Goal: Task Accomplishment & Management: Manage account settings

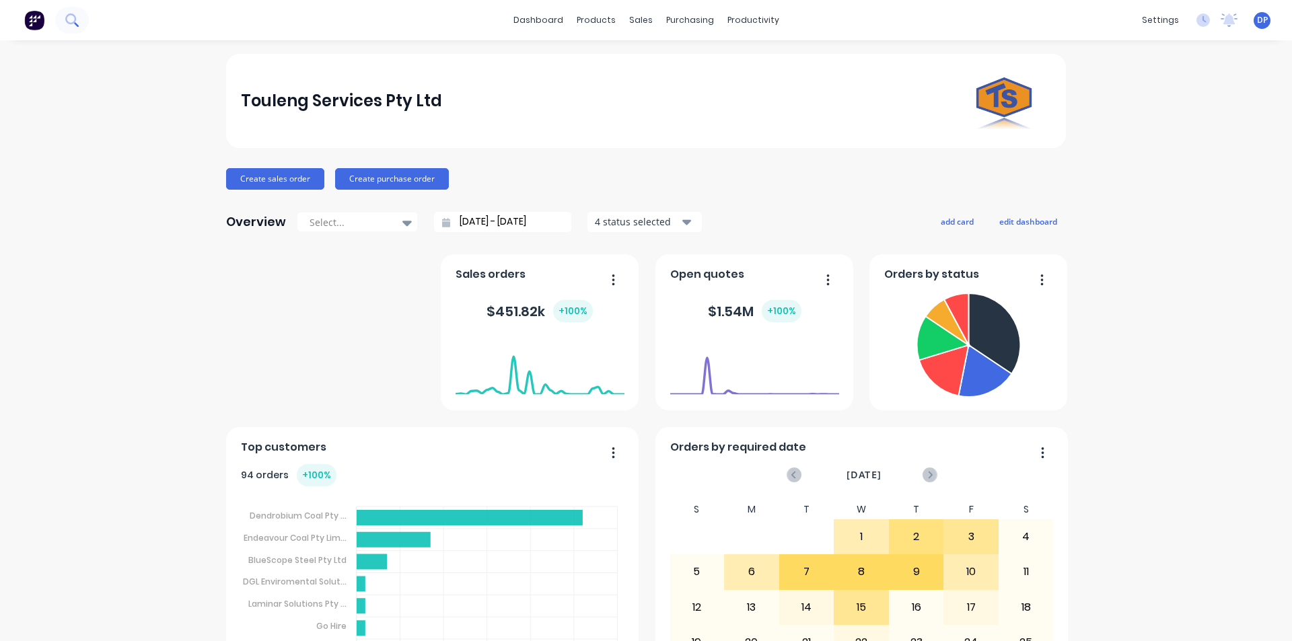
click at [70, 21] on icon at bounding box center [71, 19] width 13 height 13
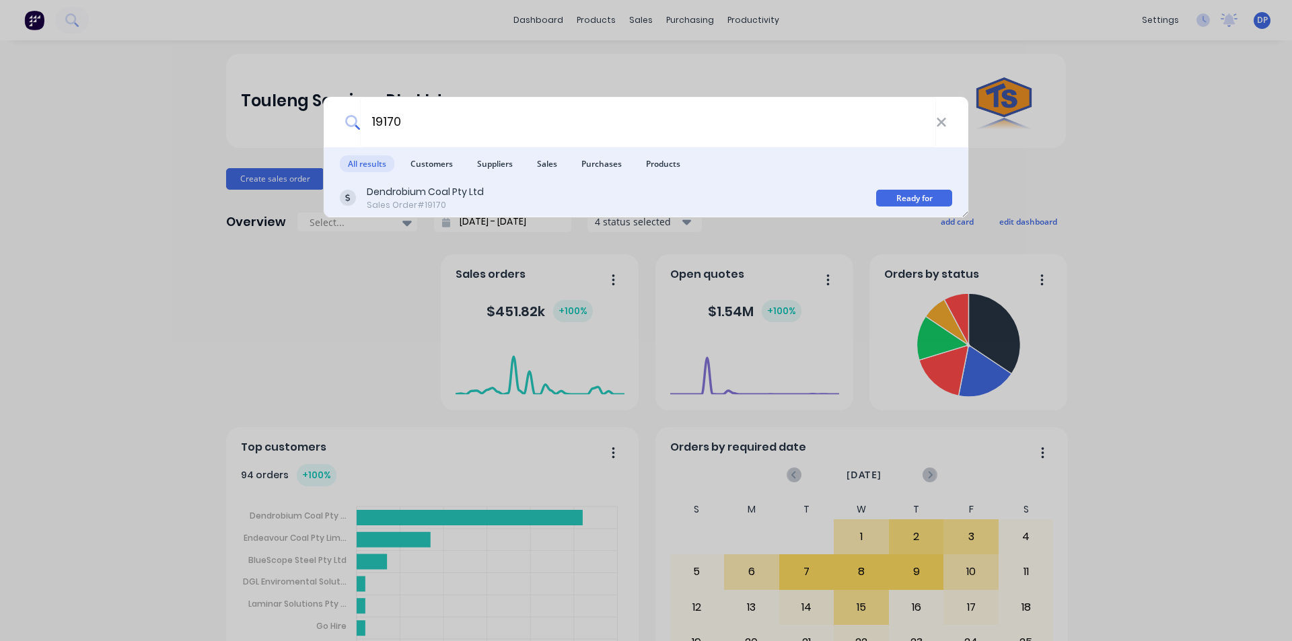
type input "19170"
click at [458, 202] on div "Sales Order #19170" at bounding box center [425, 205] width 117 height 12
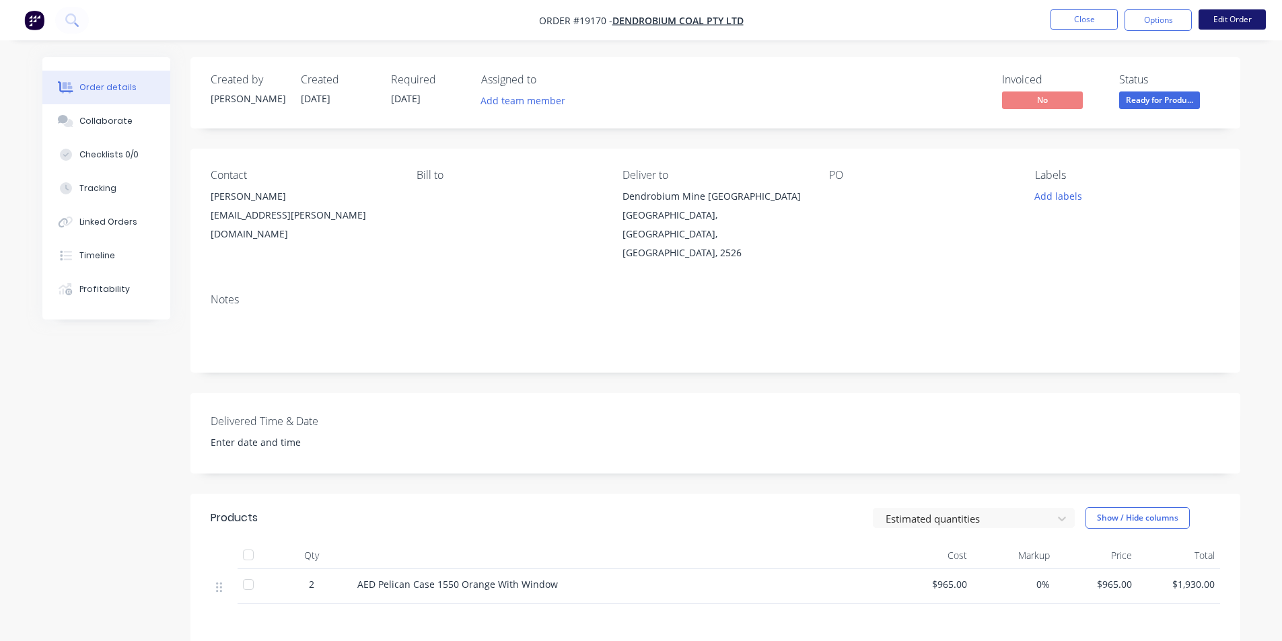
click at [1248, 24] on button "Edit Order" at bounding box center [1231, 19] width 67 height 20
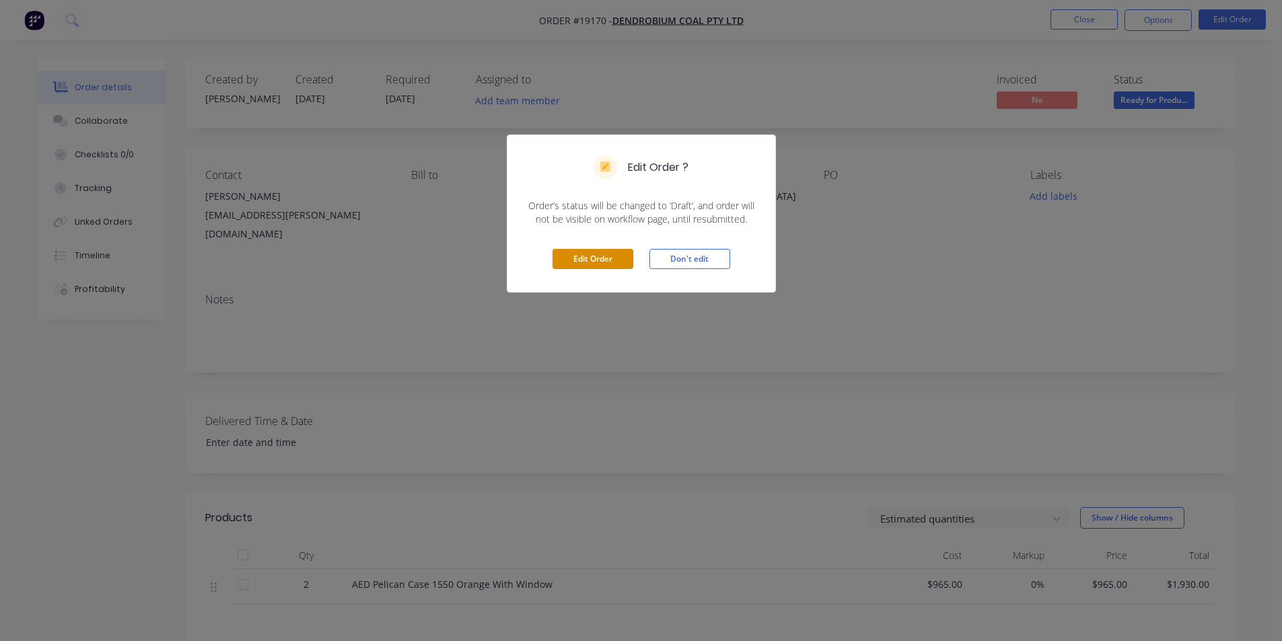
click at [593, 261] on button "Edit Order" at bounding box center [592, 259] width 81 height 20
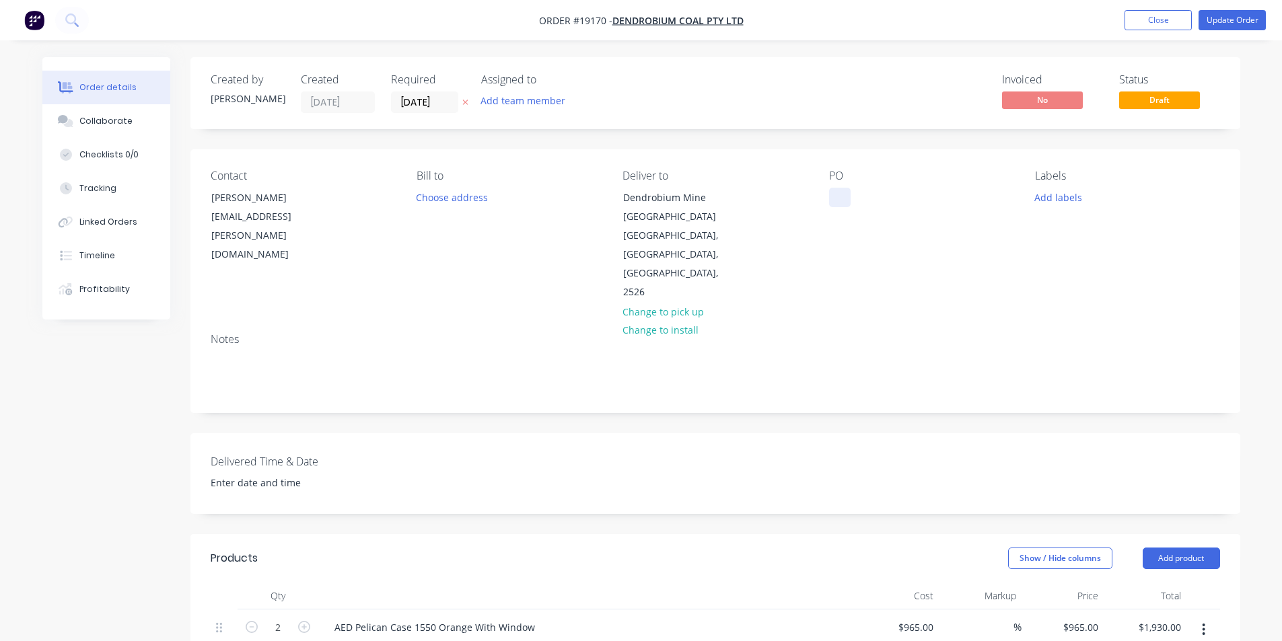
click at [838, 190] on div at bounding box center [840, 198] width 22 height 20
paste div
click at [77, 120] on button "Collaborate" at bounding box center [106, 121] width 128 height 34
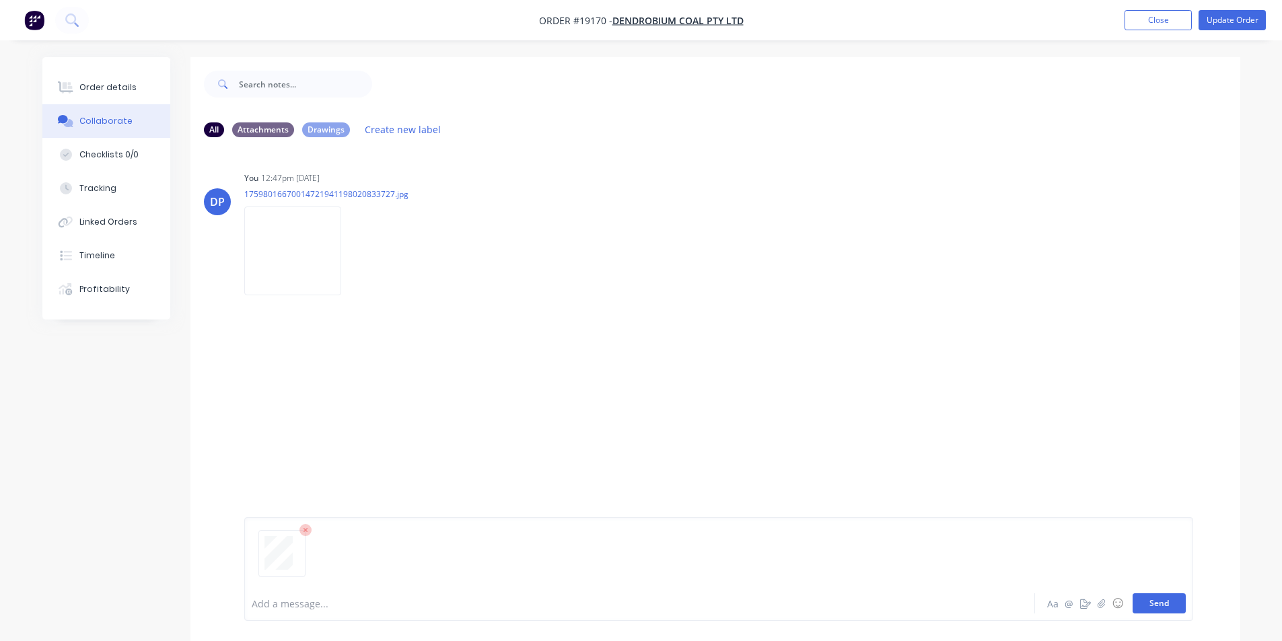
click at [1177, 599] on button "Send" at bounding box center [1158, 603] width 53 height 20
click at [118, 81] on button "Order details" at bounding box center [106, 88] width 128 height 34
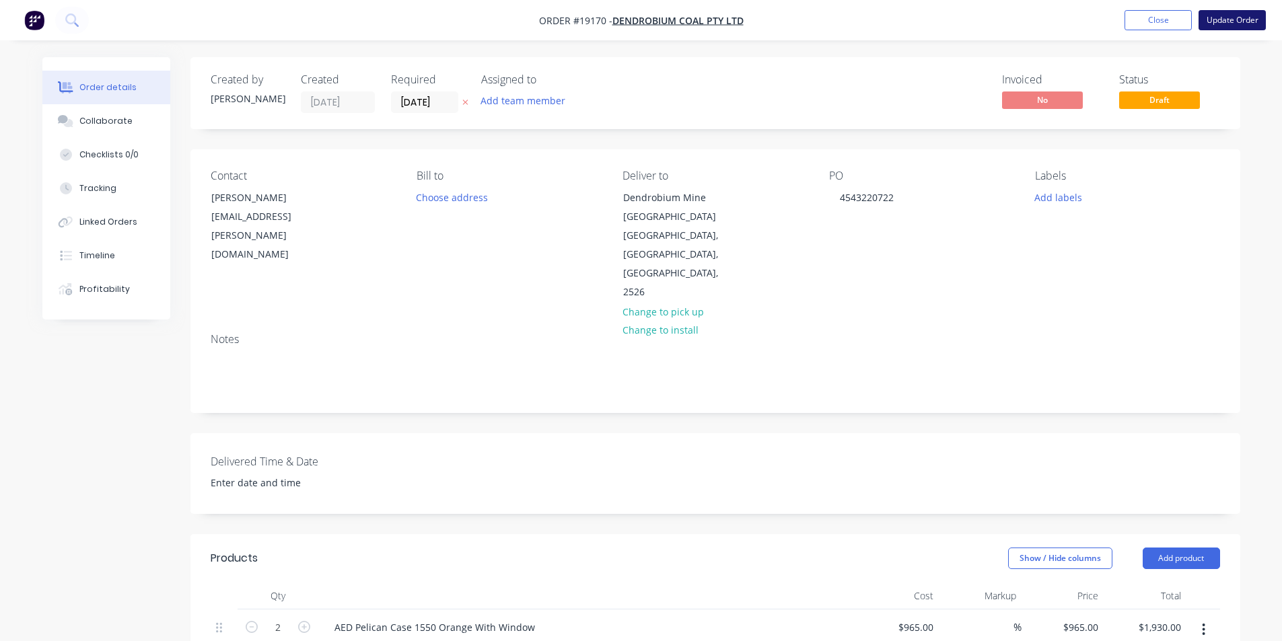
click at [1240, 14] on button "Update Order" at bounding box center [1231, 20] width 67 height 20
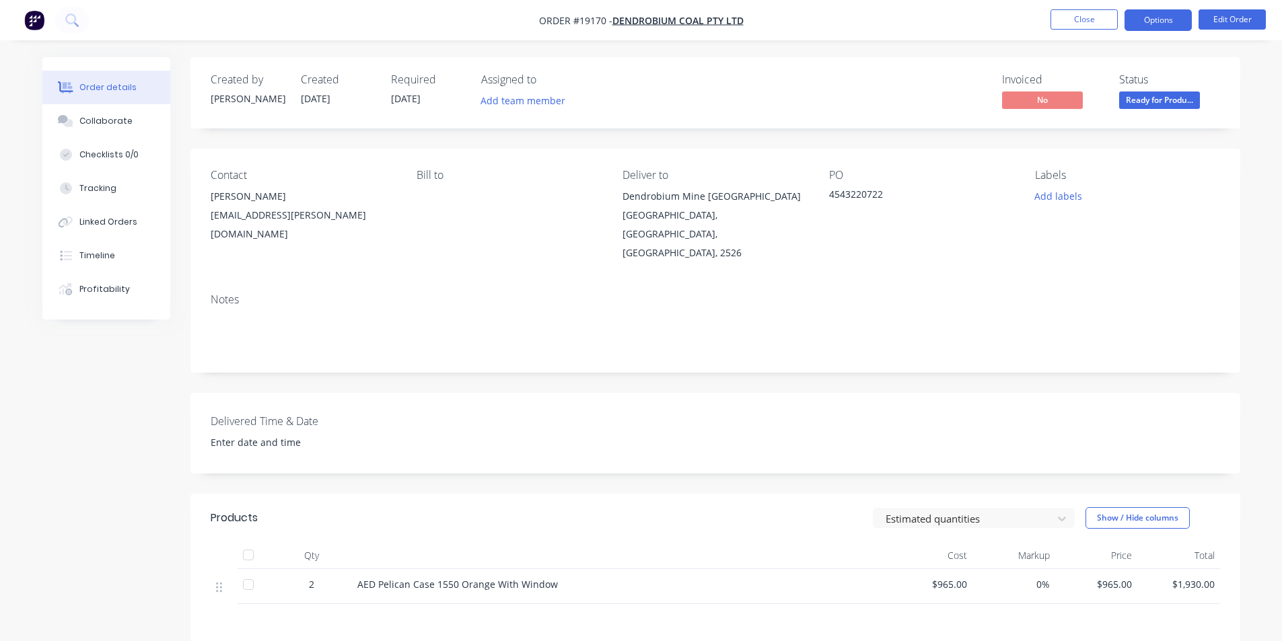
click at [1169, 23] on button "Options" at bounding box center [1157, 20] width 67 height 22
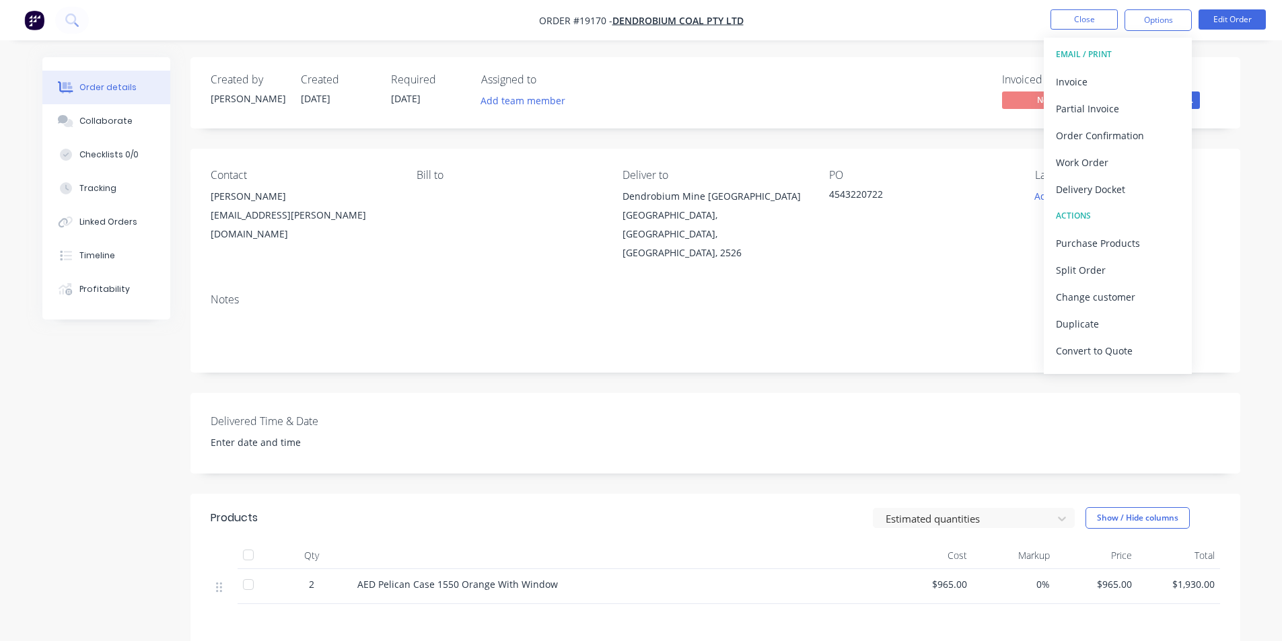
click at [996, 87] on div "Invoiced No Status Ready for Produ..." at bounding box center [918, 92] width 604 height 39
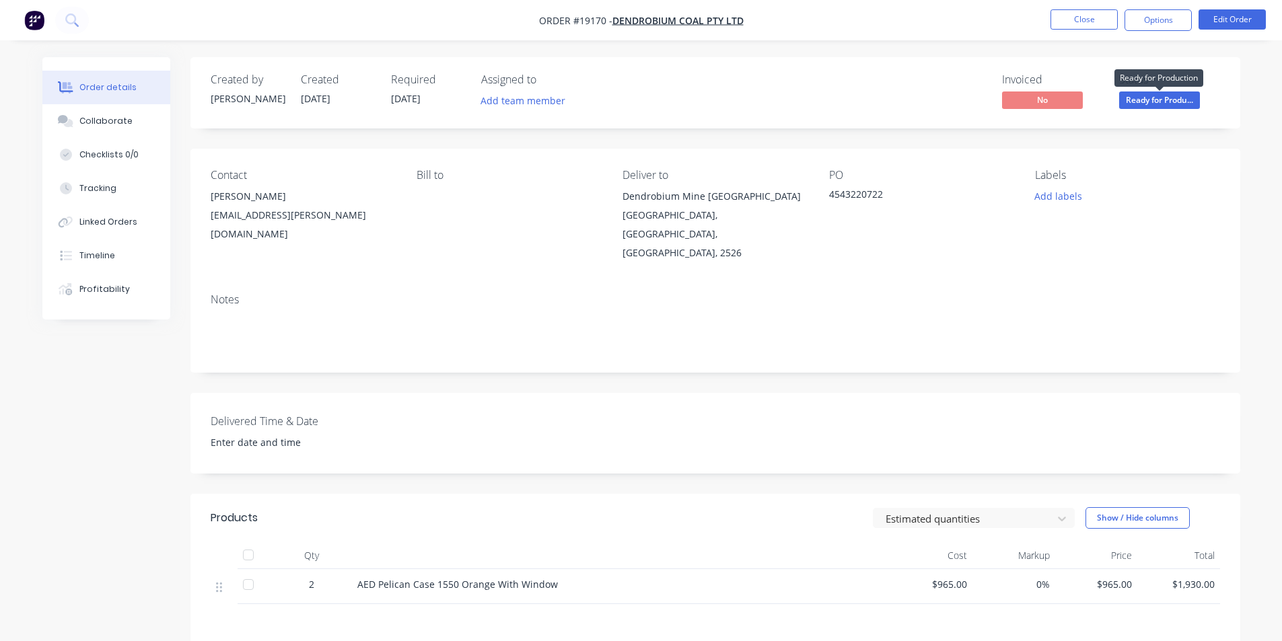
click at [1176, 100] on span "Ready for Produ..." at bounding box center [1159, 99] width 81 height 17
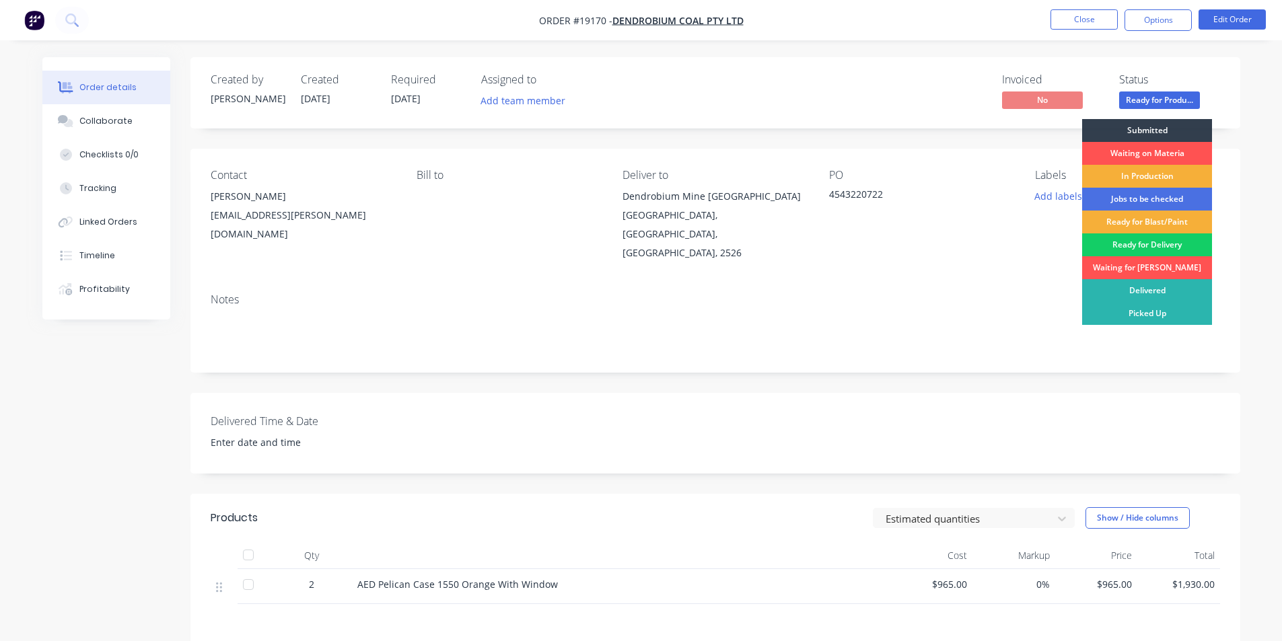
click at [1148, 246] on div "Ready for Delivery" at bounding box center [1147, 244] width 130 height 23
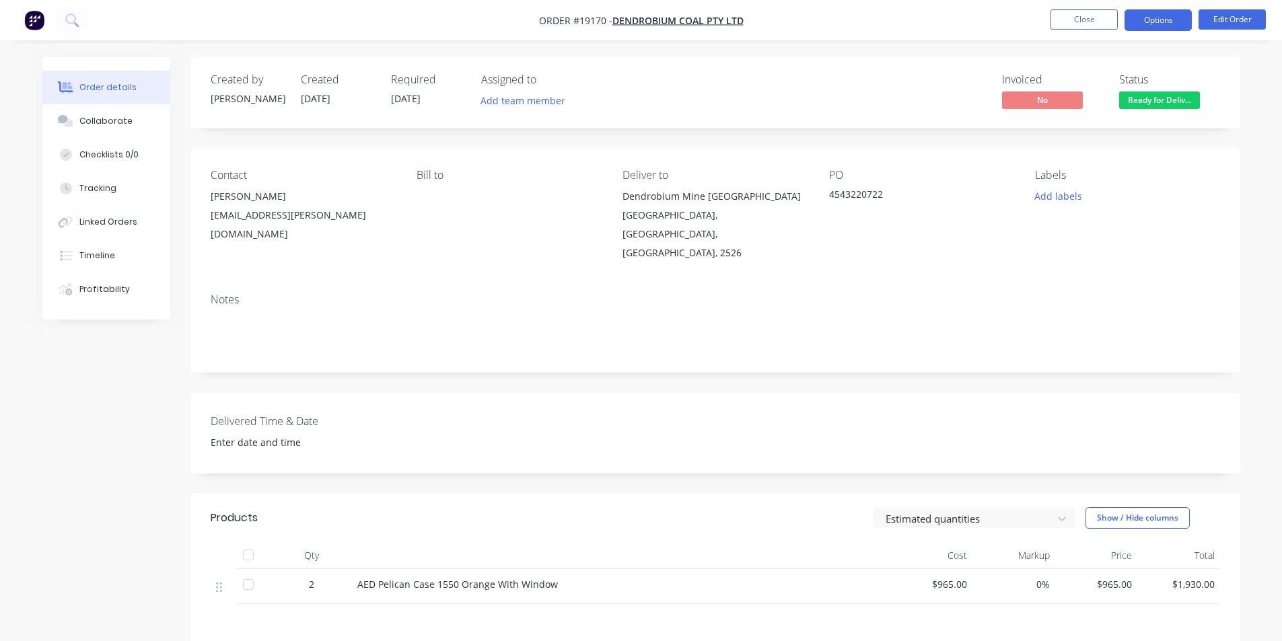
click at [1181, 26] on button "Options" at bounding box center [1157, 20] width 67 height 22
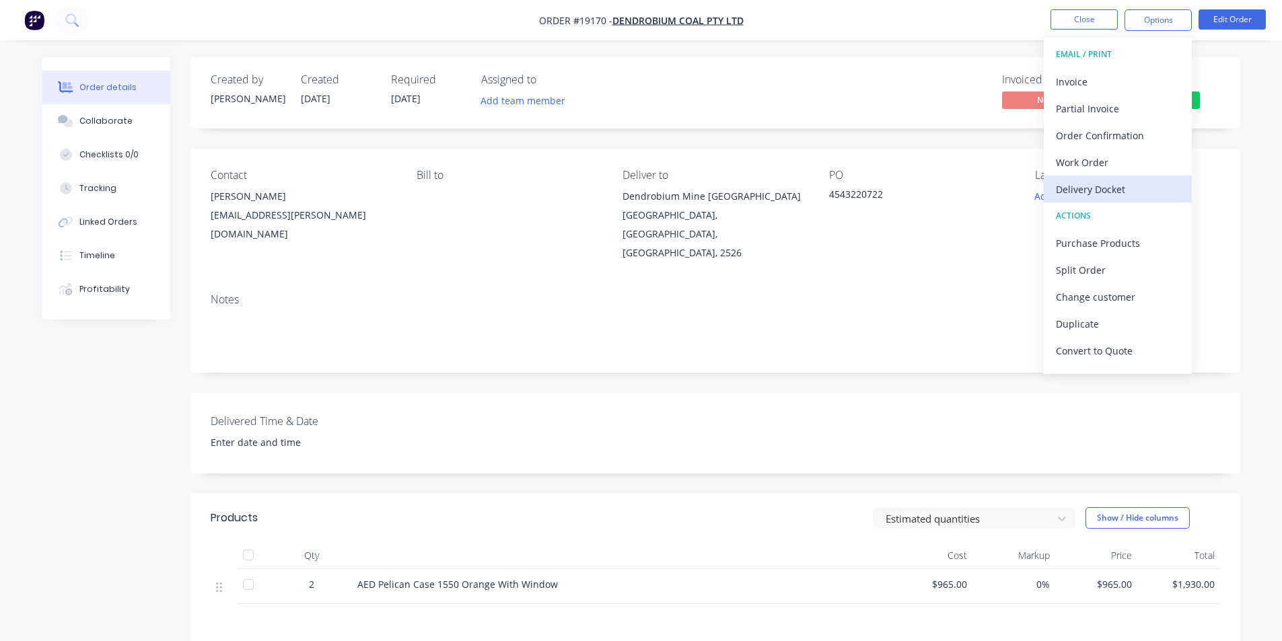
click at [1101, 196] on div "Delivery Docket" at bounding box center [1118, 190] width 124 height 20
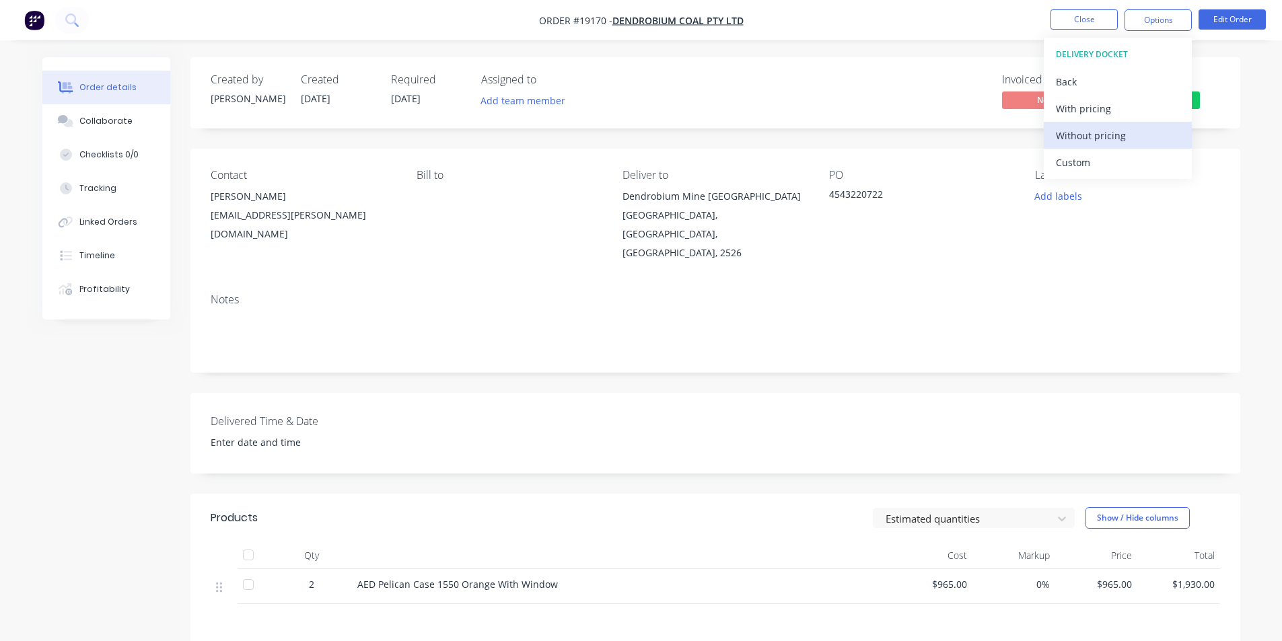
click at [1099, 141] on div "Without pricing" at bounding box center [1118, 136] width 124 height 20
click at [681, 124] on div "Created by Brett Created 02/10/25 Required 25/09/25 Assigned to Add team member…" at bounding box center [714, 92] width 1049 height 71
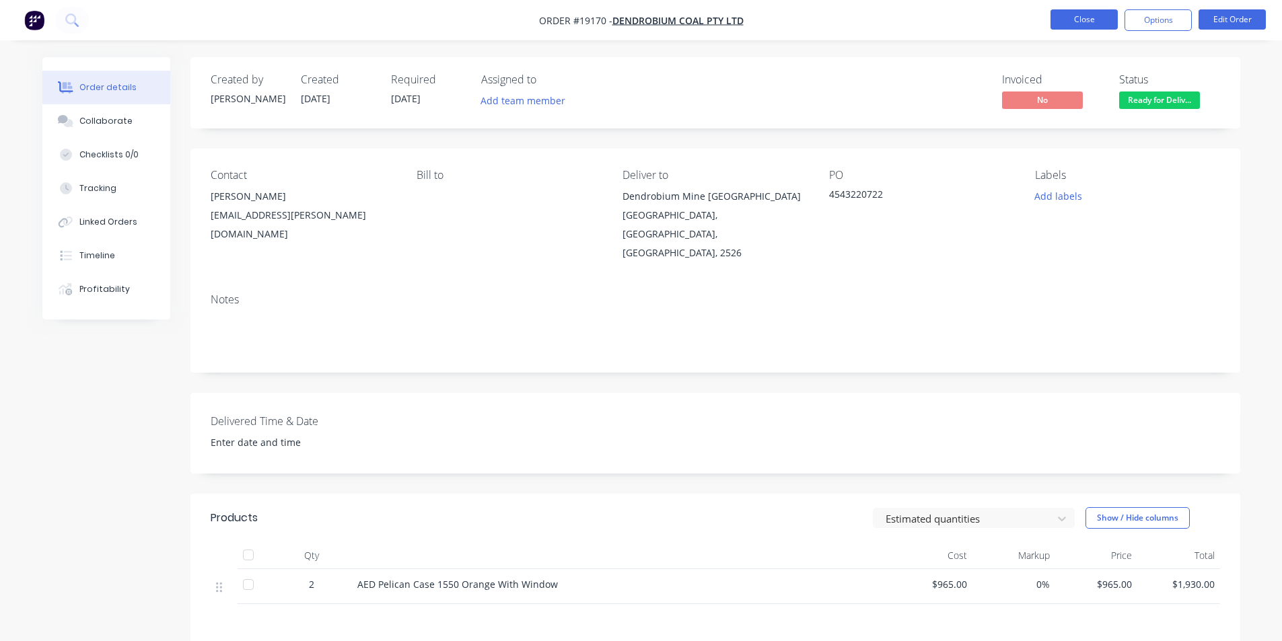
click at [1075, 17] on button "Close" at bounding box center [1083, 19] width 67 height 20
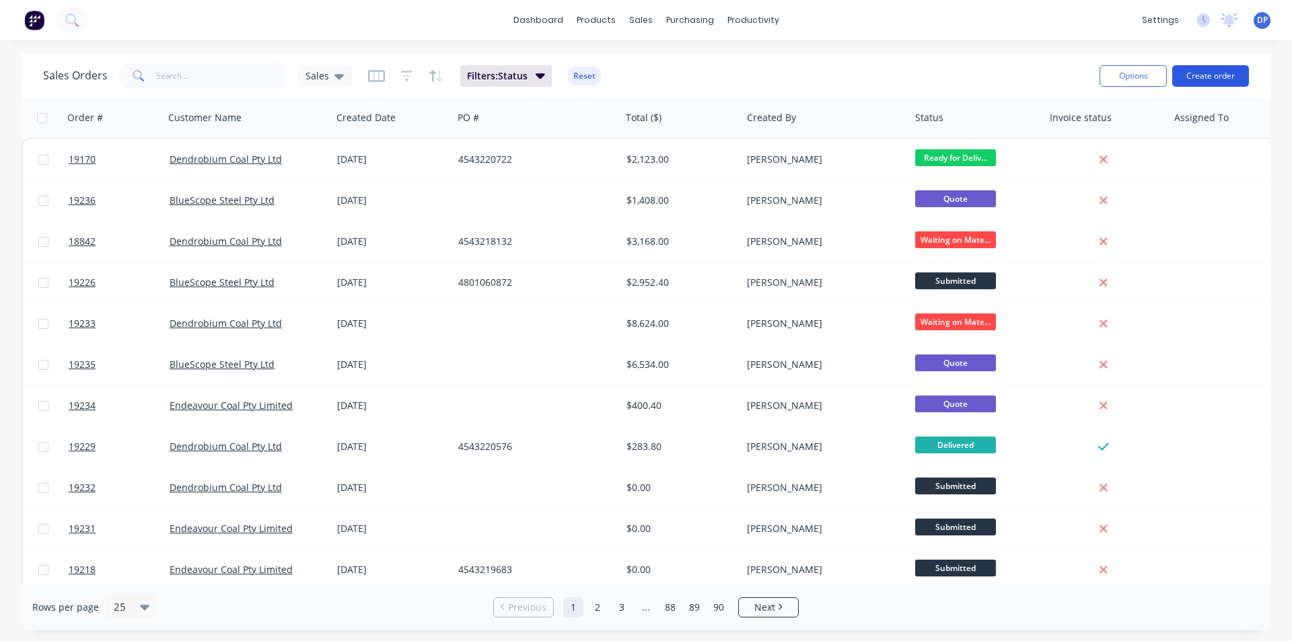
click at [1223, 75] on button "Create order" at bounding box center [1210, 76] width 77 height 22
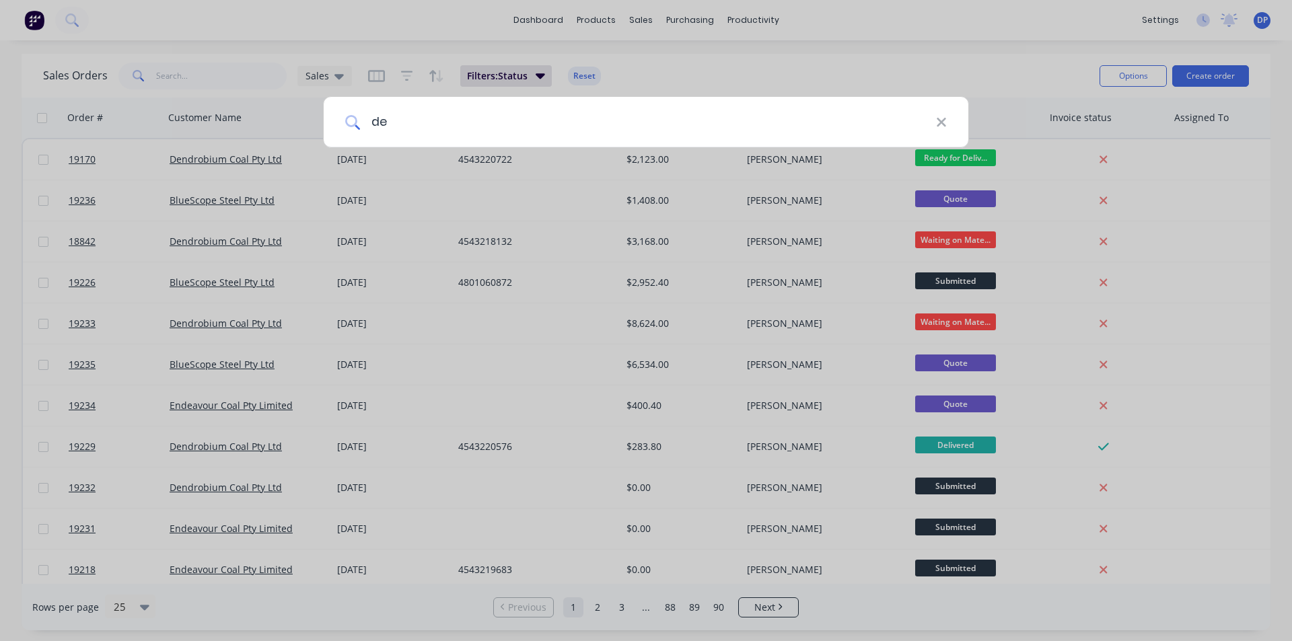
type input "d"
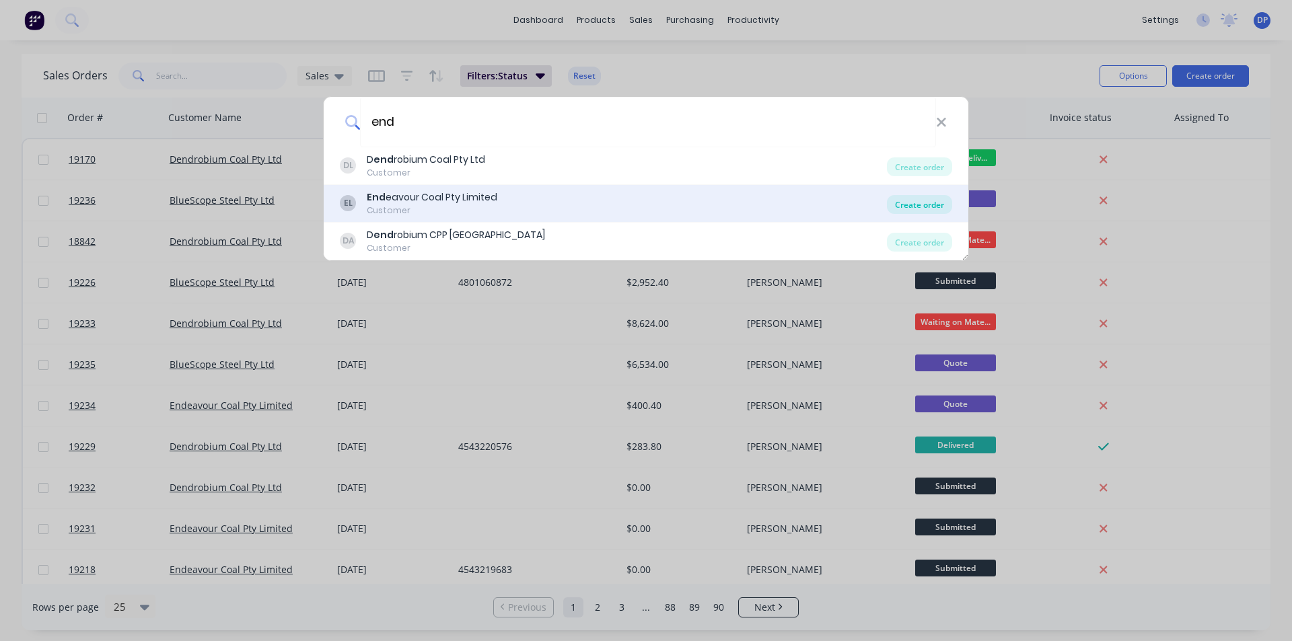
type input "end"
click at [930, 211] on div "Create order" at bounding box center [919, 204] width 65 height 19
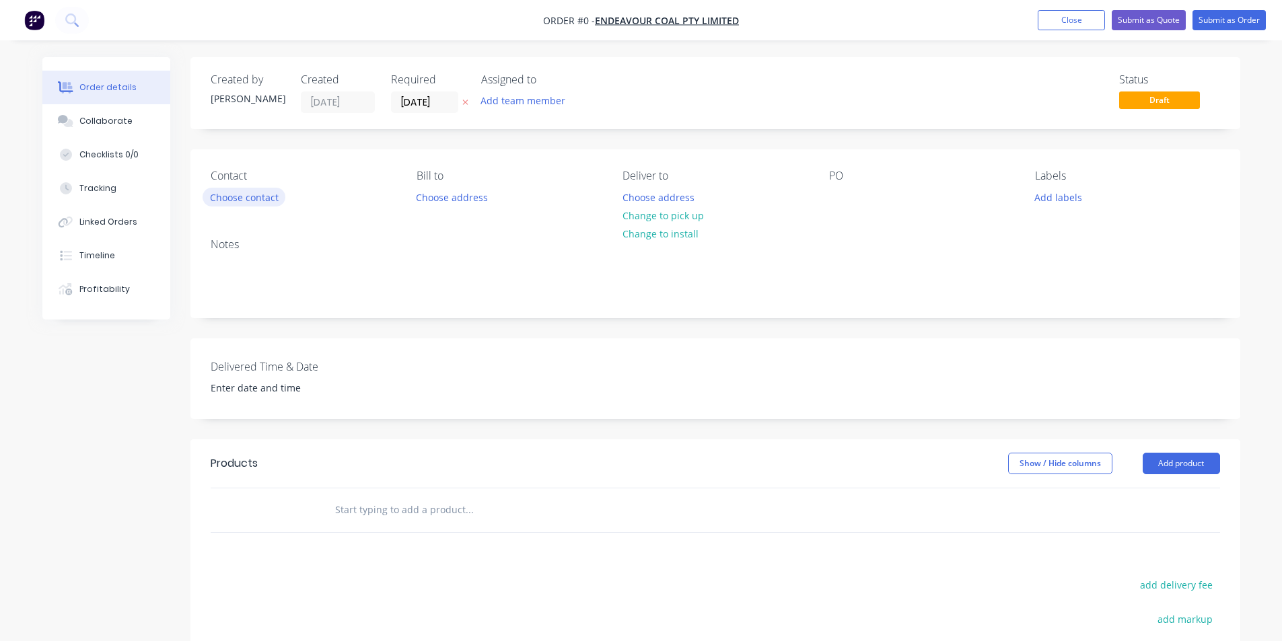
click at [263, 205] on button "Choose contact" at bounding box center [243, 197] width 83 height 18
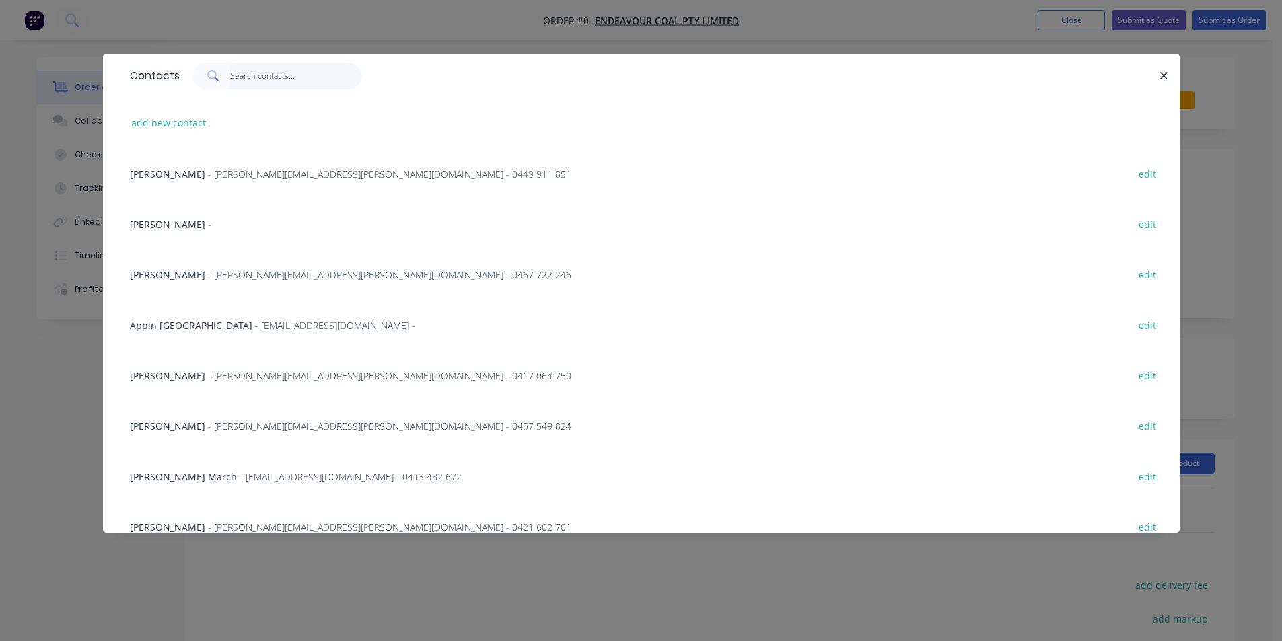
click at [266, 87] on input "text" at bounding box center [295, 76] width 131 height 27
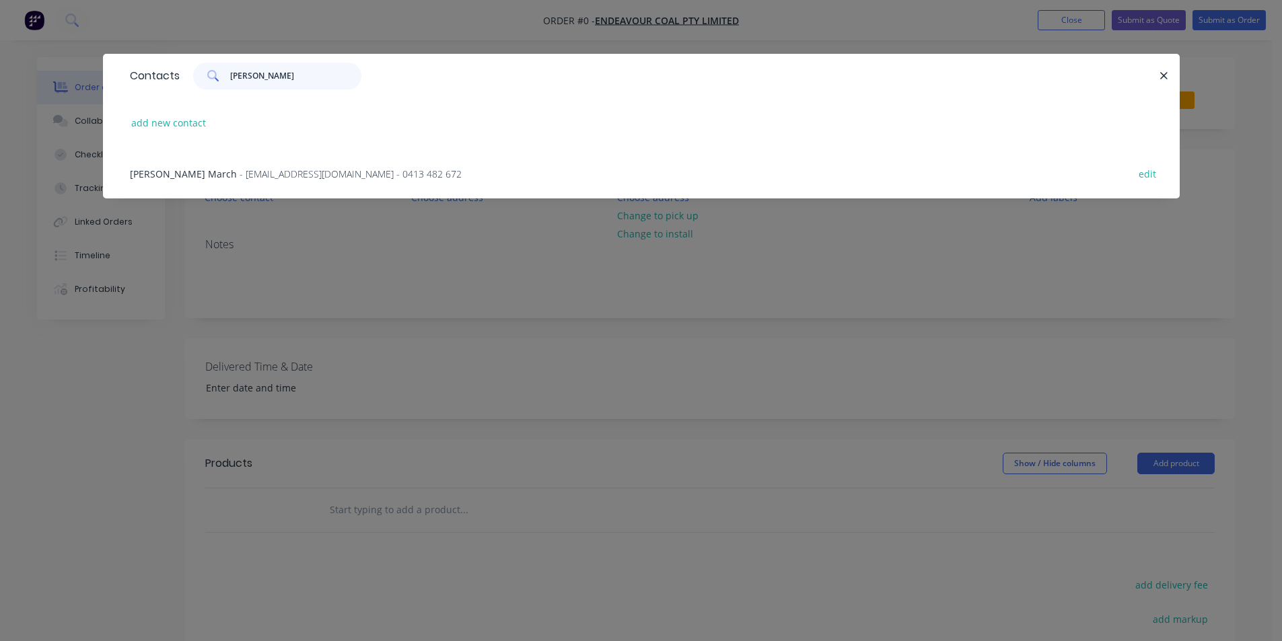
type input "simon"
click at [278, 168] on span "- Simon.K.March@gm3.au - 0413 482 672" at bounding box center [350, 174] width 222 height 13
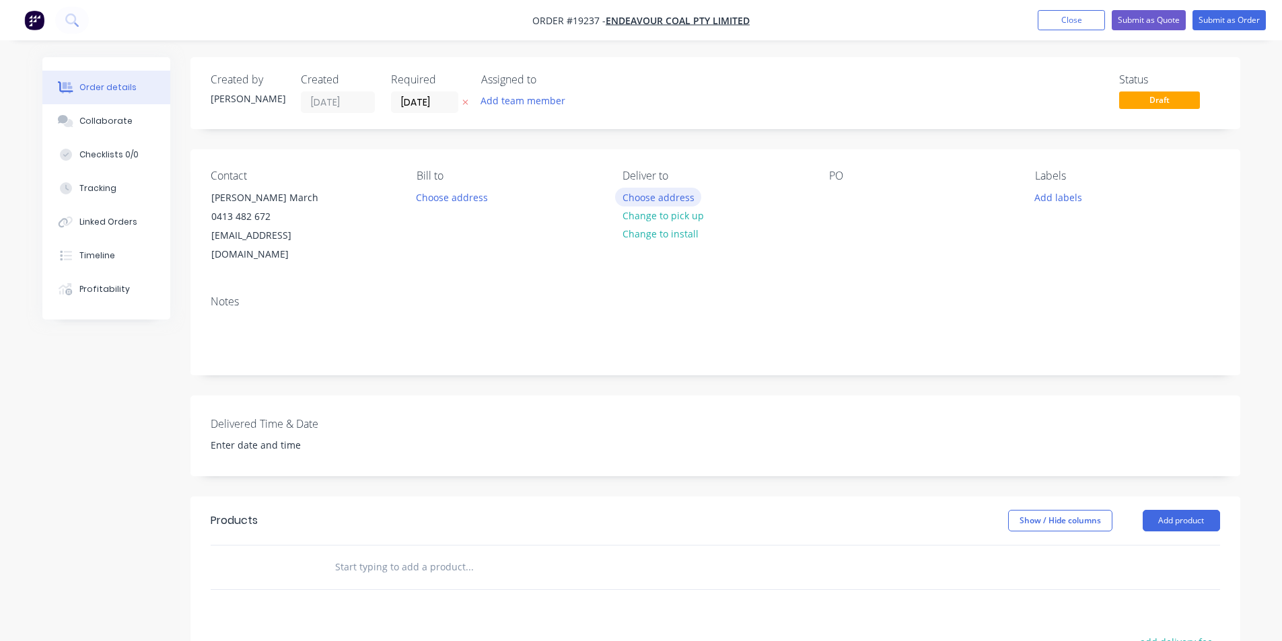
click at [673, 191] on button "Choose address" at bounding box center [658, 197] width 86 height 18
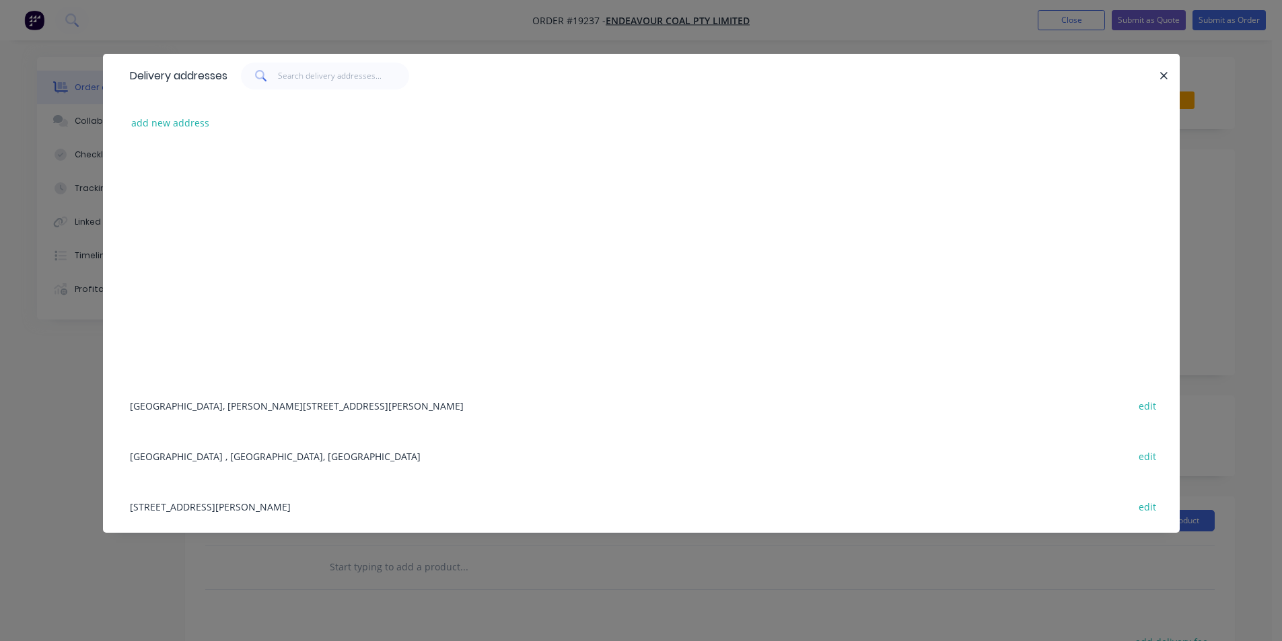
scroll to position [135, 0]
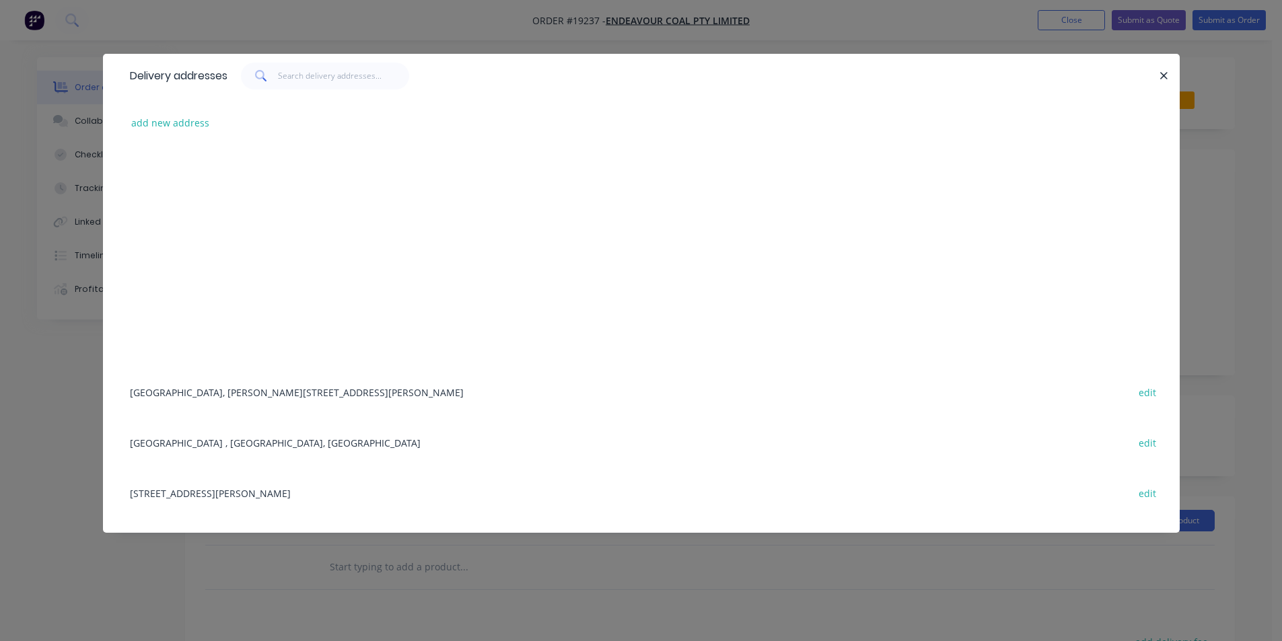
click at [203, 386] on div "Appin West Mine, Douglas Park Drive, Douglas Park, New South Wales, Australia, …" at bounding box center [641, 392] width 1036 height 50
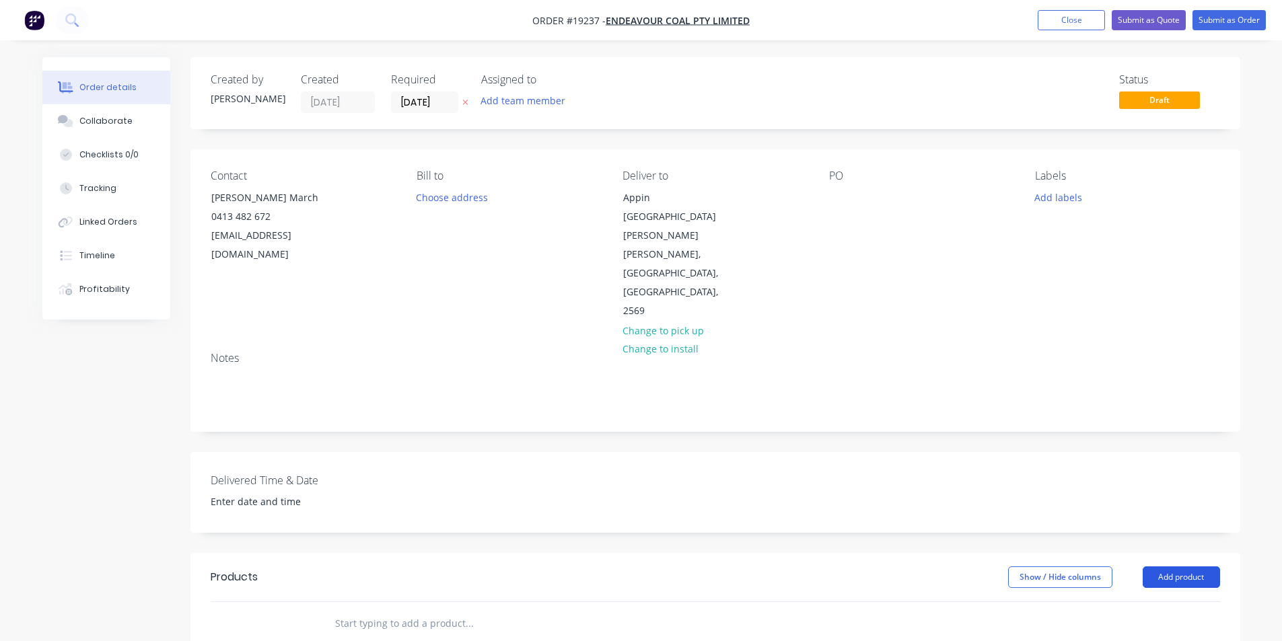
click at [1183, 566] on button "Add product" at bounding box center [1180, 577] width 77 height 22
click at [1143, 628] on div "Basic product" at bounding box center [1156, 638] width 104 height 20
click at [844, 192] on div at bounding box center [840, 198] width 22 height 20
paste div
click at [134, 128] on button "Collaborate" at bounding box center [106, 121] width 128 height 34
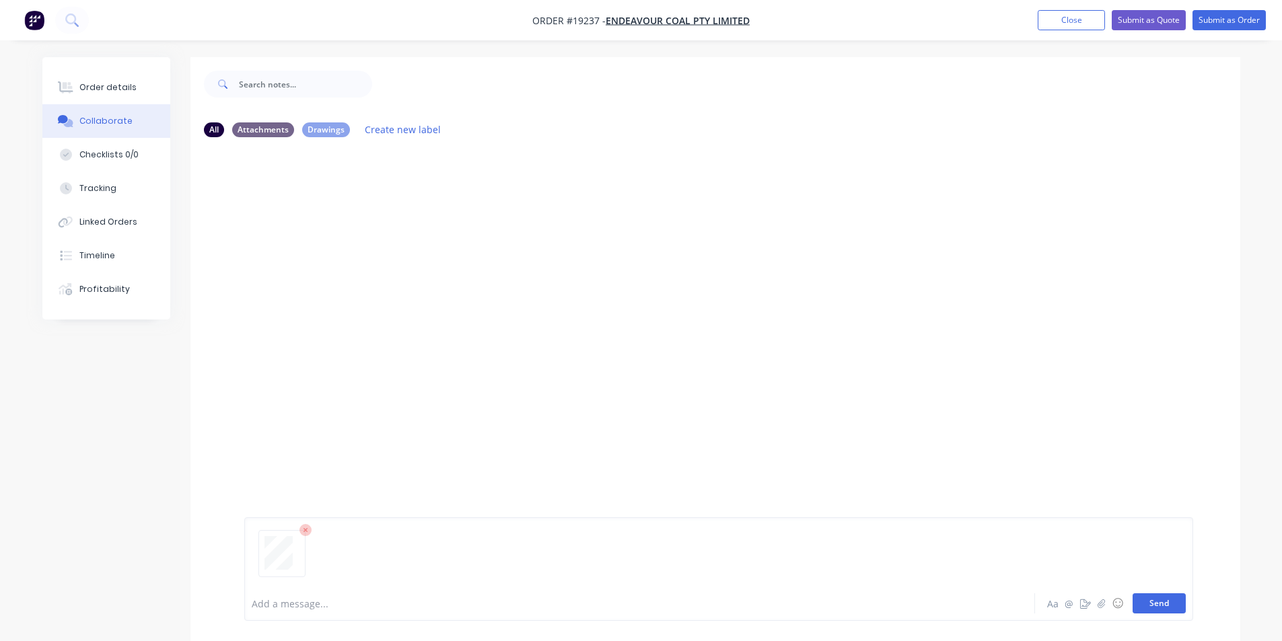
click at [1156, 595] on button "Send" at bounding box center [1158, 603] width 53 height 20
click at [108, 94] on button "Order details" at bounding box center [106, 88] width 128 height 34
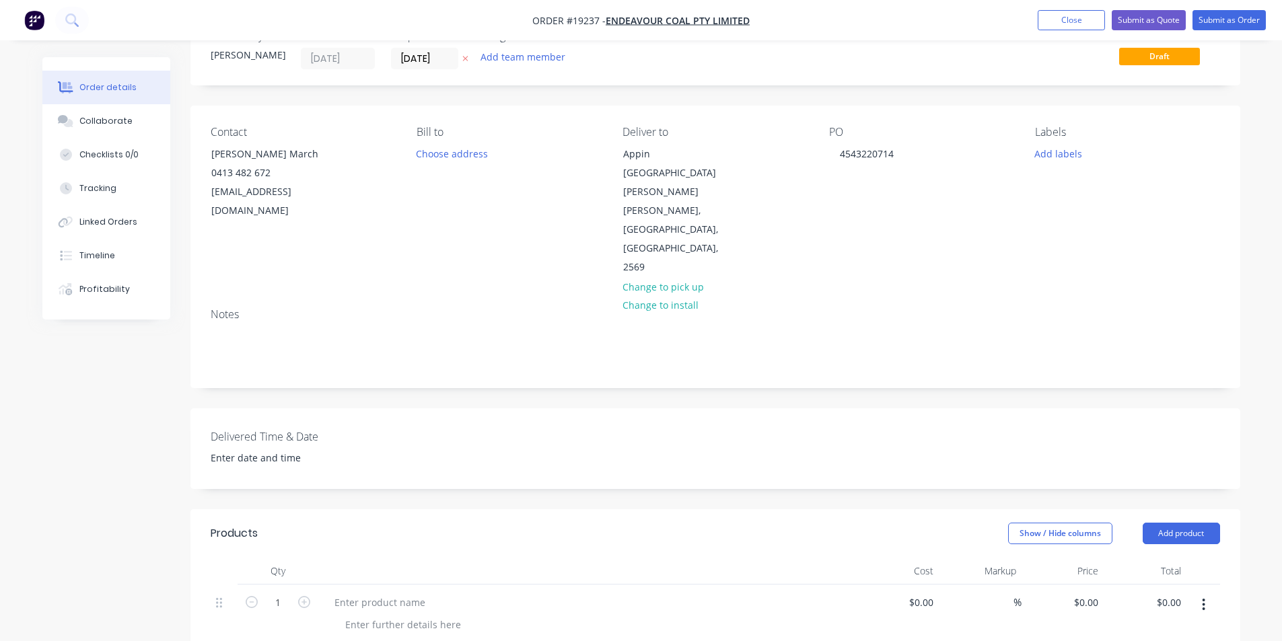
scroll to position [135, 0]
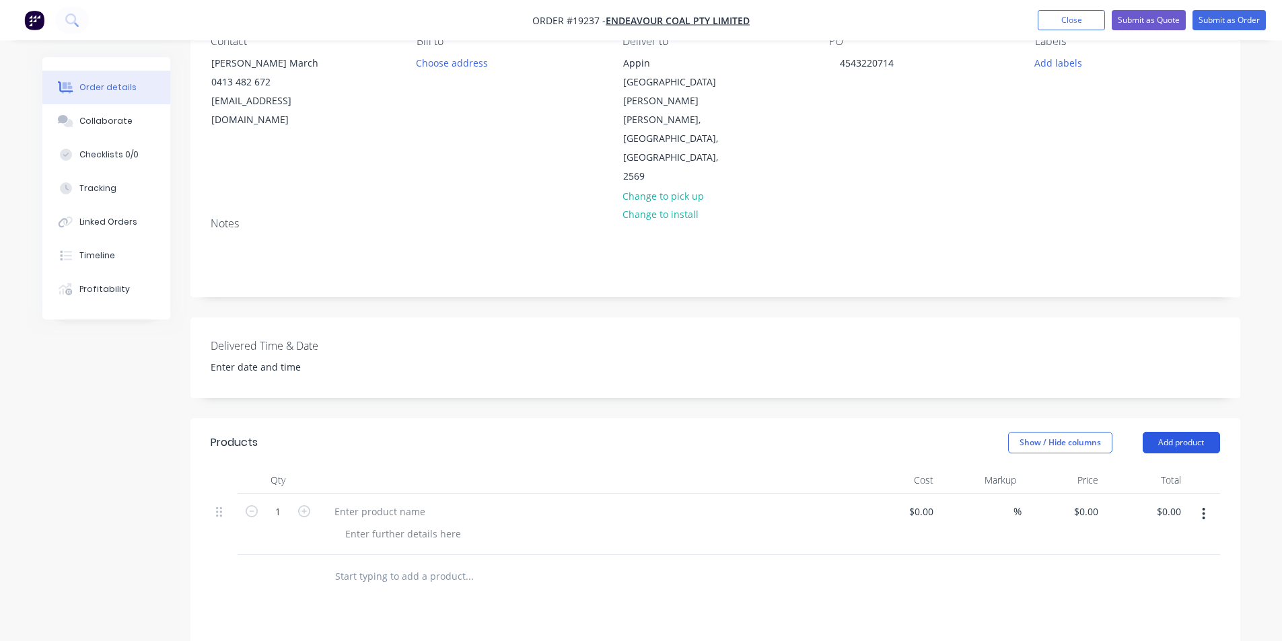
click at [1184, 432] on button "Add product" at bounding box center [1180, 443] width 77 height 22
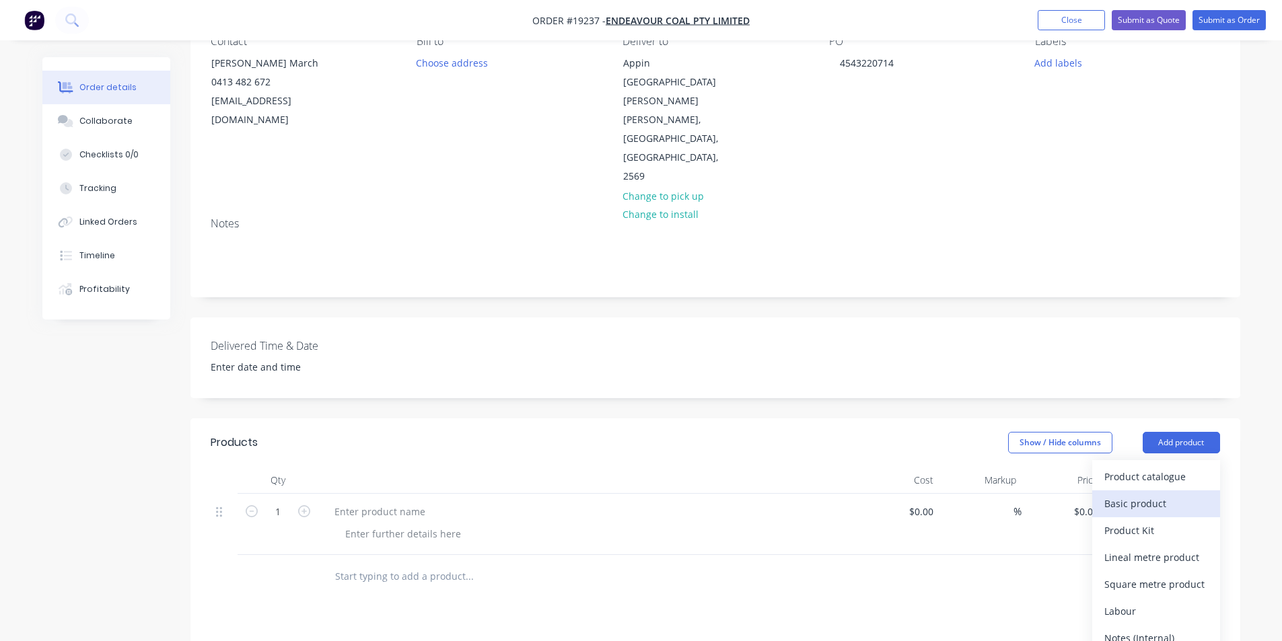
click at [1140, 494] on div "Basic product" at bounding box center [1156, 504] width 104 height 20
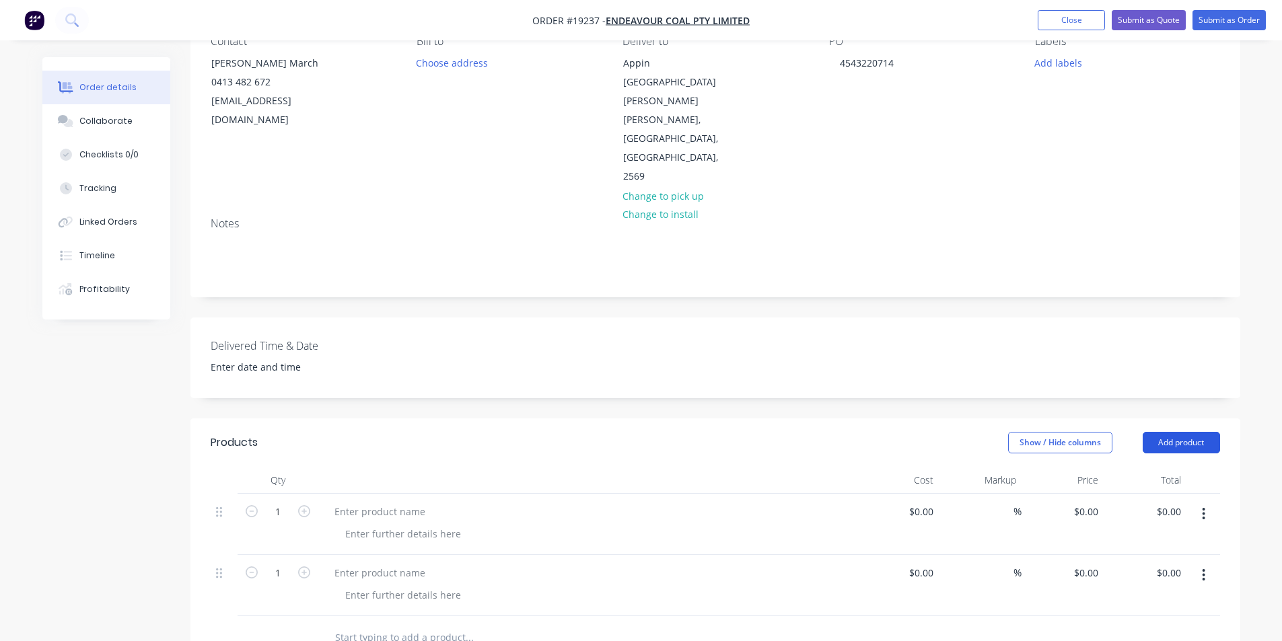
click at [1169, 432] on button "Add product" at bounding box center [1180, 443] width 77 height 22
click at [747, 320] on div "Delivered Time & Date" at bounding box center [714, 358] width 1049 height 81
click at [307, 505] on icon "button" at bounding box center [304, 511] width 12 height 12
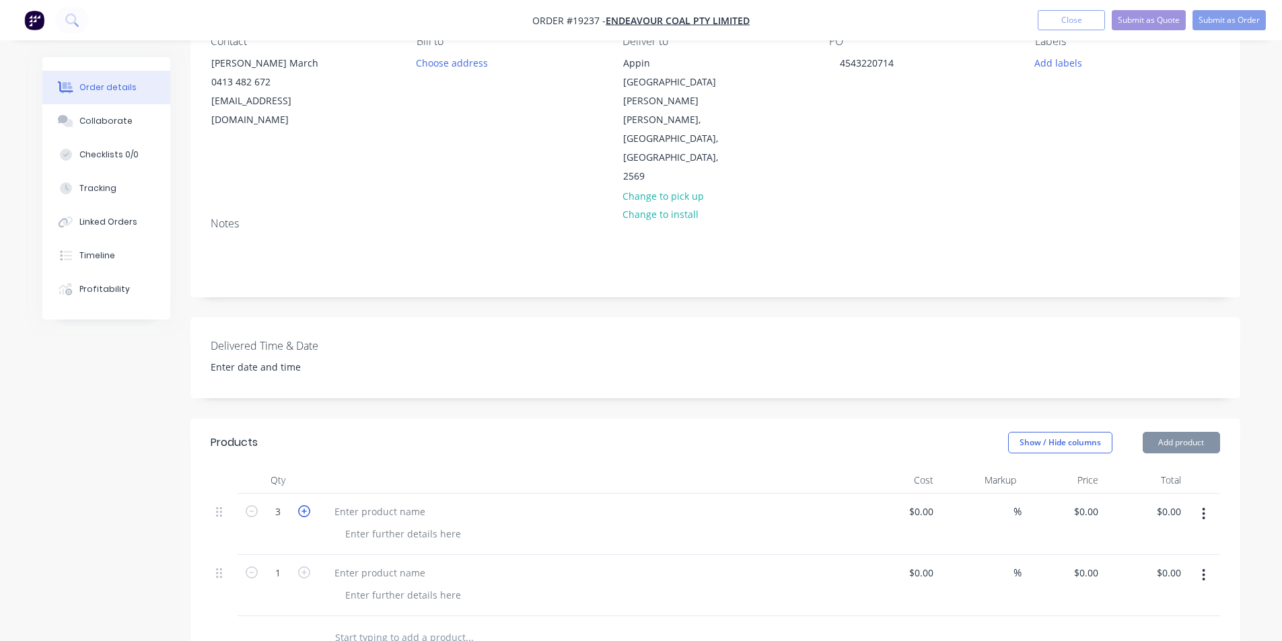
type input "4"
click at [381, 502] on div at bounding box center [380, 512] width 112 height 20
click at [305, 566] on icon "button" at bounding box center [304, 572] width 12 height 12
type input "2"
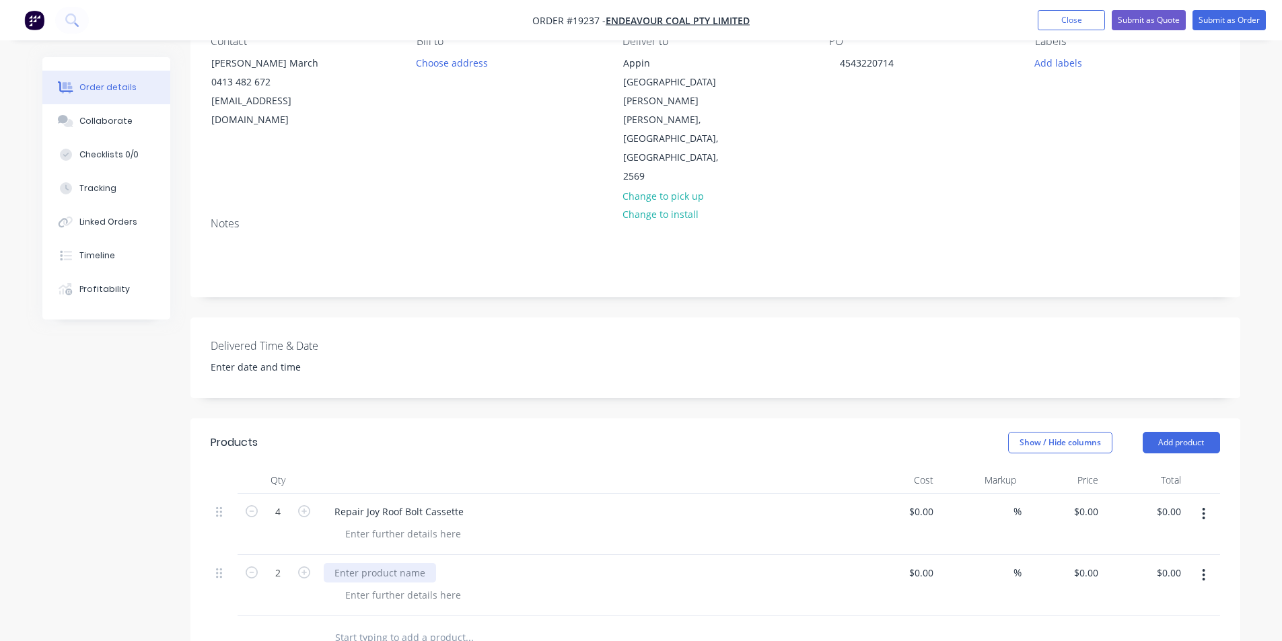
click at [394, 563] on div at bounding box center [380, 573] width 112 height 20
click at [733, 355] on div "Created by Dean Created 13/10/25 Required 13/10/25 Assigned to Add team member …" at bounding box center [714, 453] width 1049 height 1060
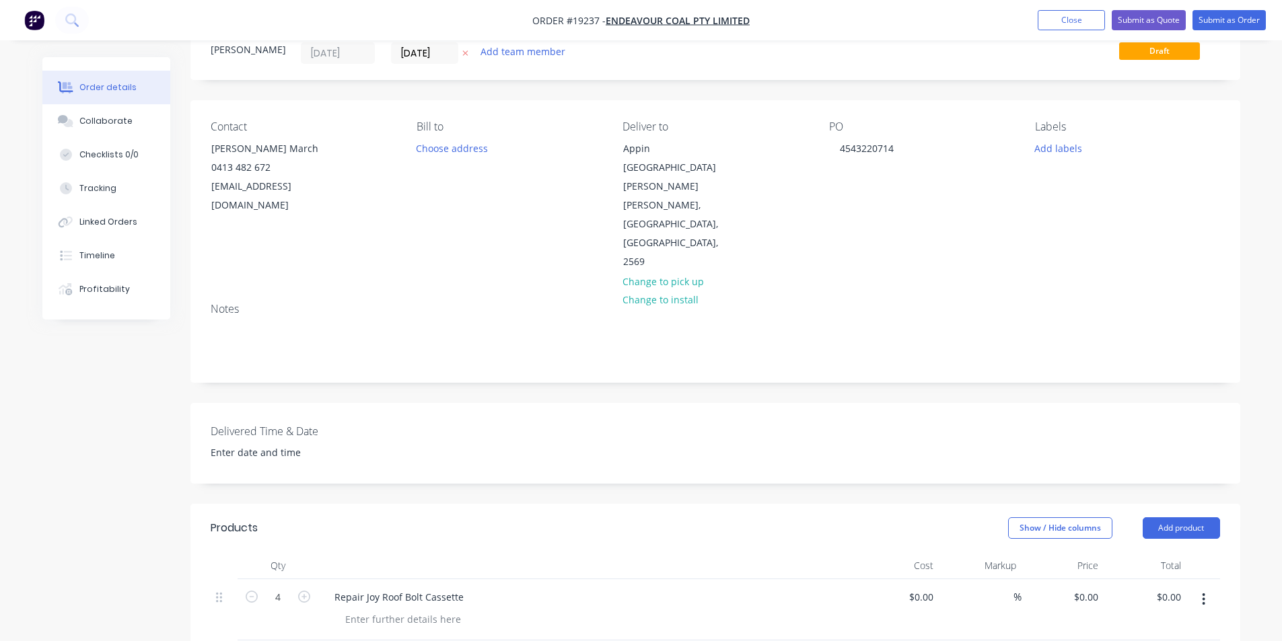
scroll to position [0, 0]
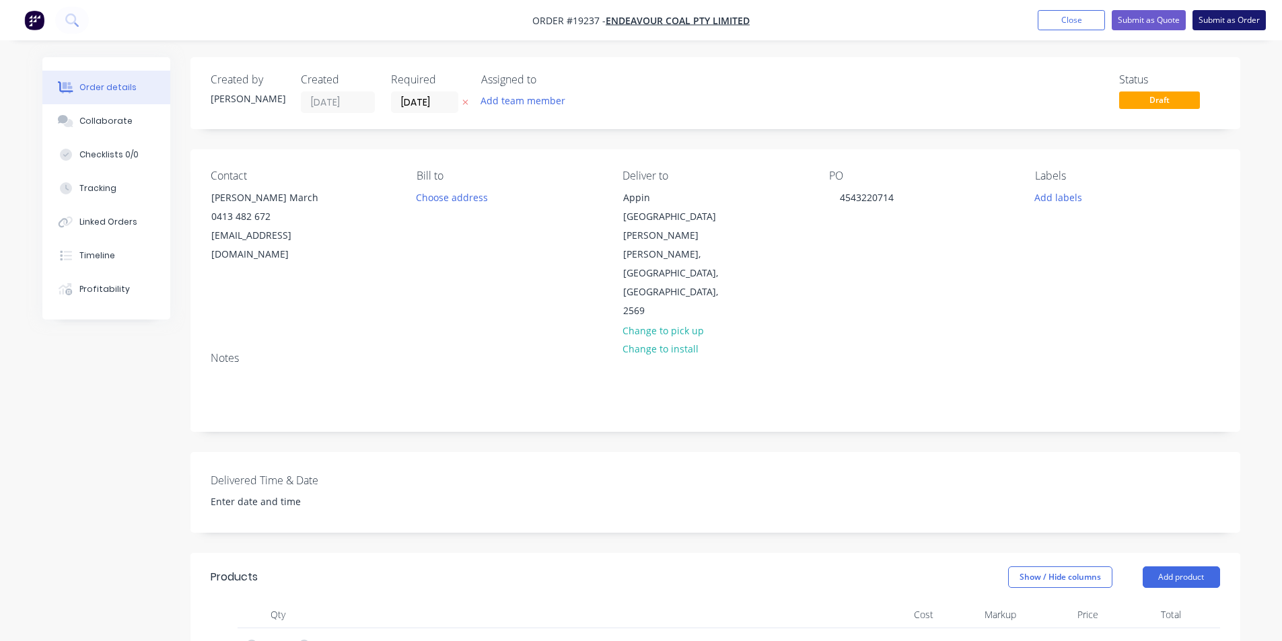
click at [1246, 26] on button "Submit as Order" at bounding box center [1228, 20] width 73 height 20
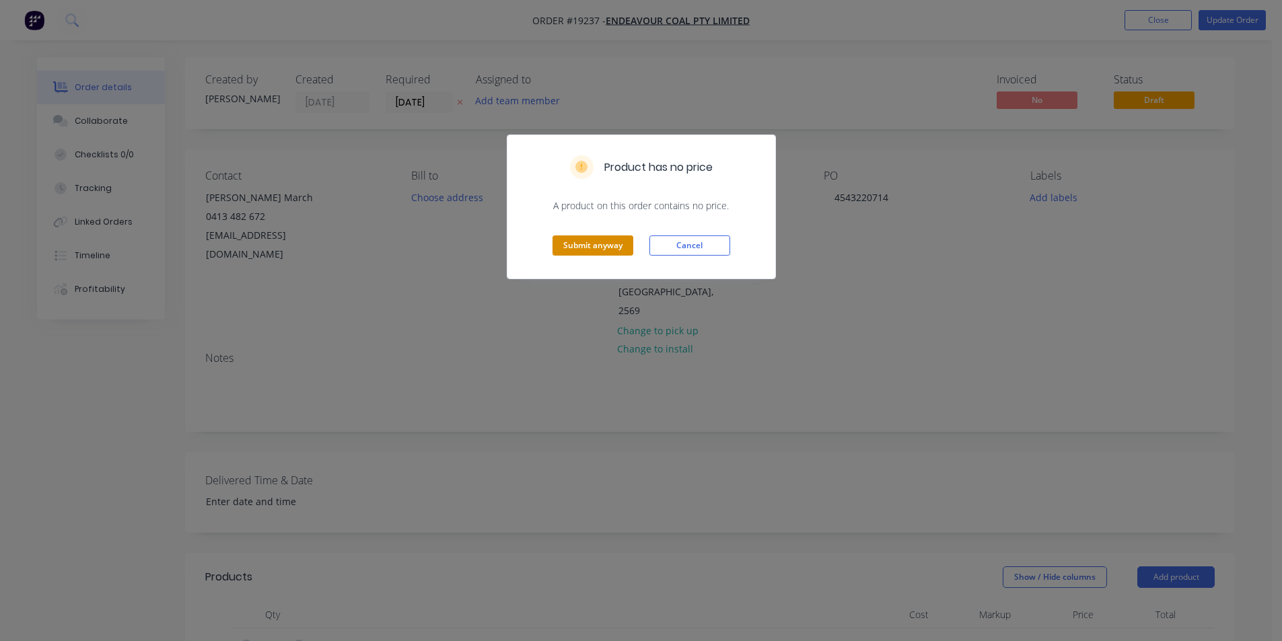
click at [593, 246] on button "Submit anyway" at bounding box center [592, 245] width 81 height 20
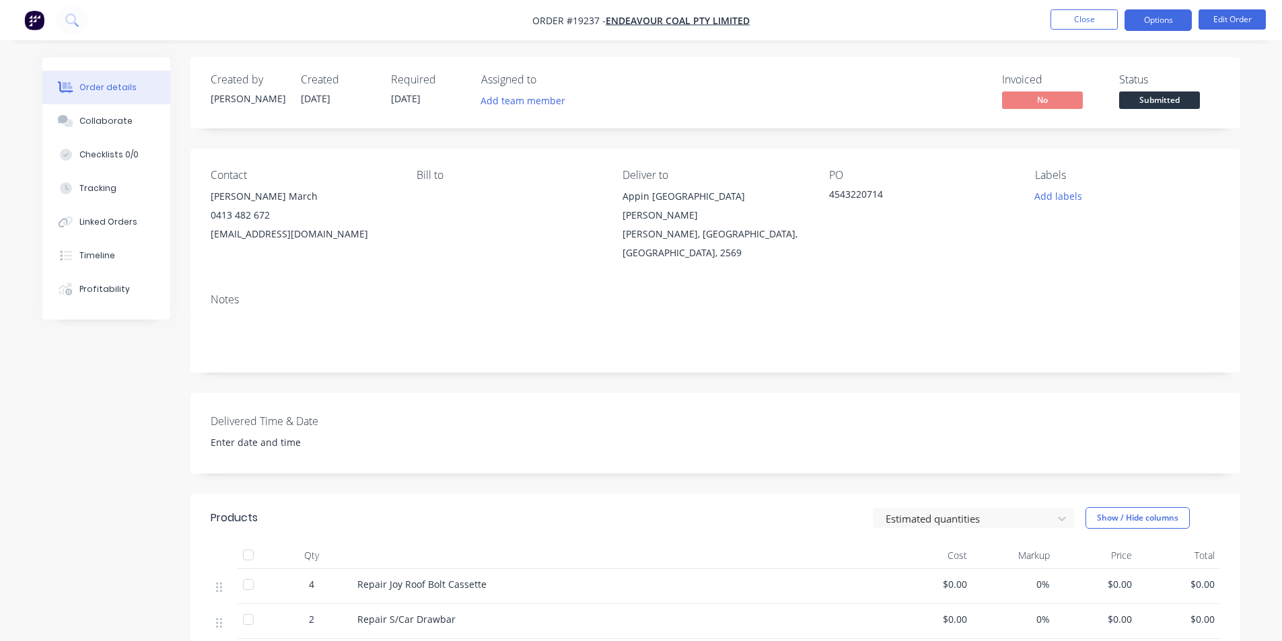
click at [1163, 15] on button "Options" at bounding box center [1157, 20] width 67 height 22
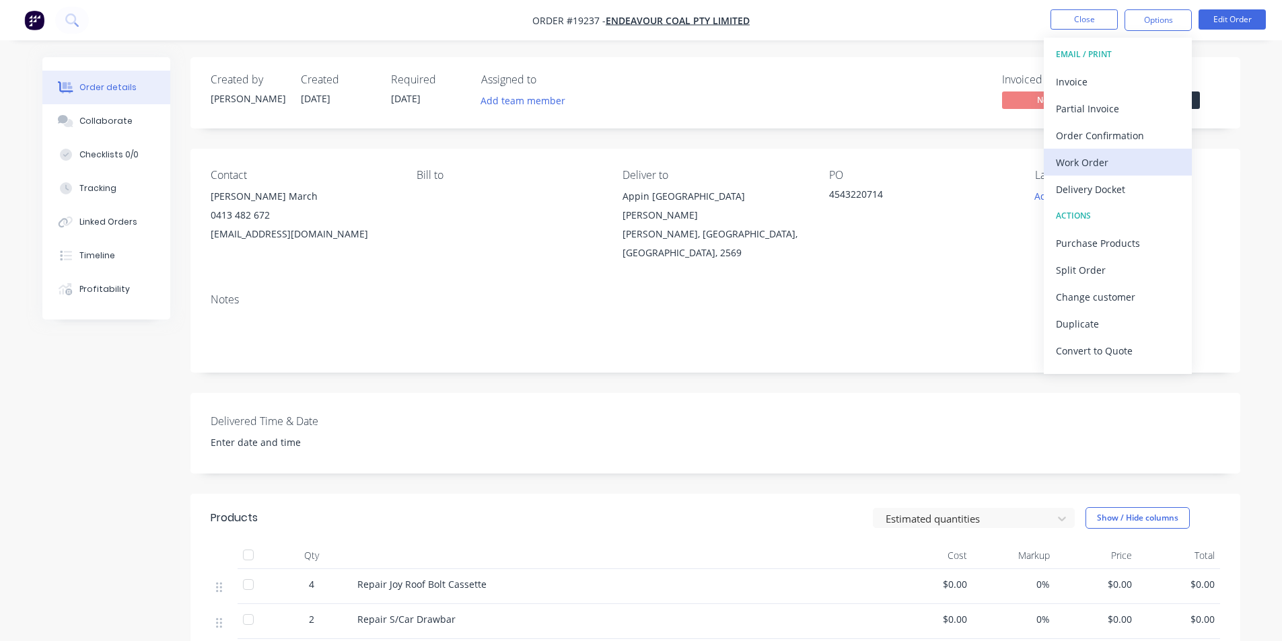
click at [1088, 161] on div "Work Order" at bounding box center [1118, 163] width 124 height 20
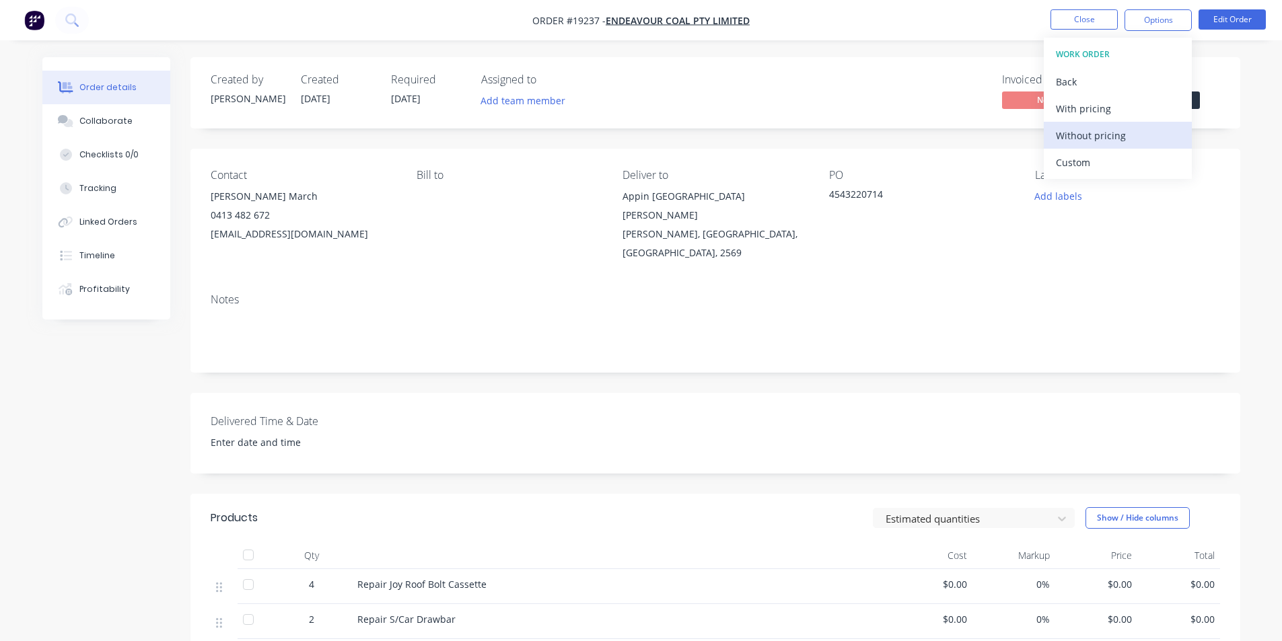
click at [1099, 129] on div "Without pricing" at bounding box center [1118, 136] width 124 height 20
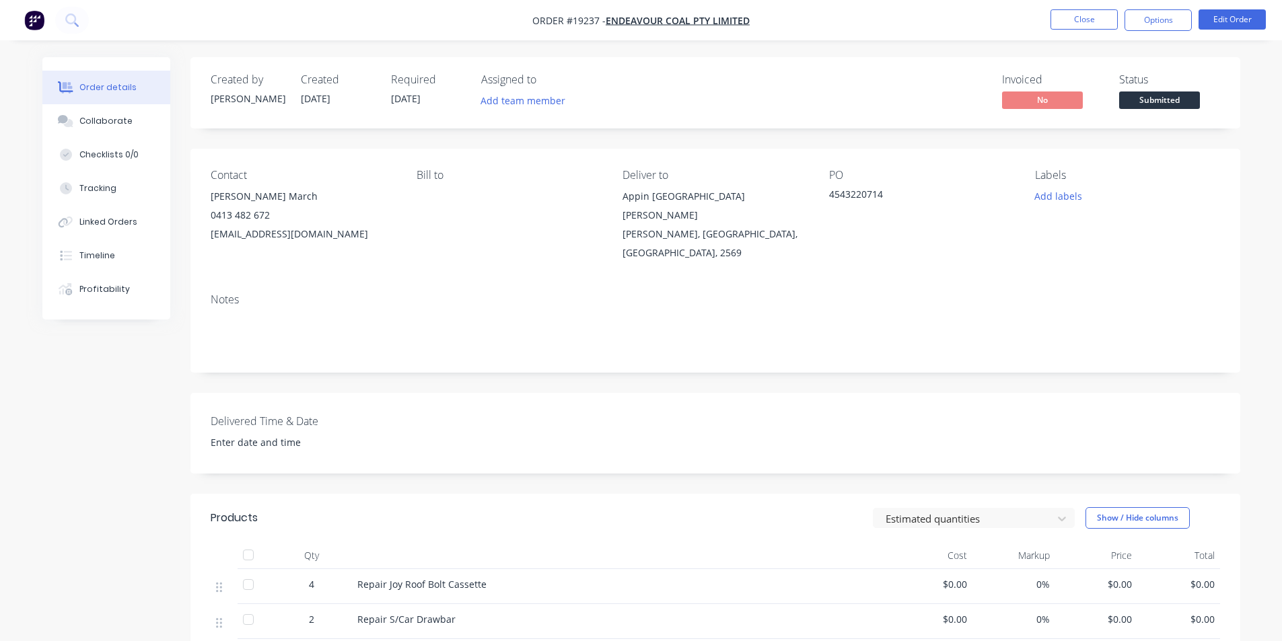
click at [33, 16] on img "button" at bounding box center [34, 20] width 20 height 20
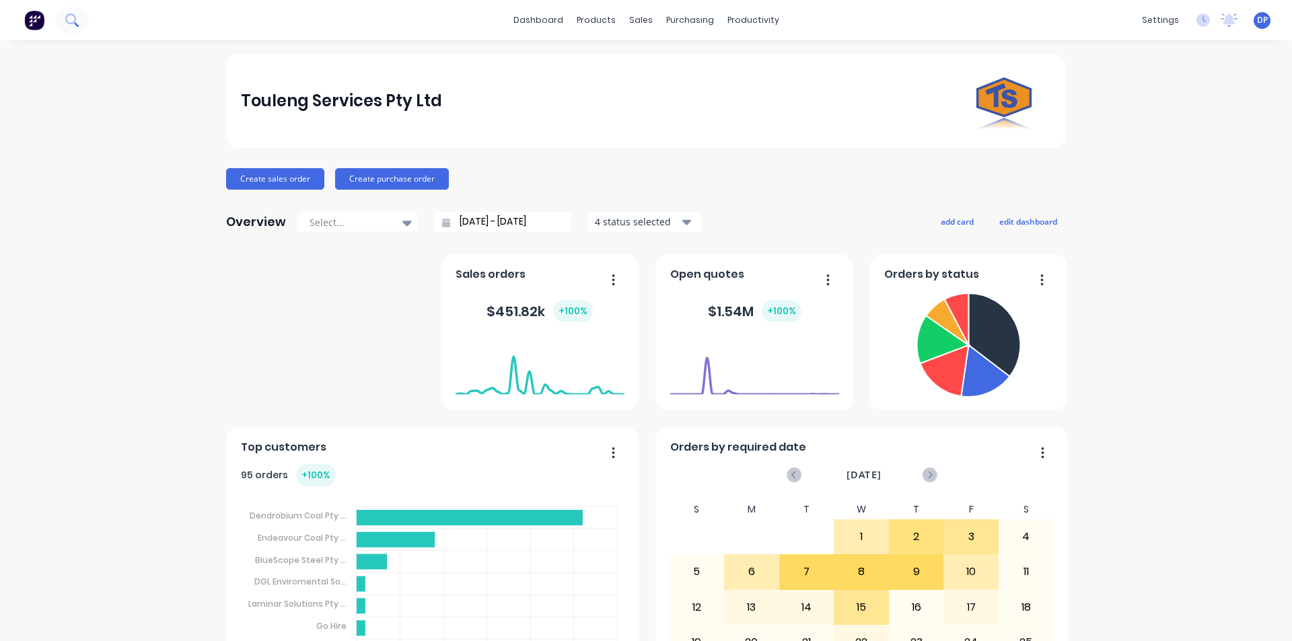
click at [81, 24] on button at bounding box center [72, 20] width 34 height 27
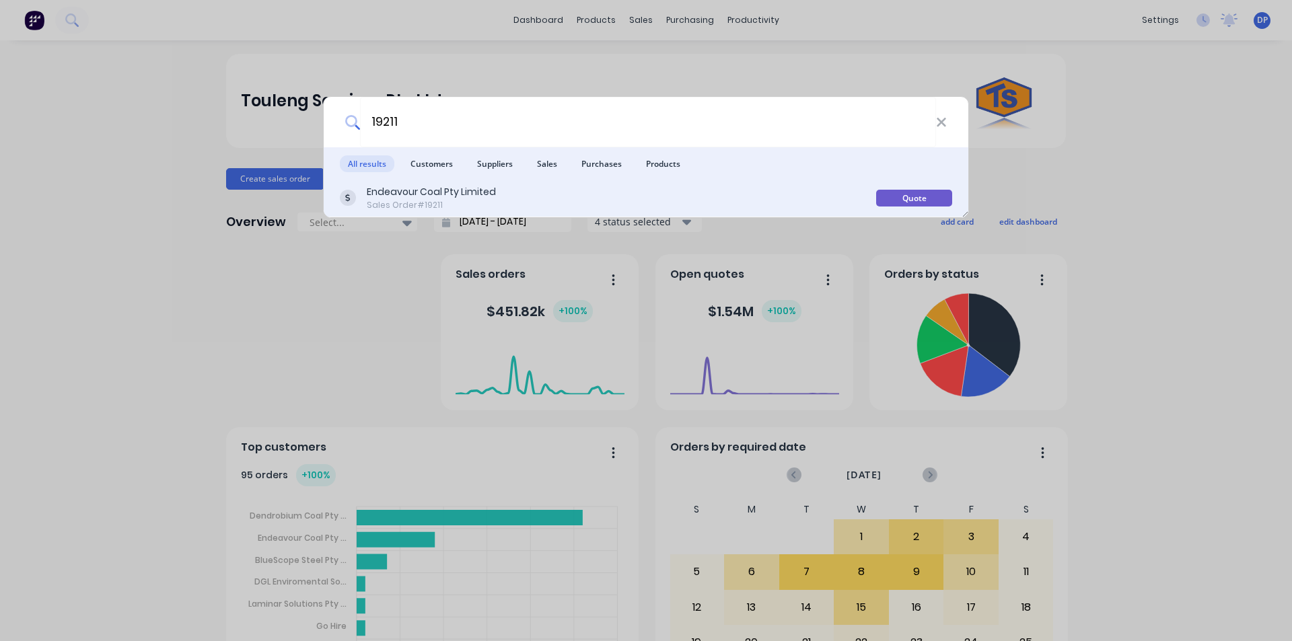
type input "19211"
click at [476, 185] on div "Endeavour Coal Pty Limited" at bounding box center [431, 192] width 129 height 14
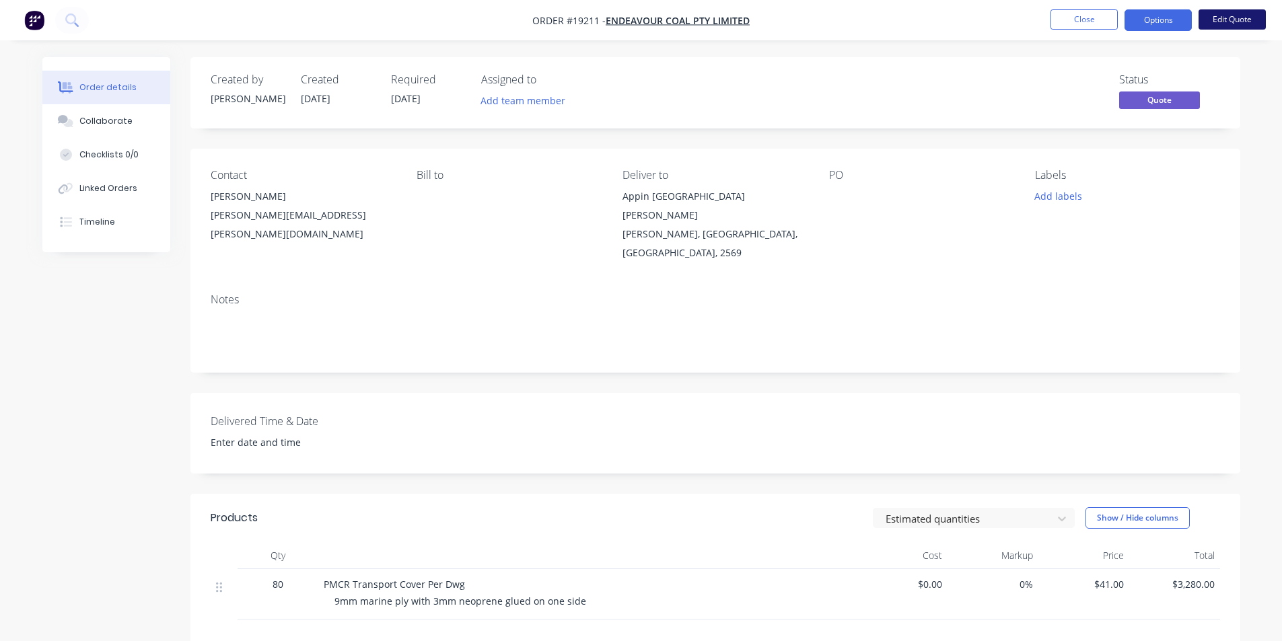
click at [1219, 23] on button "Edit Quote" at bounding box center [1231, 19] width 67 height 20
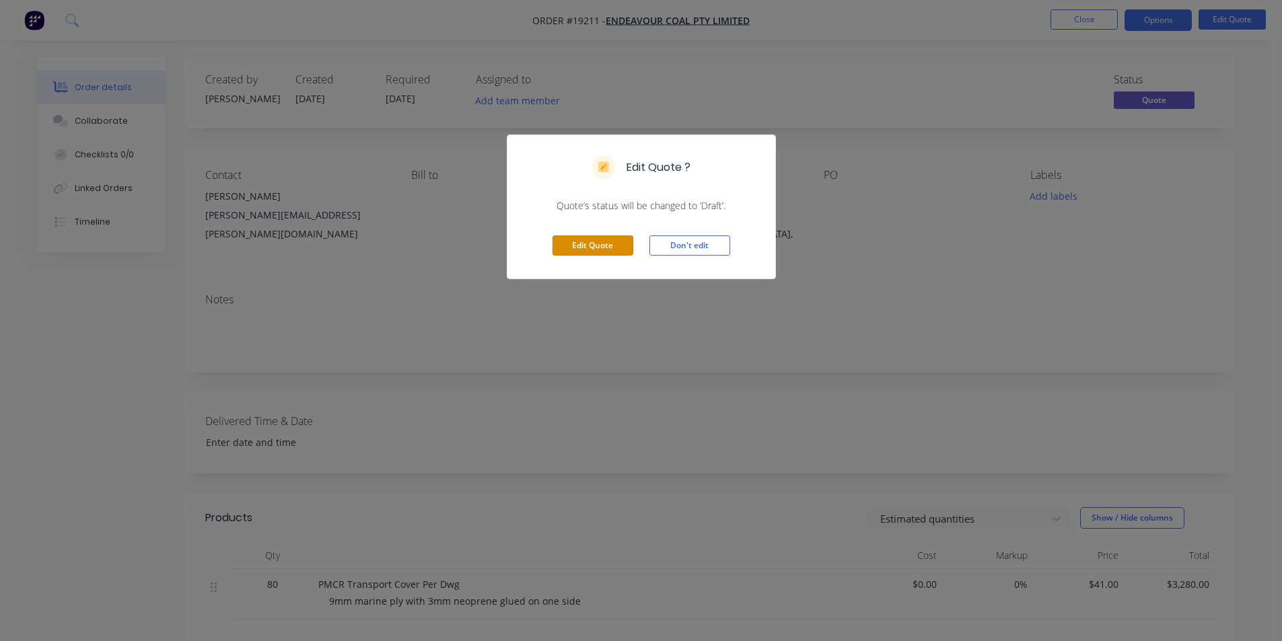
drag, startPoint x: 597, startPoint y: 240, endPoint x: 629, endPoint y: 241, distance: 31.6
click at [597, 241] on button "Edit Quote" at bounding box center [592, 245] width 81 height 20
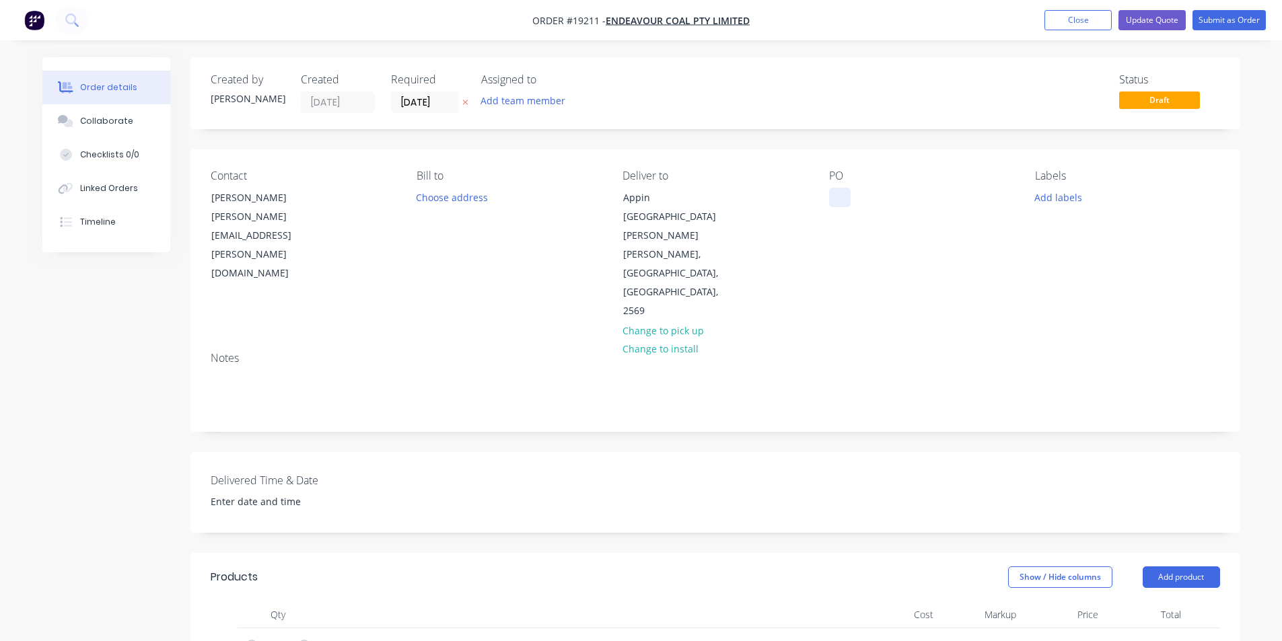
click at [844, 191] on div at bounding box center [840, 198] width 22 height 20
paste div
click at [103, 117] on div "Collaborate" at bounding box center [105, 121] width 53 height 12
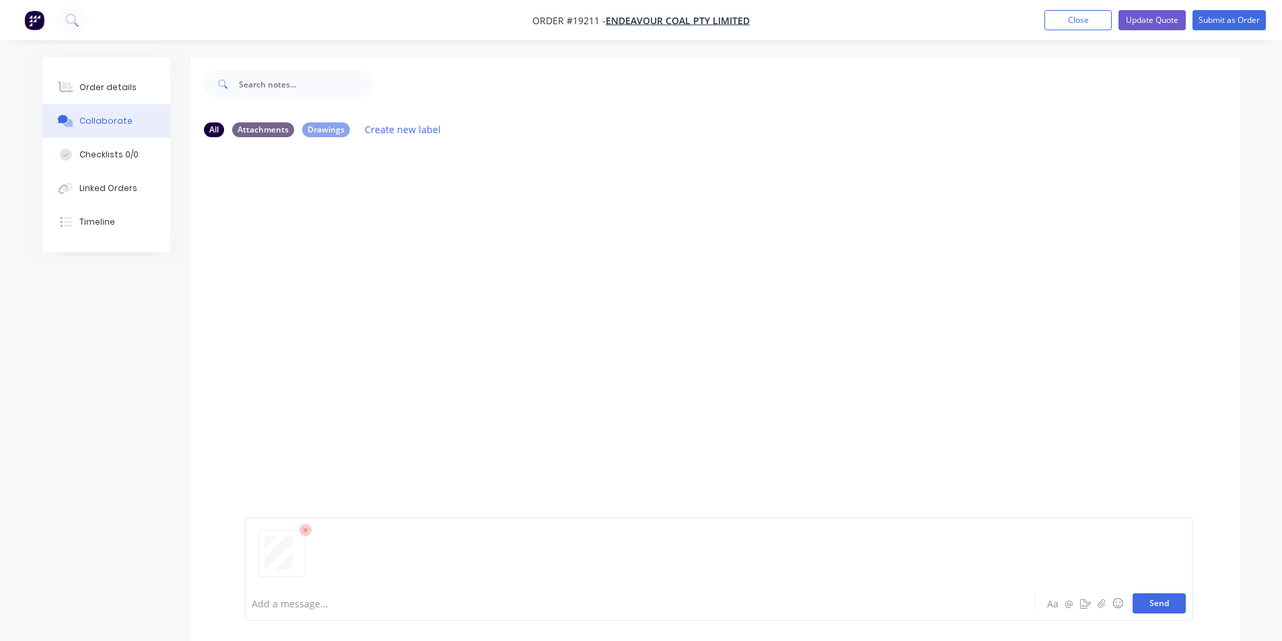
click at [1158, 601] on button "Send" at bounding box center [1158, 603] width 53 height 20
click at [82, 87] on div "Order details" at bounding box center [107, 87] width 57 height 12
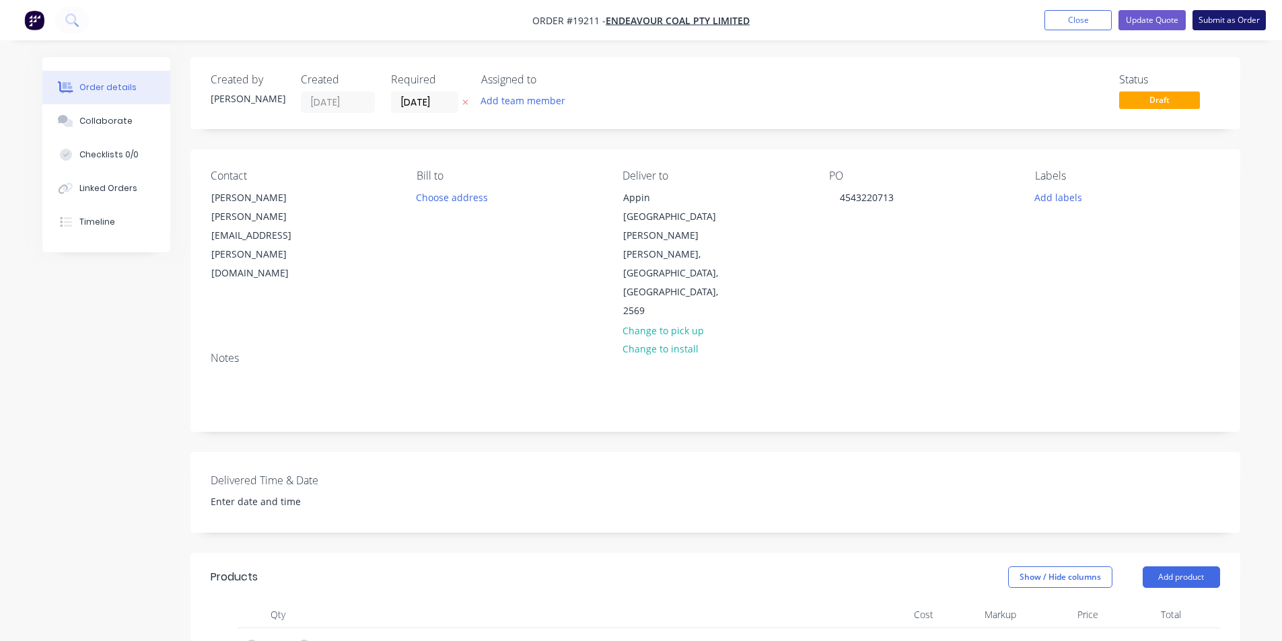
click at [1230, 24] on button "Submit as Order" at bounding box center [1228, 20] width 73 height 20
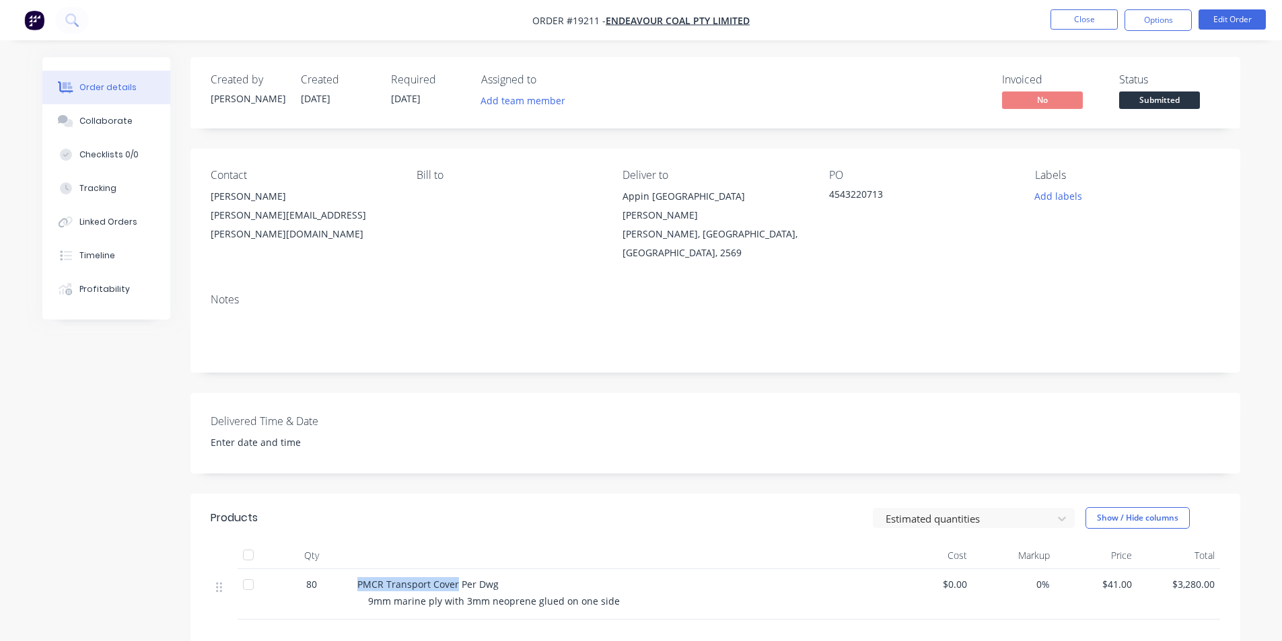
drag, startPoint x: 353, startPoint y: 562, endPoint x: 455, endPoint y: 570, distance: 102.6
click at [455, 570] on div "PMCR Transport Cover Per Dwg 9mm marine ply with 3mm neoprene glued on one side" at bounding box center [621, 594] width 538 height 50
copy span "PMCR Transport Cover"
click at [1050, 188] on button "Add labels" at bounding box center [1058, 196] width 62 height 18
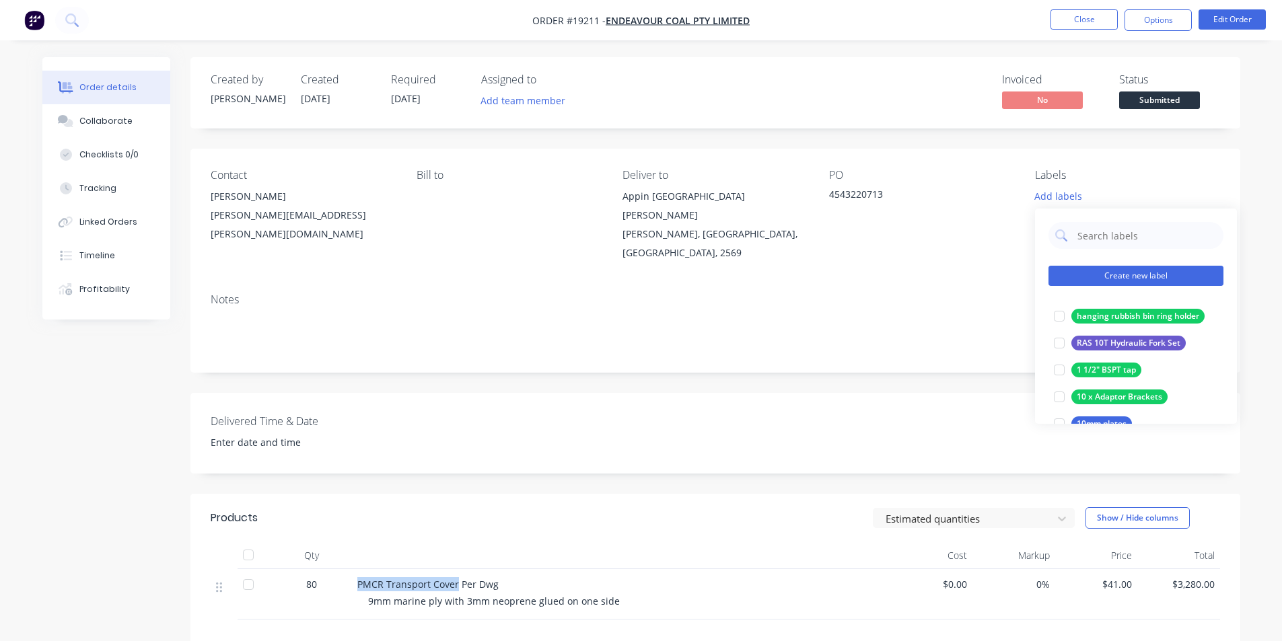
click at [1136, 285] on button "Create new label" at bounding box center [1135, 276] width 175 height 20
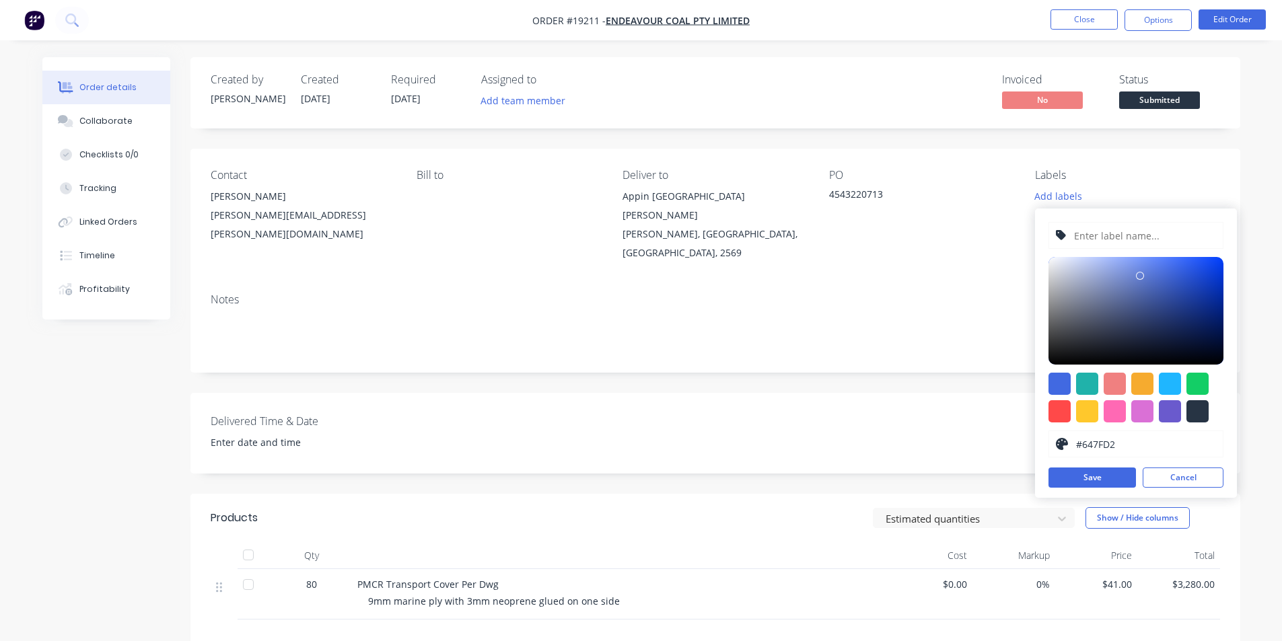
click at [1140, 276] on div at bounding box center [1135, 311] width 175 height 108
click at [1090, 412] on div at bounding box center [1087, 411] width 22 height 22
type input "#FFC82C"
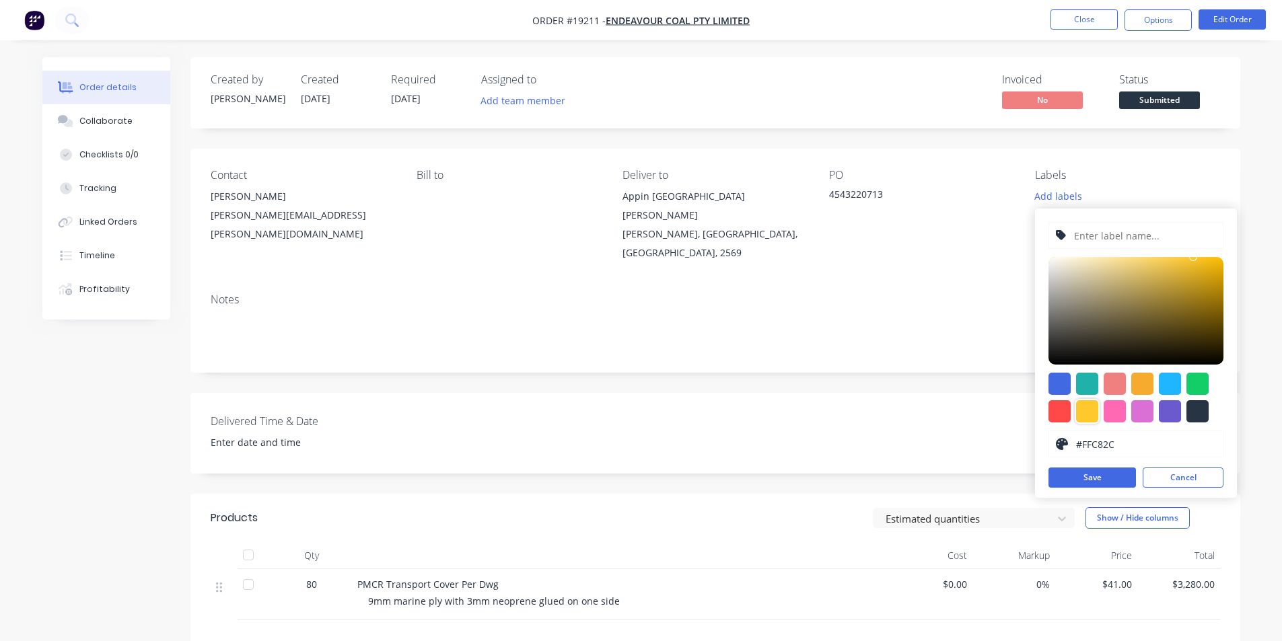
click at [1112, 240] on input "text" at bounding box center [1143, 236] width 143 height 26
paste input "PMCR Transport Cover"
type input "PMCR Transport Cover"
click at [1103, 478] on button "Save" at bounding box center [1091, 478] width 87 height 20
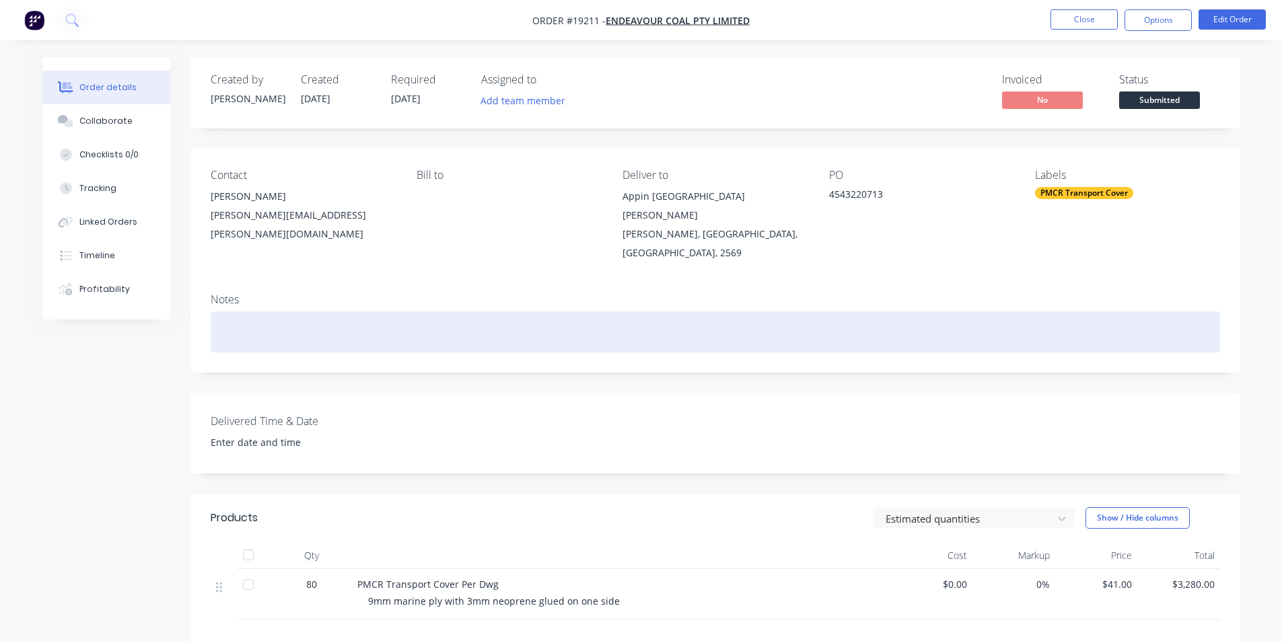
click at [666, 313] on div at bounding box center [715, 331] width 1009 height 41
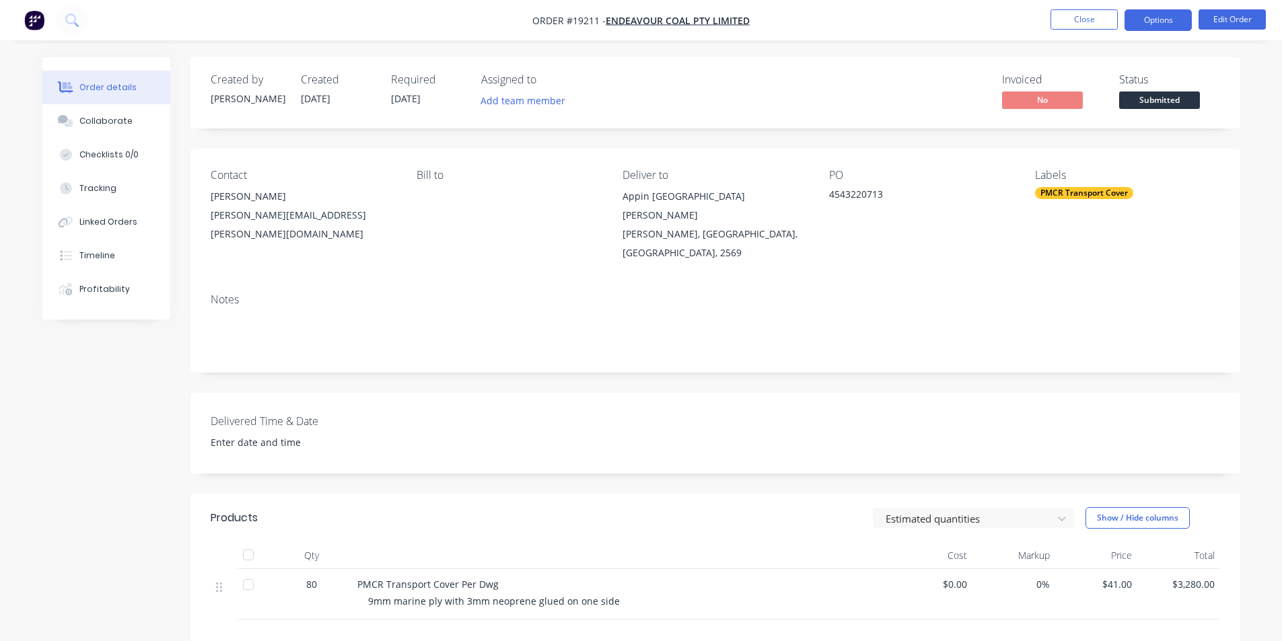
click at [1155, 26] on button "Options" at bounding box center [1157, 20] width 67 height 22
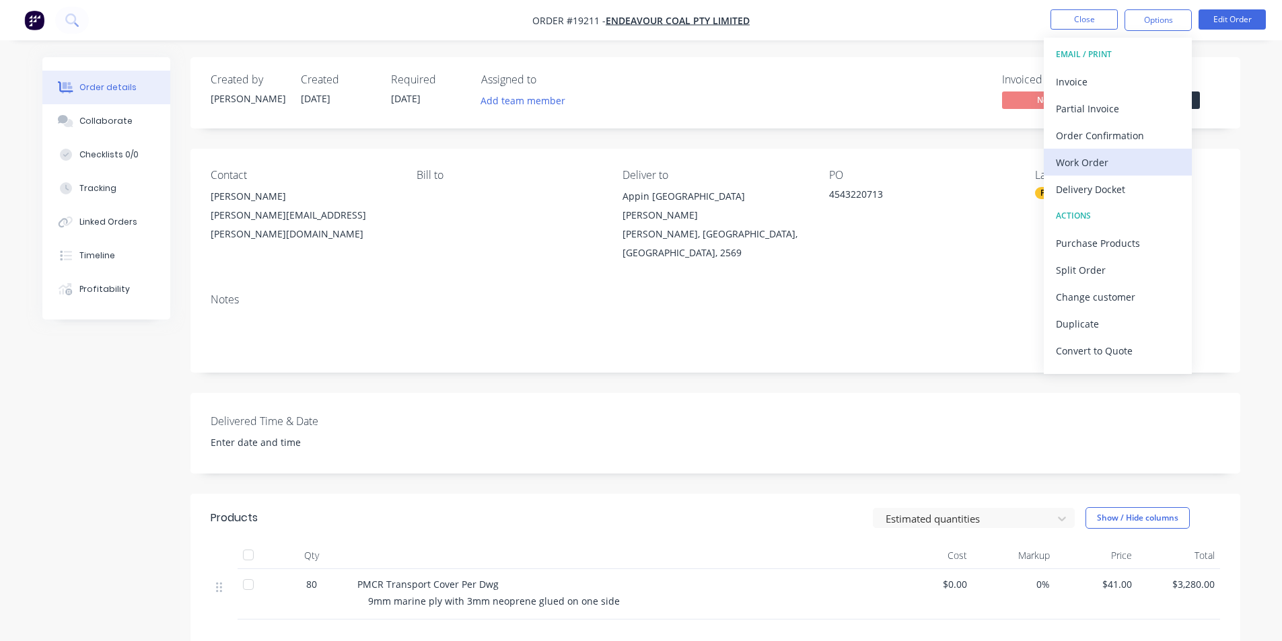
click at [1130, 154] on div "Work Order" at bounding box center [1118, 163] width 124 height 20
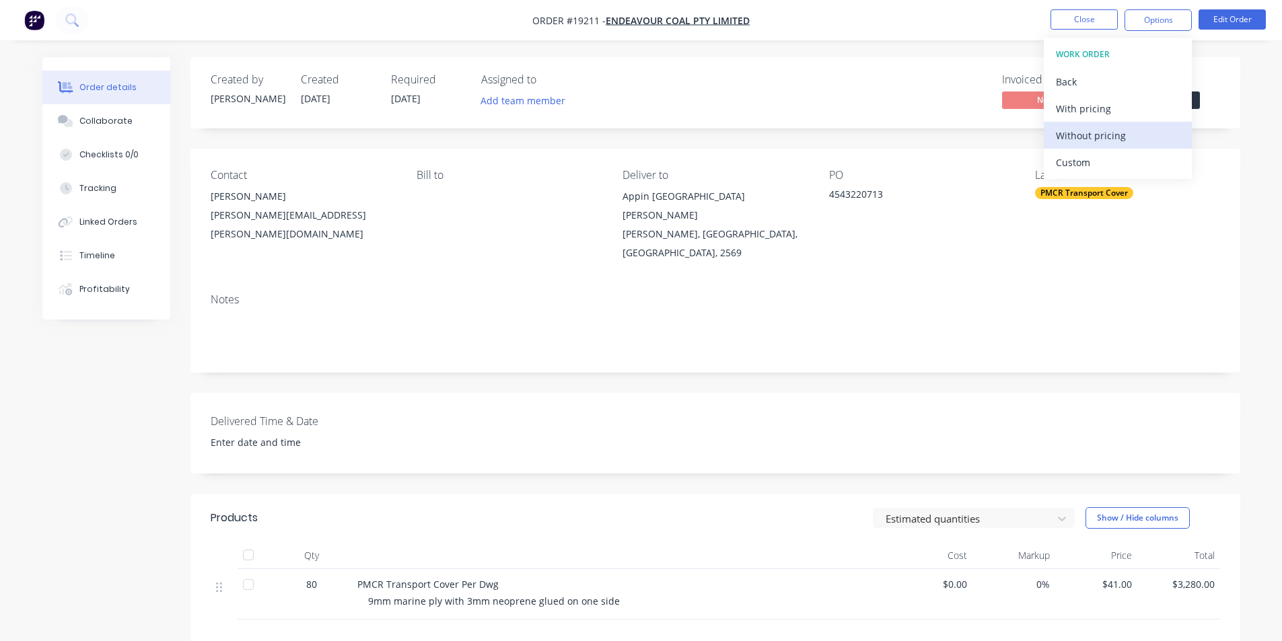
click at [1121, 132] on div "Without pricing" at bounding box center [1118, 136] width 124 height 20
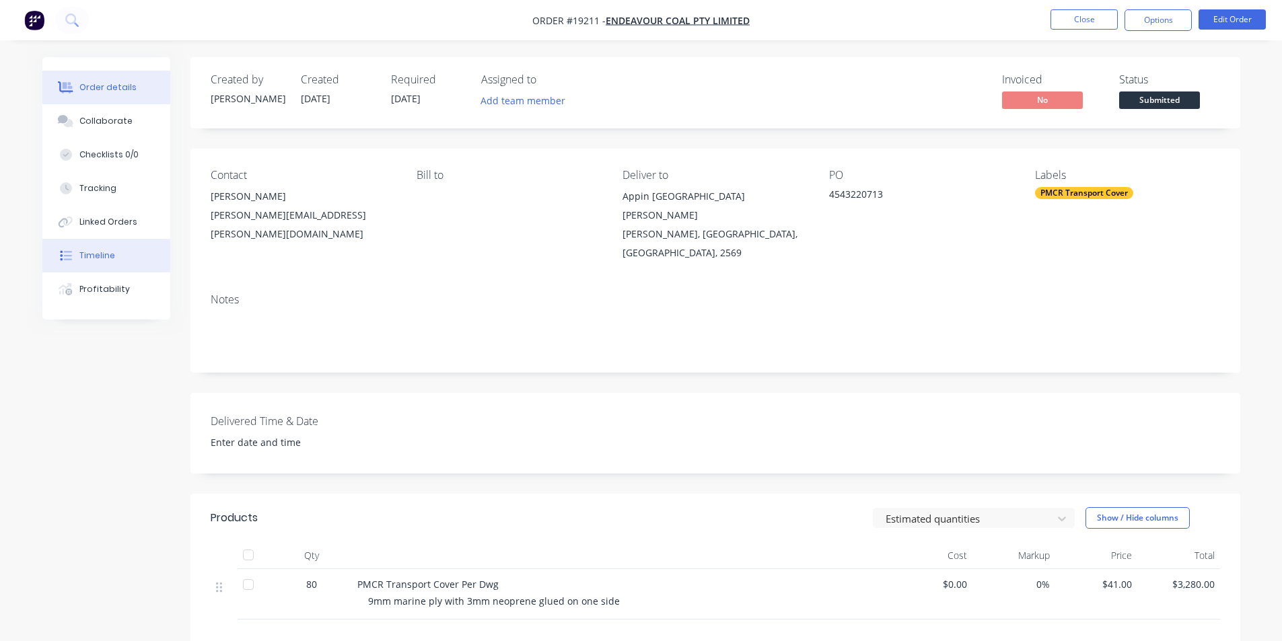
click at [102, 260] on div "Timeline" at bounding box center [97, 256] width 36 height 12
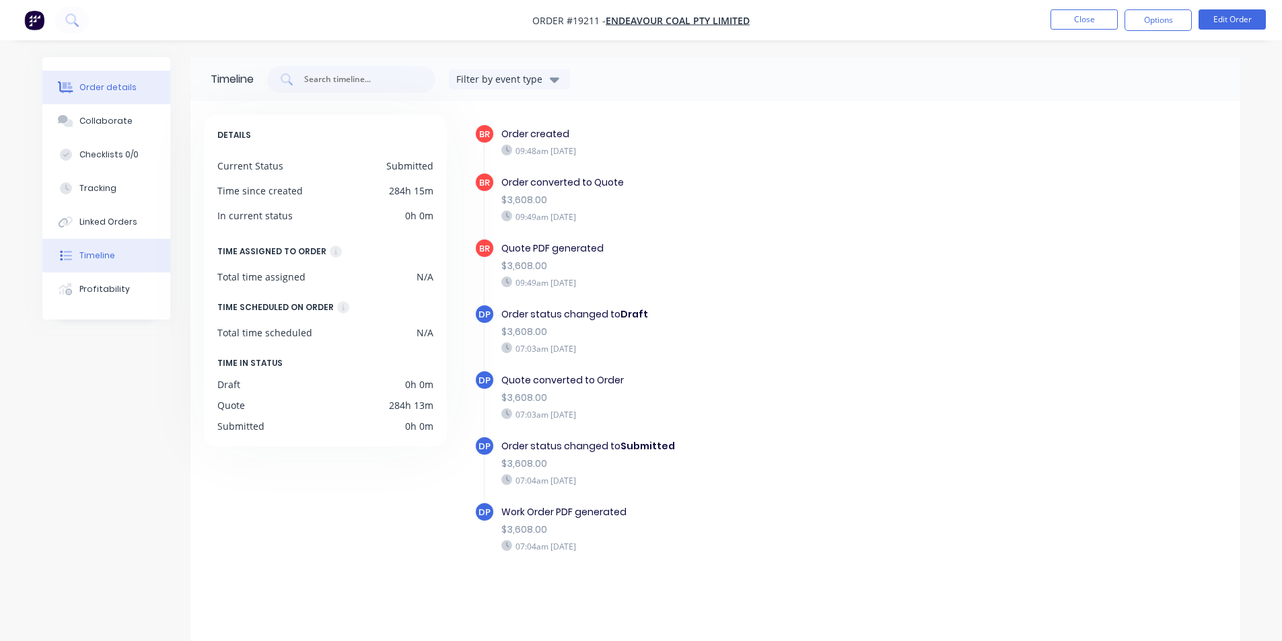
click at [109, 74] on button "Order details" at bounding box center [106, 88] width 128 height 34
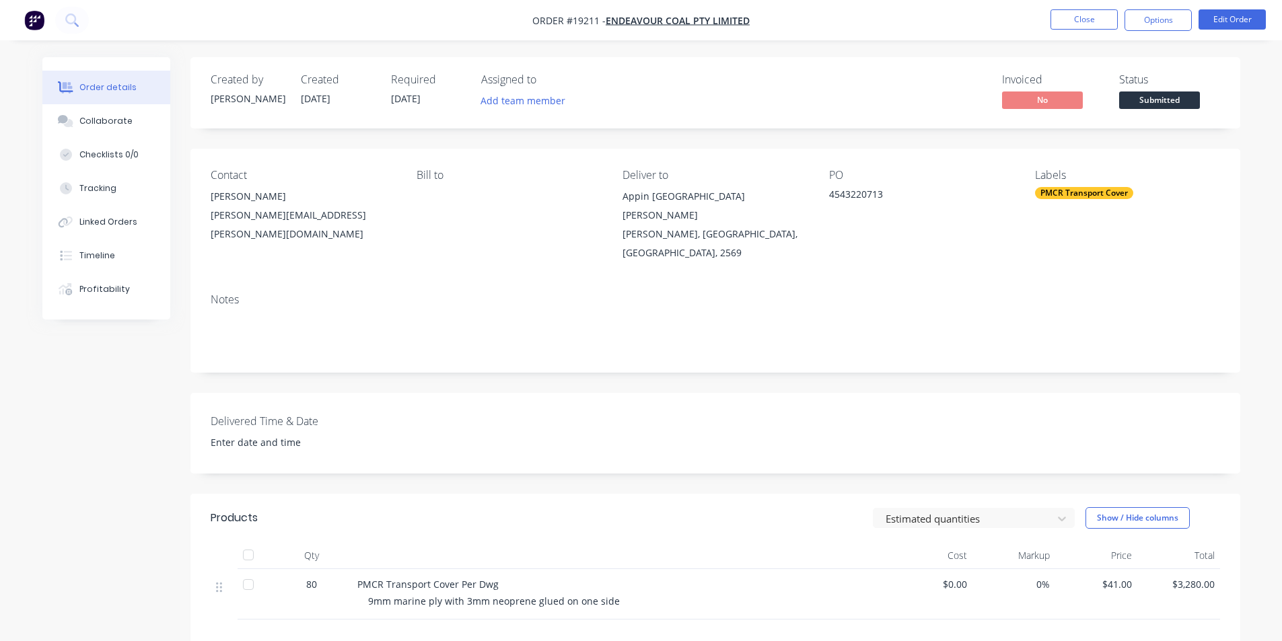
click at [24, 14] on img "button" at bounding box center [34, 20] width 20 height 20
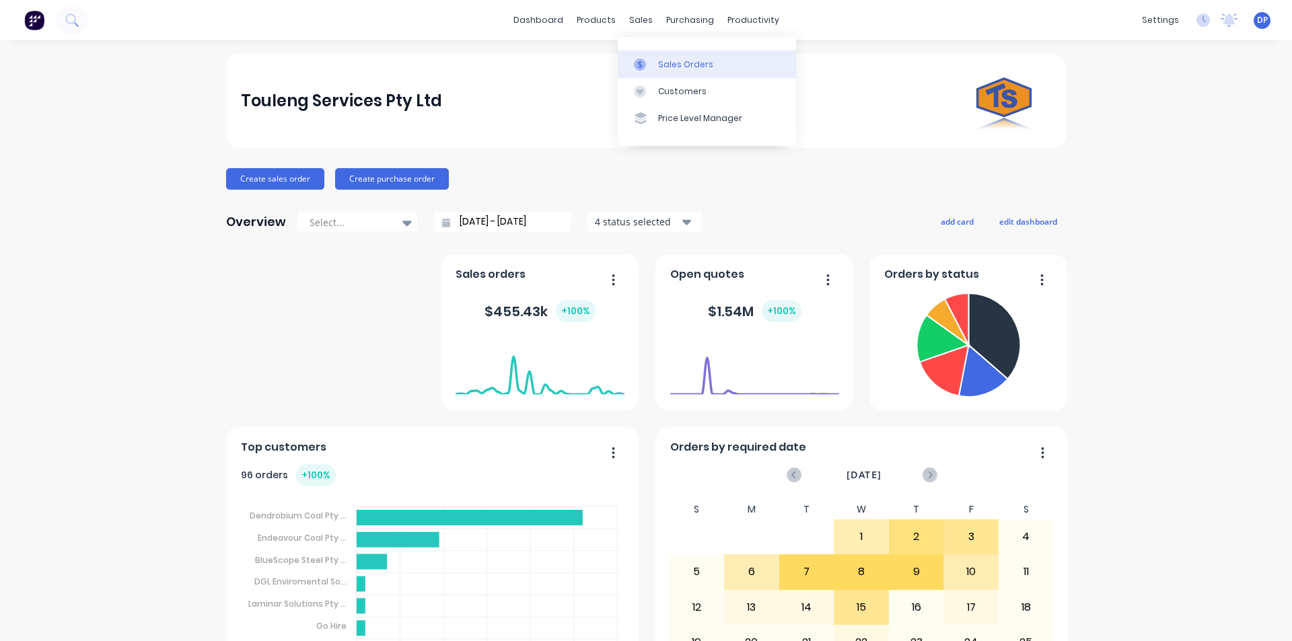
click at [677, 69] on div "Sales Orders" at bounding box center [685, 65] width 55 height 12
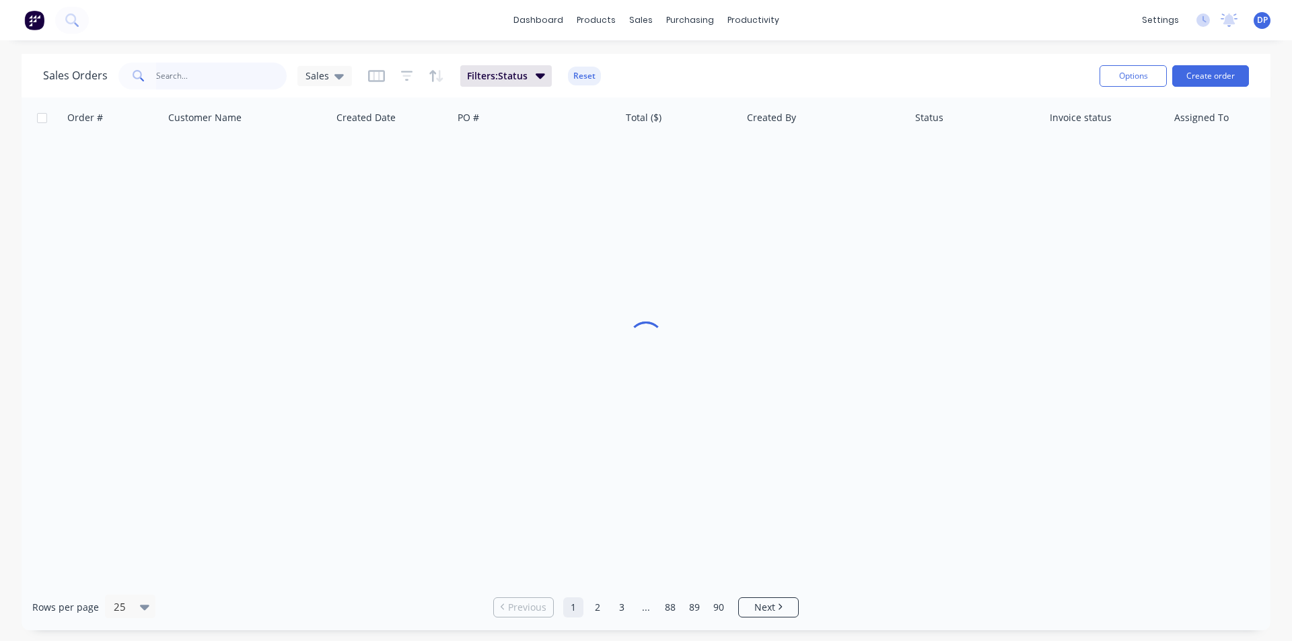
click at [232, 87] on input "text" at bounding box center [221, 76] width 131 height 27
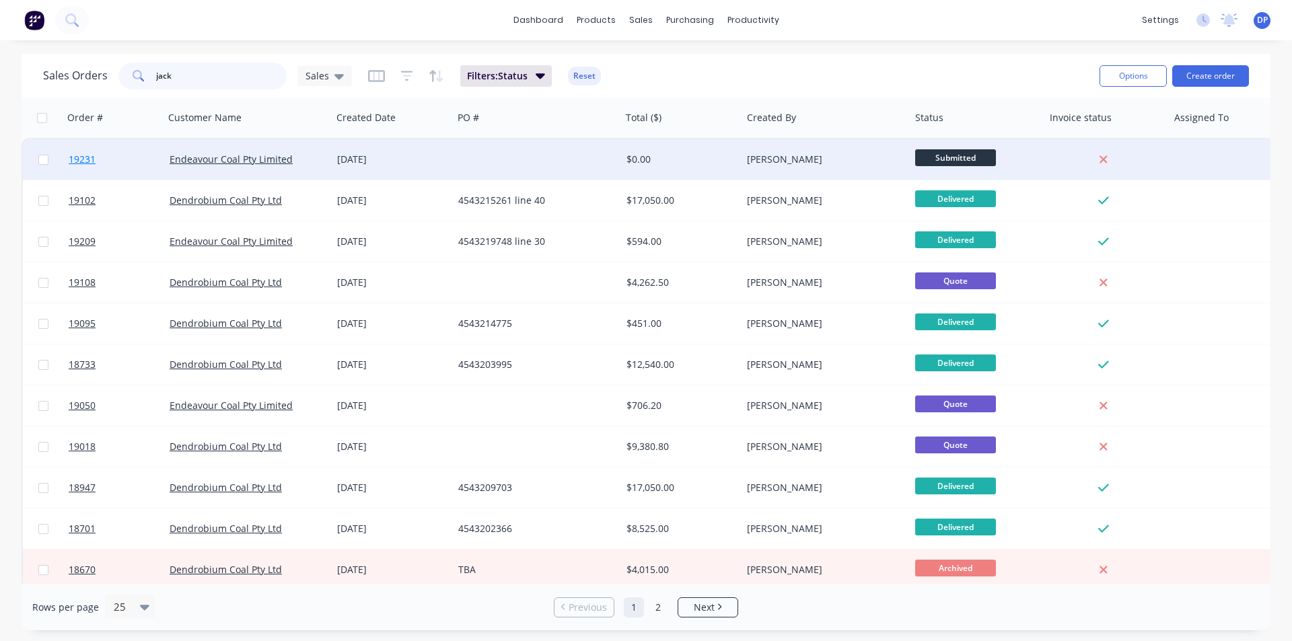
type input "jack"
click at [83, 161] on span "19231" at bounding box center [82, 159] width 27 height 13
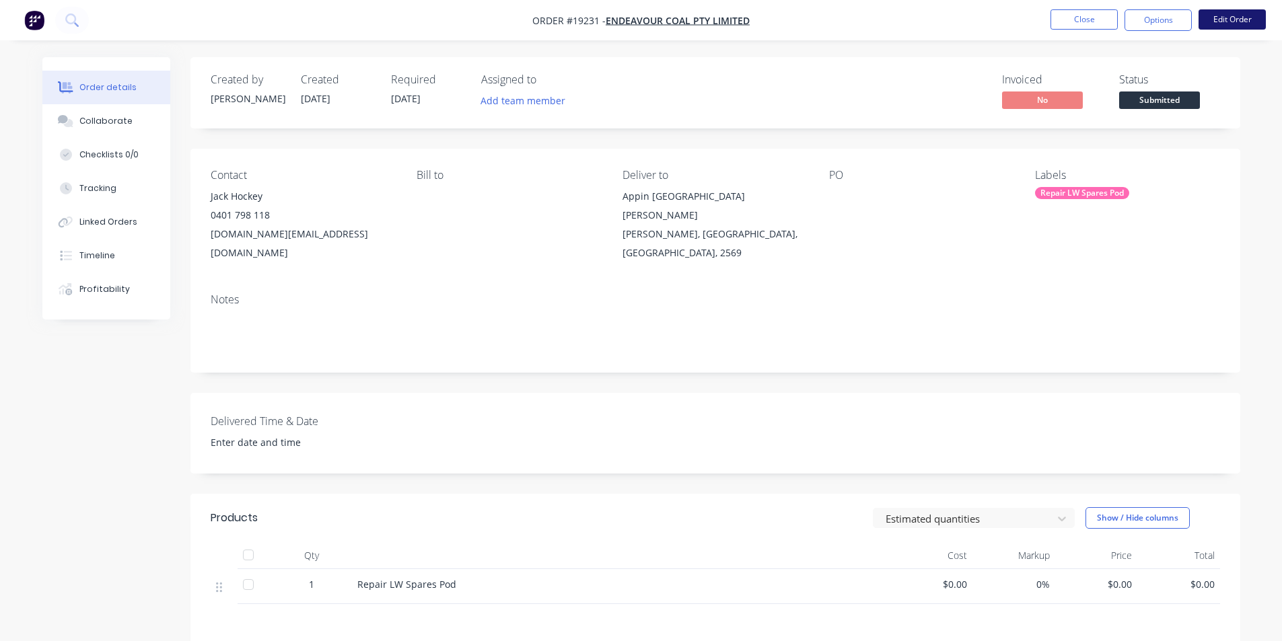
click at [1242, 16] on button "Edit Order" at bounding box center [1231, 19] width 67 height 20
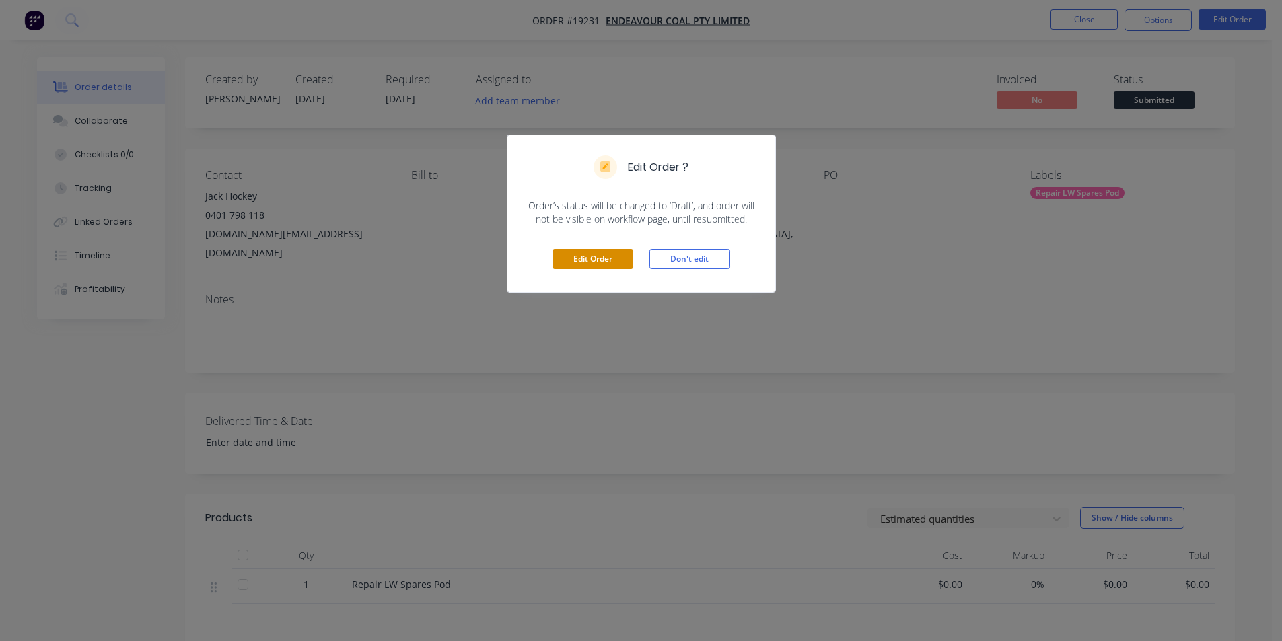
click at [609, 265] on button "Edit Order" at bounding box center [592, 259] width 81 height 20
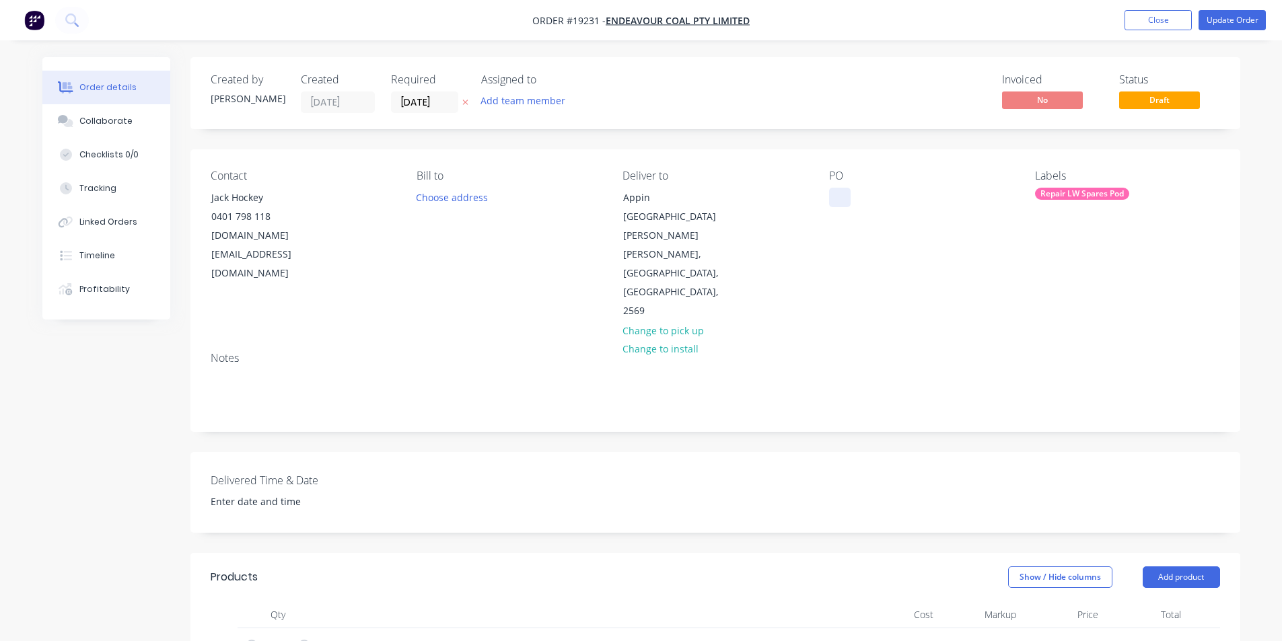
click at [837, 191] on div at bounding box center [840, 198] width 22 height 20
paste div
drag, startPoint x: 407, startPoint y: 585, endPoint x: 429, endPoint y: 594, distance: 23.9
click at [407, 636] on div "Repair LW Spares Pod" at bounding box center [384, 646] width 120 height 20
click at [410, 636] on div "Repair LW Spares Pod" at bounding box center [384, 646] width 120 height 20
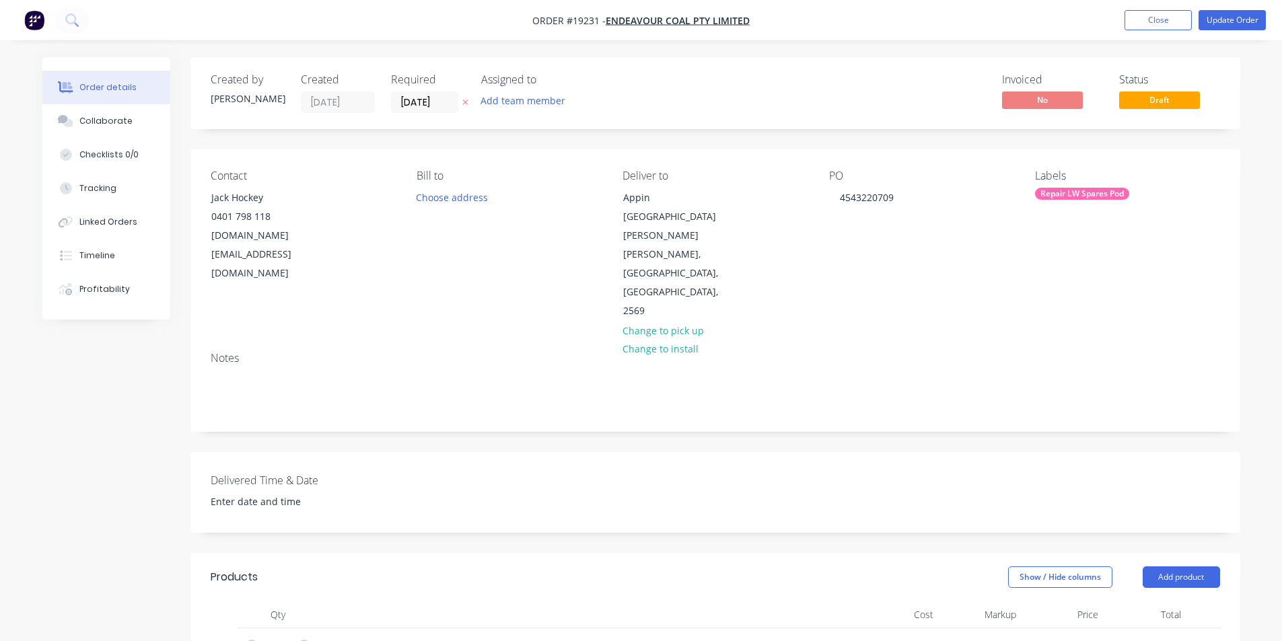
click at [718, 470] on div "Delivered Time & Date" at bounding box center [714, 492] width 1049 height 81
click at [105, 124] on div "Collaborate" at bounding box center [105, 121] width 53 height 12
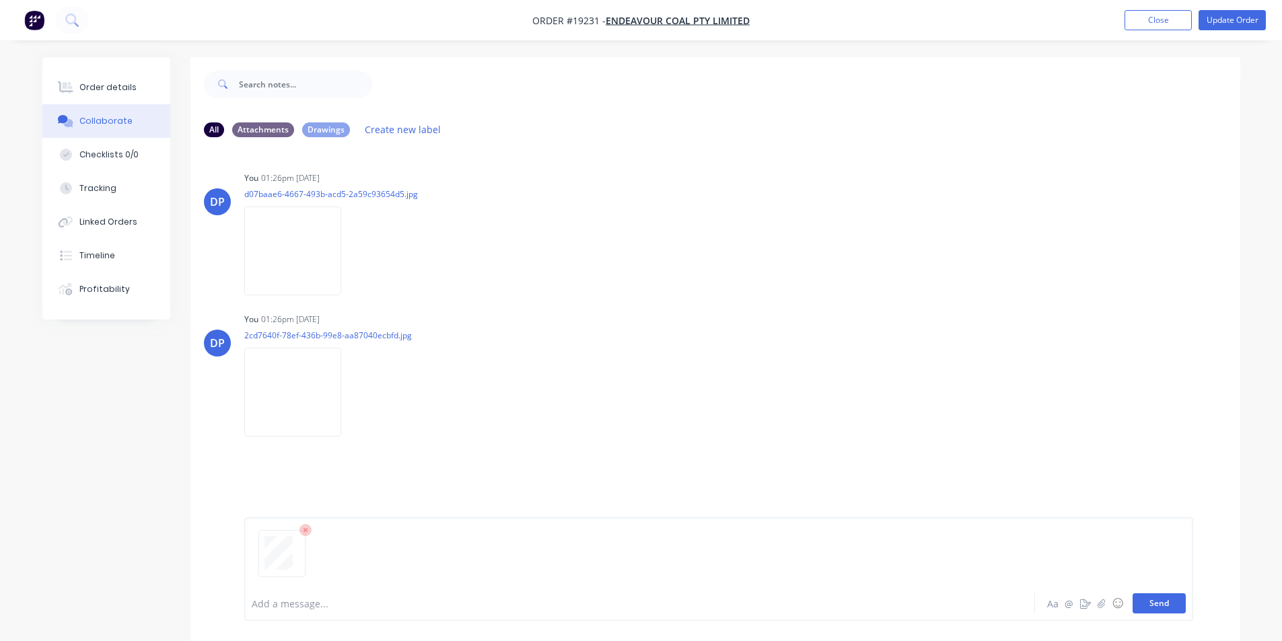
click at [1180, 597] on button "Send" at bounding box center [1158, 603] width 53 height 20
click at [94, 81] on div "Order details" at bounding box center [107, 87] width 57 height 12
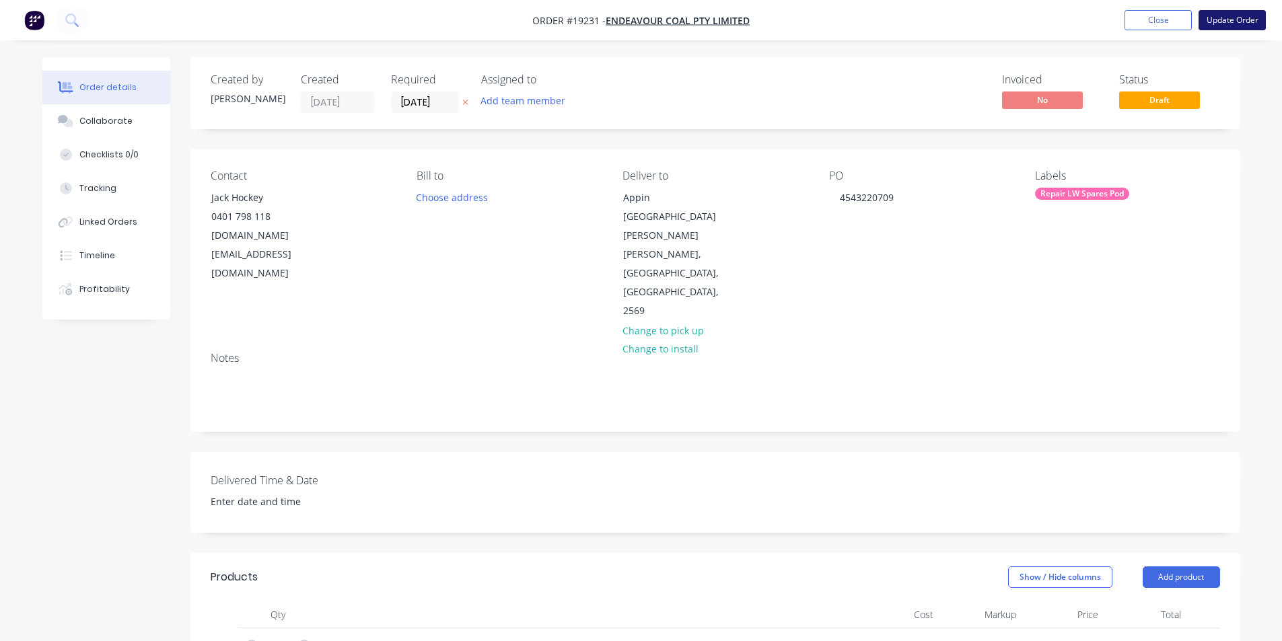
click at [1241, 20] on button "Update Order" at bounding box center [1231, 20] width 67 height 20
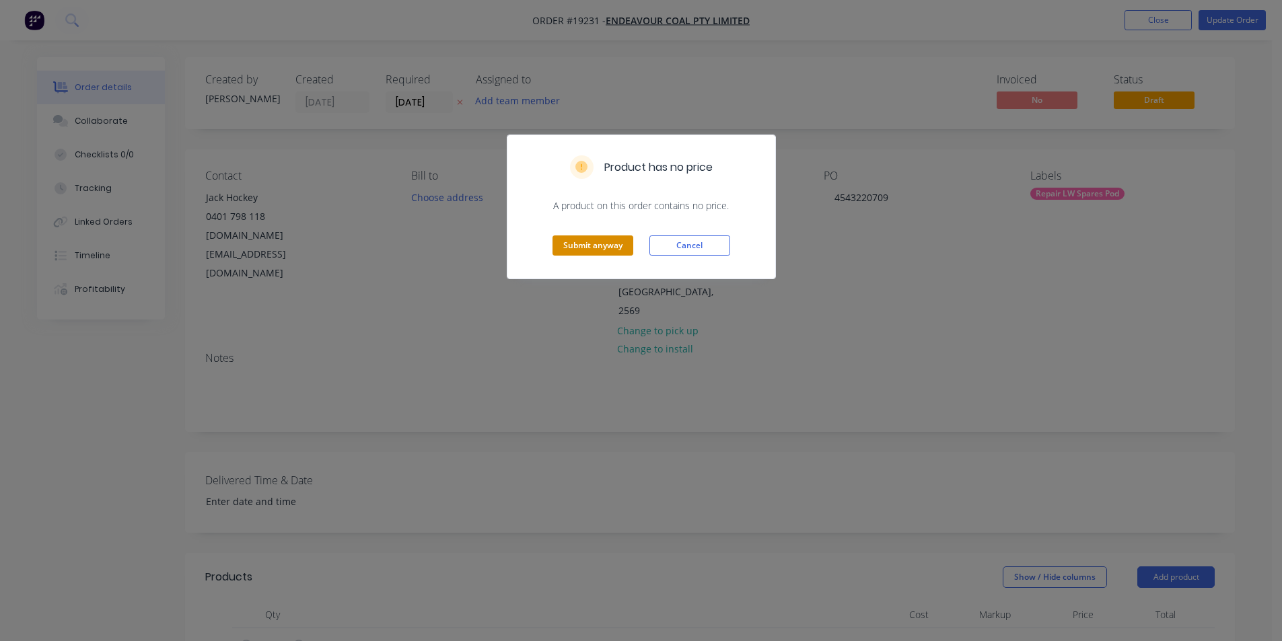
click at [607, 248] on button "Submit anyway" at bounding box center [592, 245] width 81 height 20
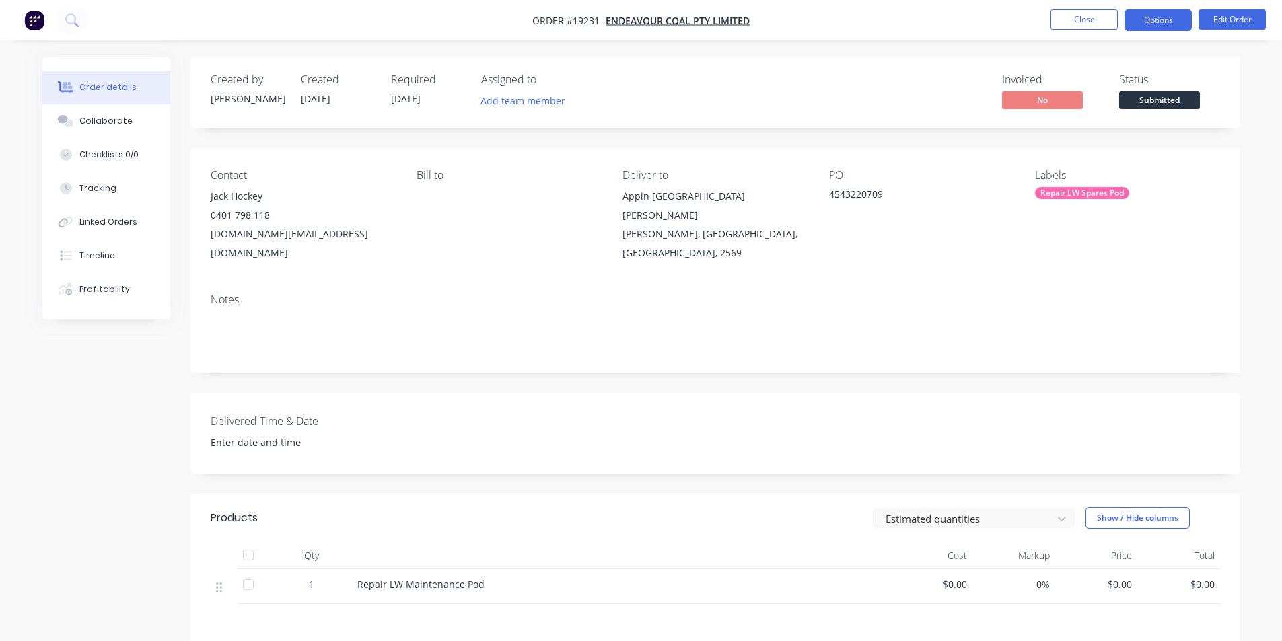
click at [1158, 22] on button "Options" at bounding box center [1157, 20] width 67 height 22
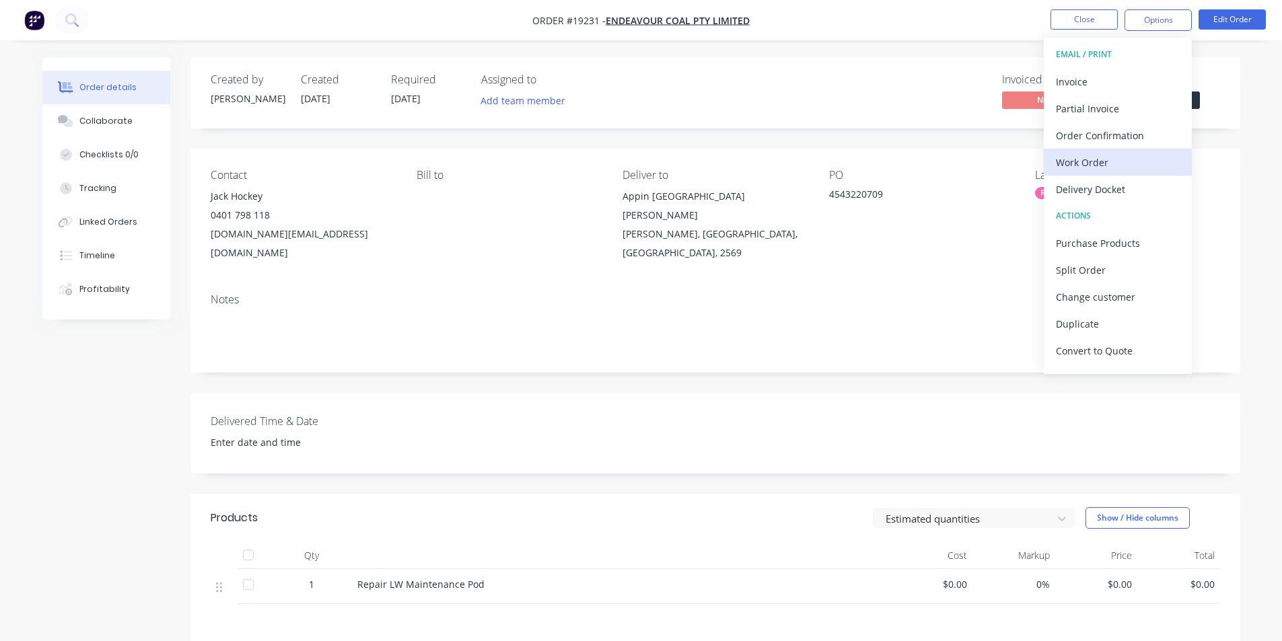
click at [1129, 168] on div "Work Order" at bounding box center [1118, 163] width 124 height 20
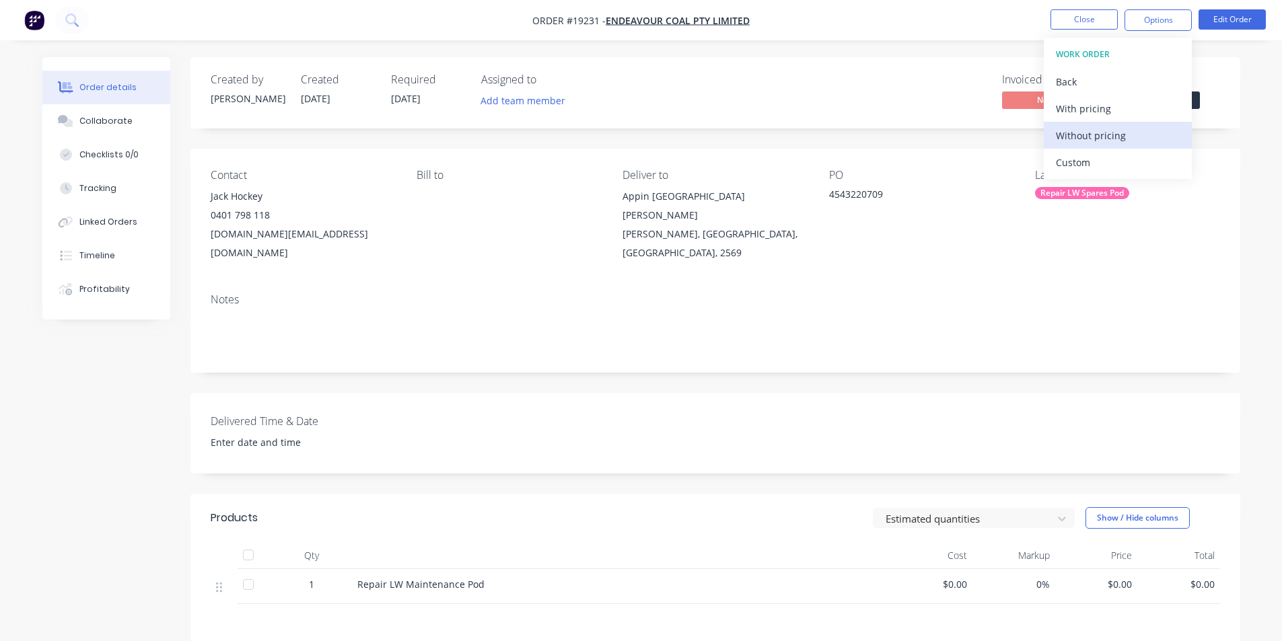
click at [1111, 135] on div "Without pricing" at bounding box center [1118, 136] width 124 height 20
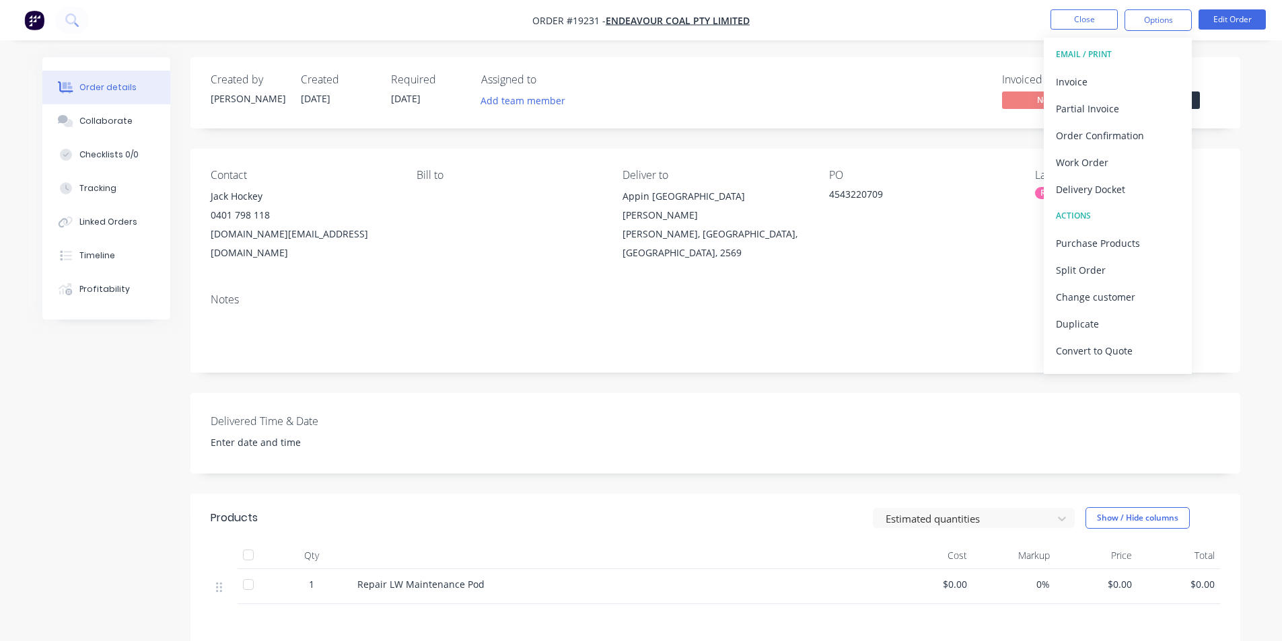
click at [869, 102] on div "Invoiced No Status Submitted" at bounding box center [918, 92] width 604 height 39
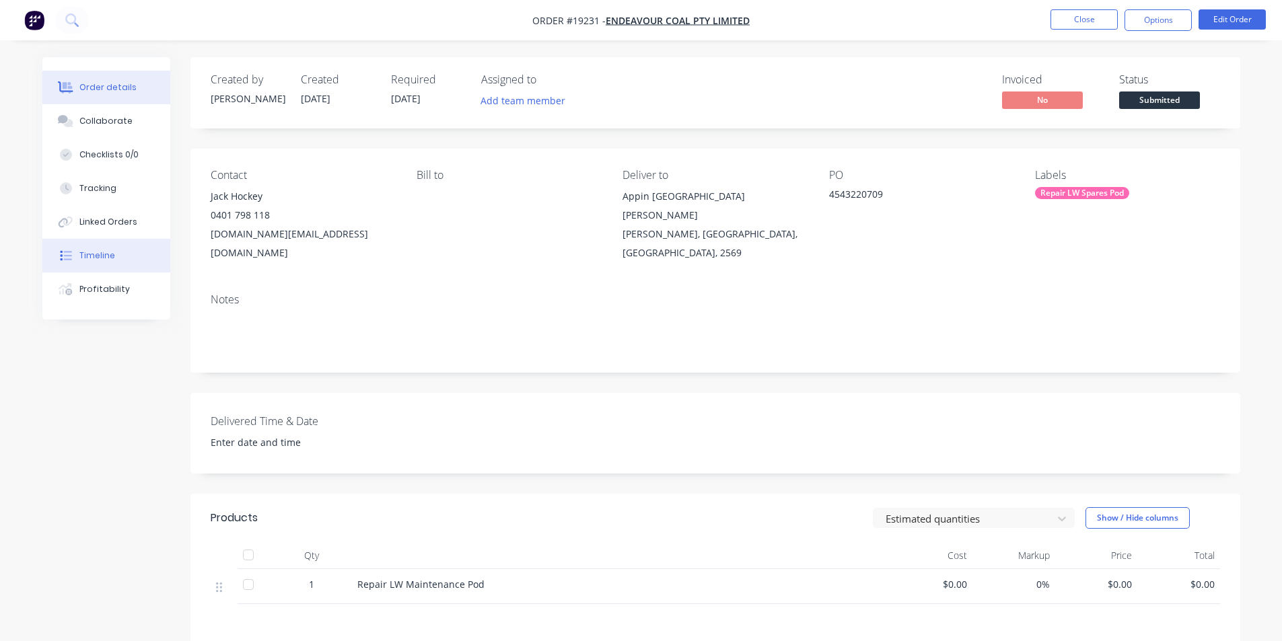
click at [106, 255] on div "Timeline" at bounding box center [97, 256] width 36 height 12
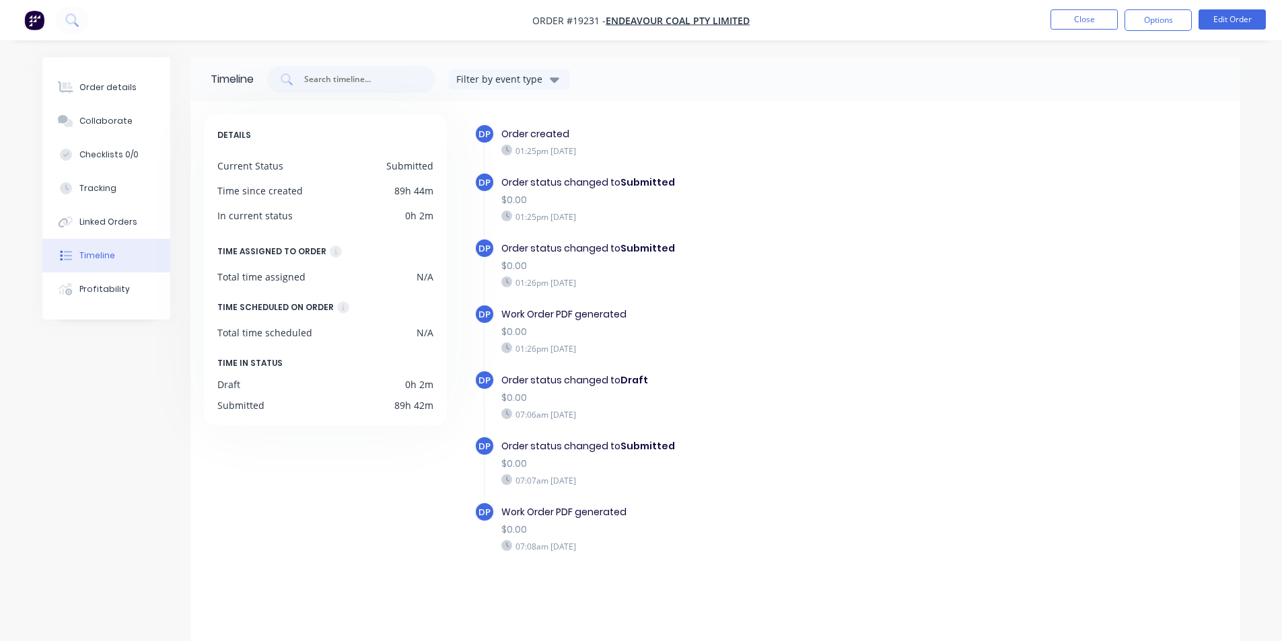
click at [31, 17] on img "button" at bounding box center [34, 20] width 20 height 20
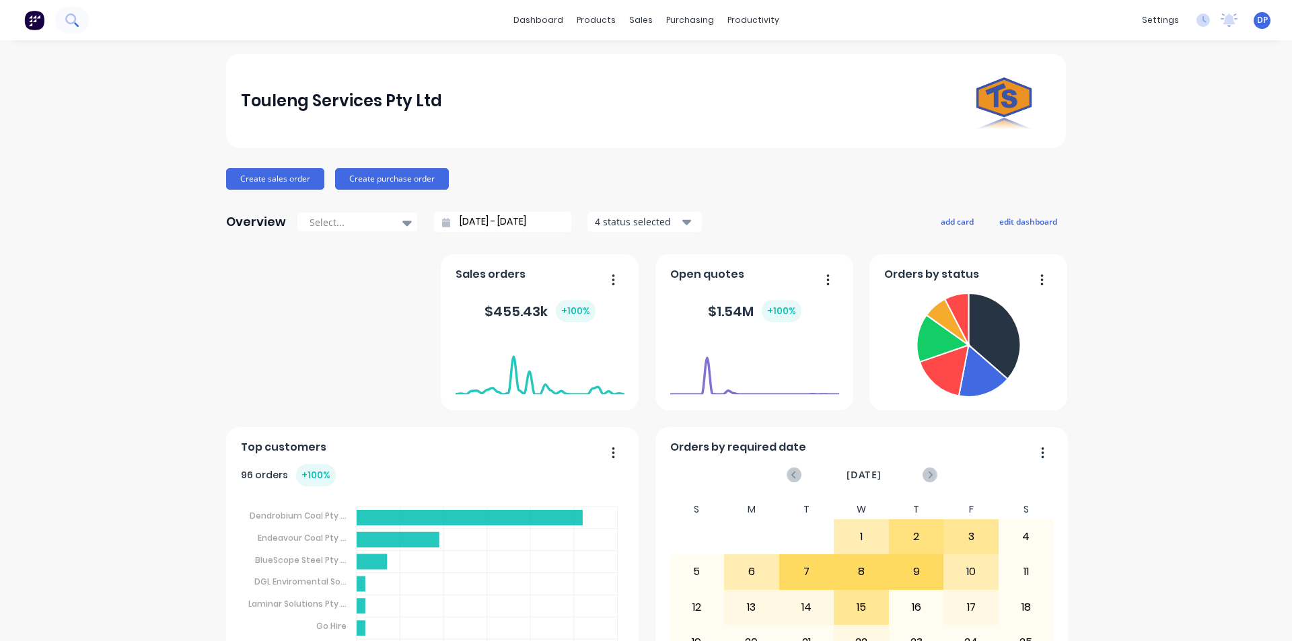
click at [70, 19] on icon at bounding box center [71, 19] width 13 height 13
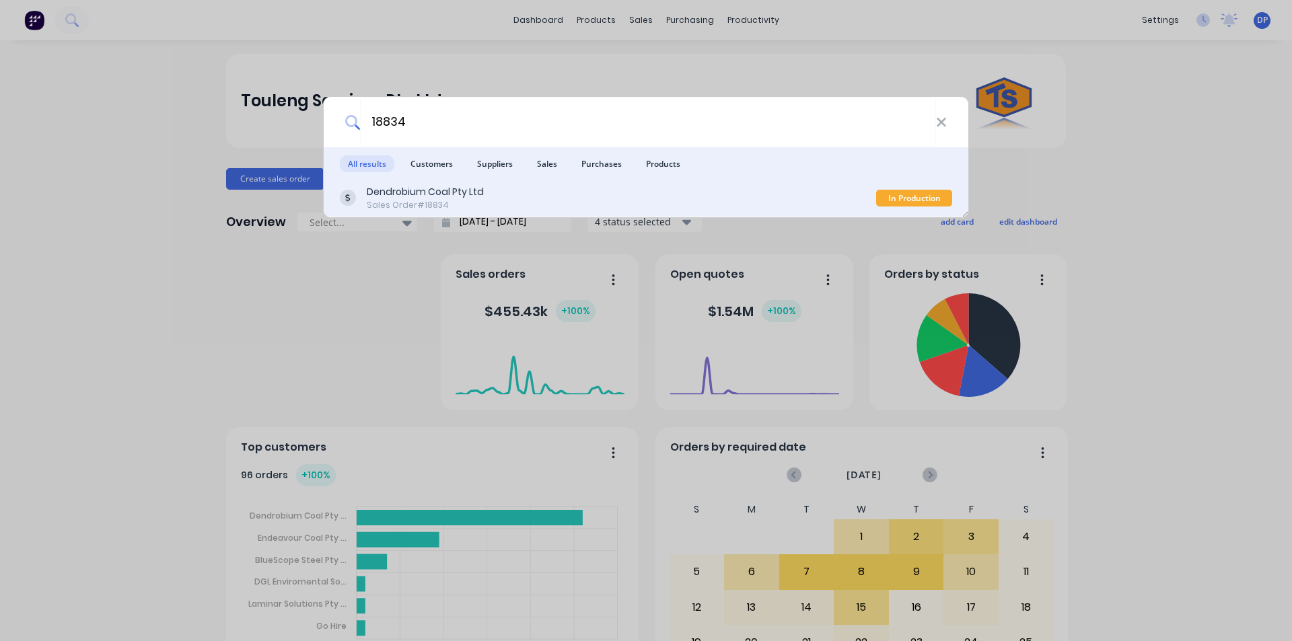
type input "18834"
click at [458, 191] on div "Dendrobium Coal Pty Ltd" at bounding box center [425, 192] width 117 height 14
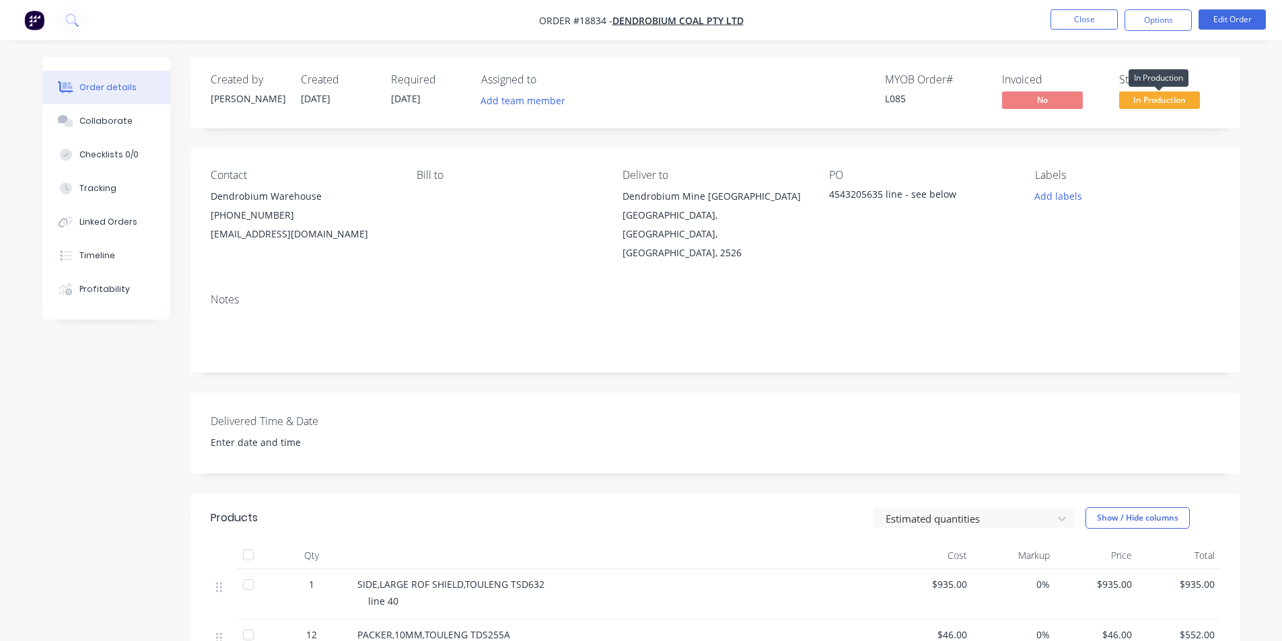
click at [1154, 102] on span "In Production" at bounding box center [1159, 99] width 81 height 17
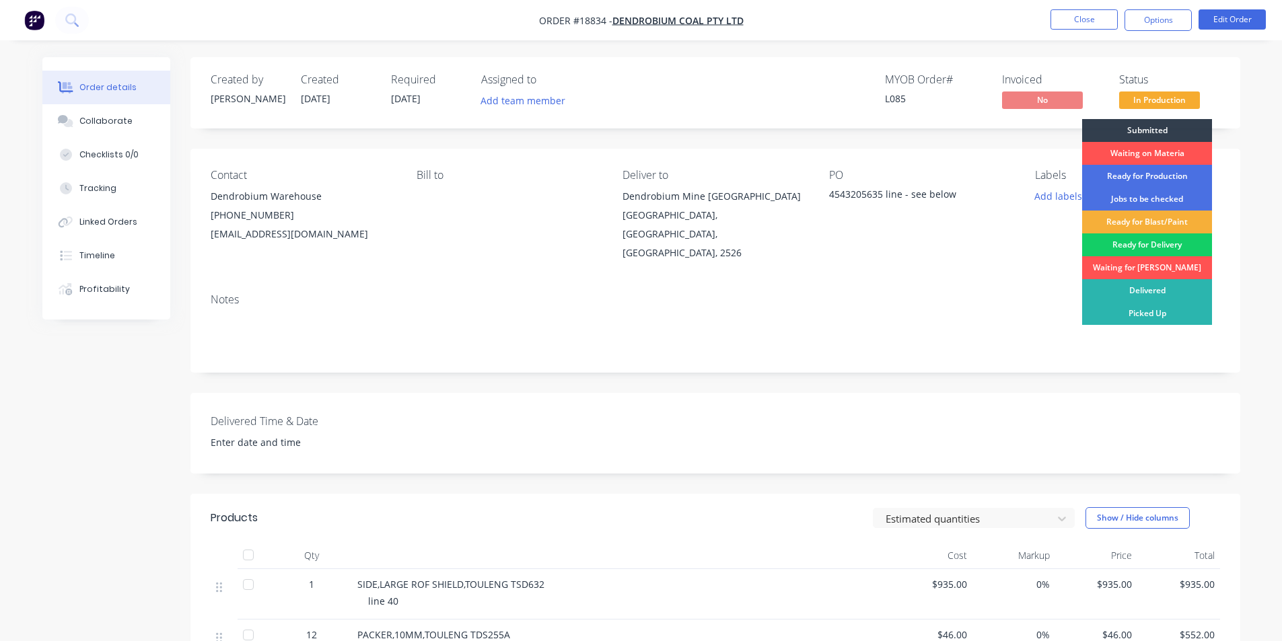
click at [1166, 247] on div "Ready for Delivery" at bounding box center [1147, 244] width 130 height 23
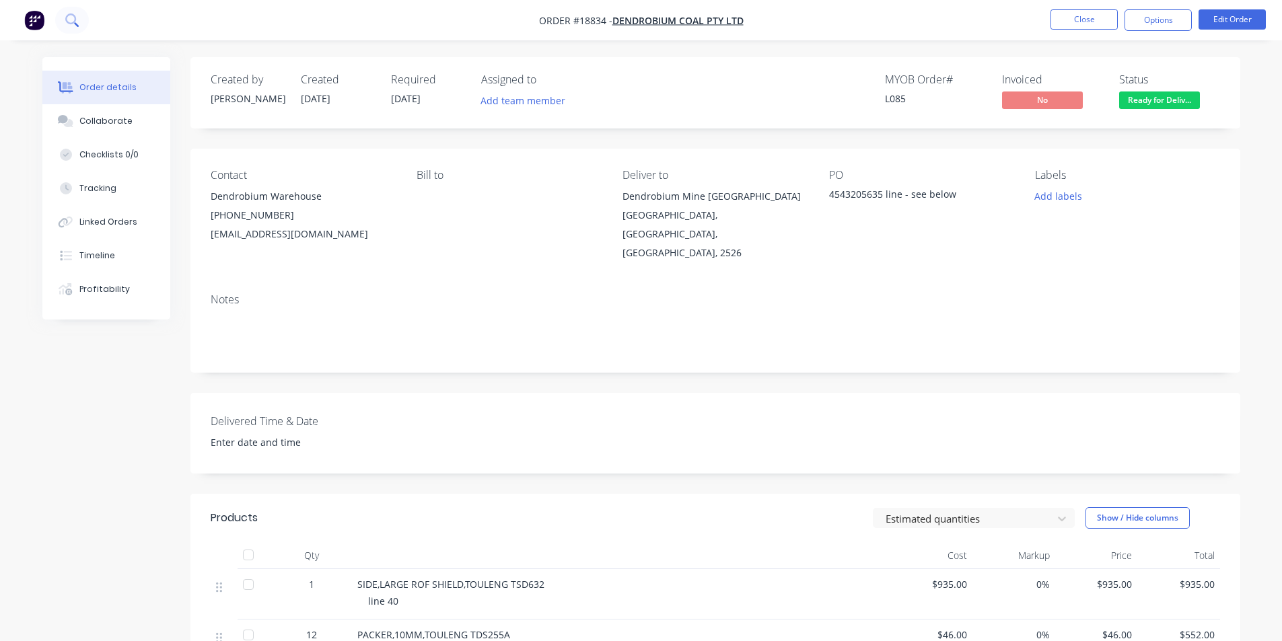
click at [70, 23] on icon at bounding box center [70, 18] width 11 height 11
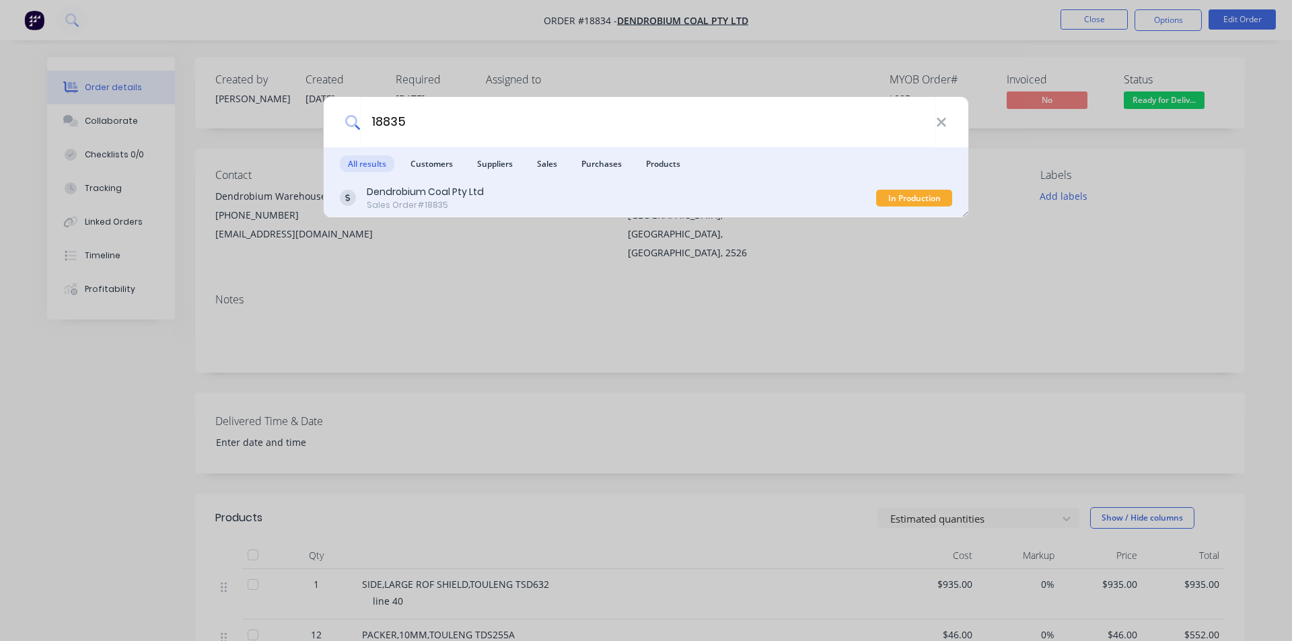
type input "18835"
click at [497, 204] on div "Dendrobium Coal Pty Ltd Sales Order #18835" at bounding box center [608, 198] width 536 height 26
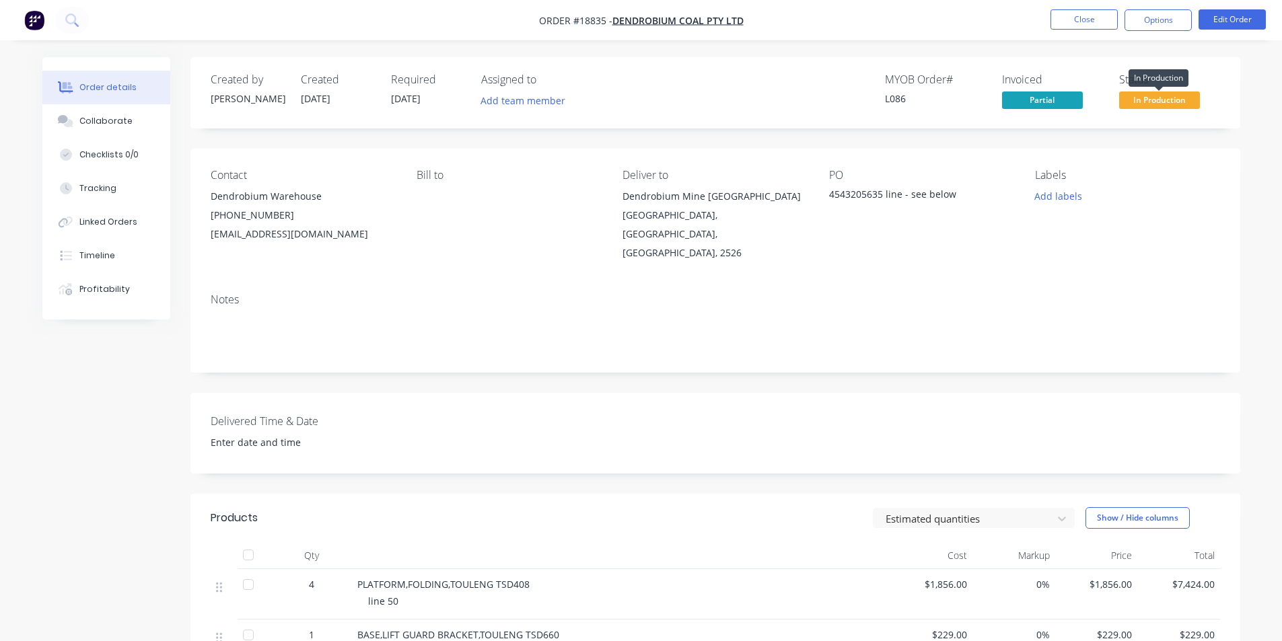
click at [1162, 96] on span "In Production" at bounding box center [1159, 99] width 81 height 17
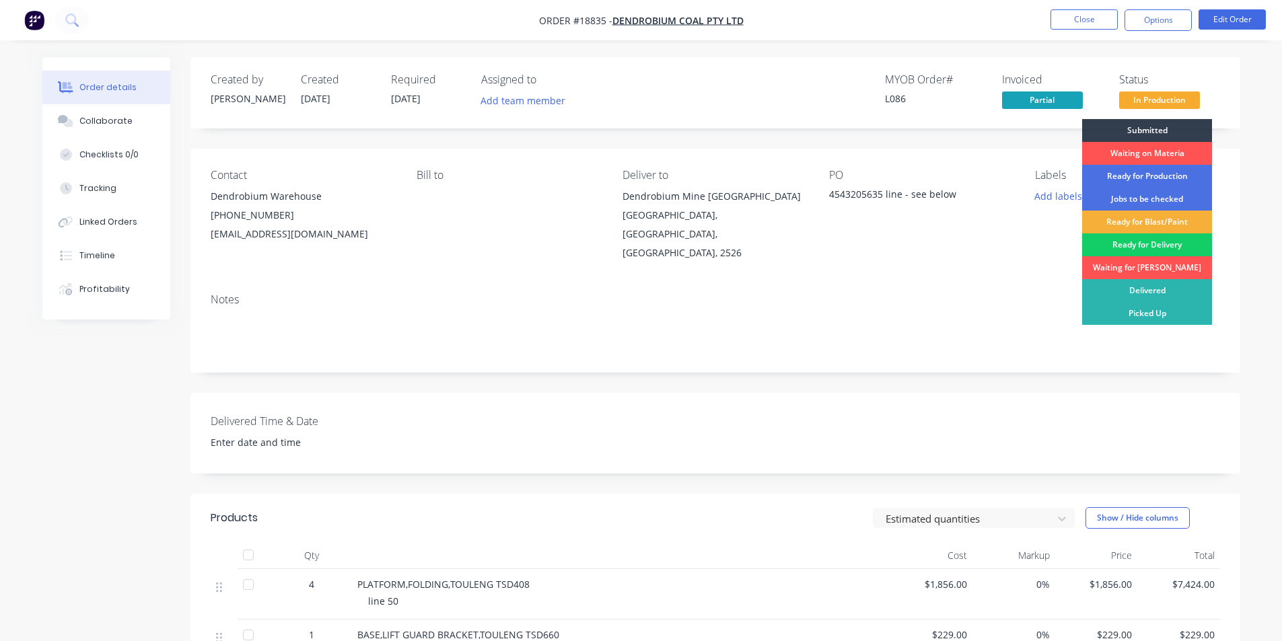
click at [1146, 243] on div "Ready for Delivery" at bounding box center [1147, 244] width 130 height 23
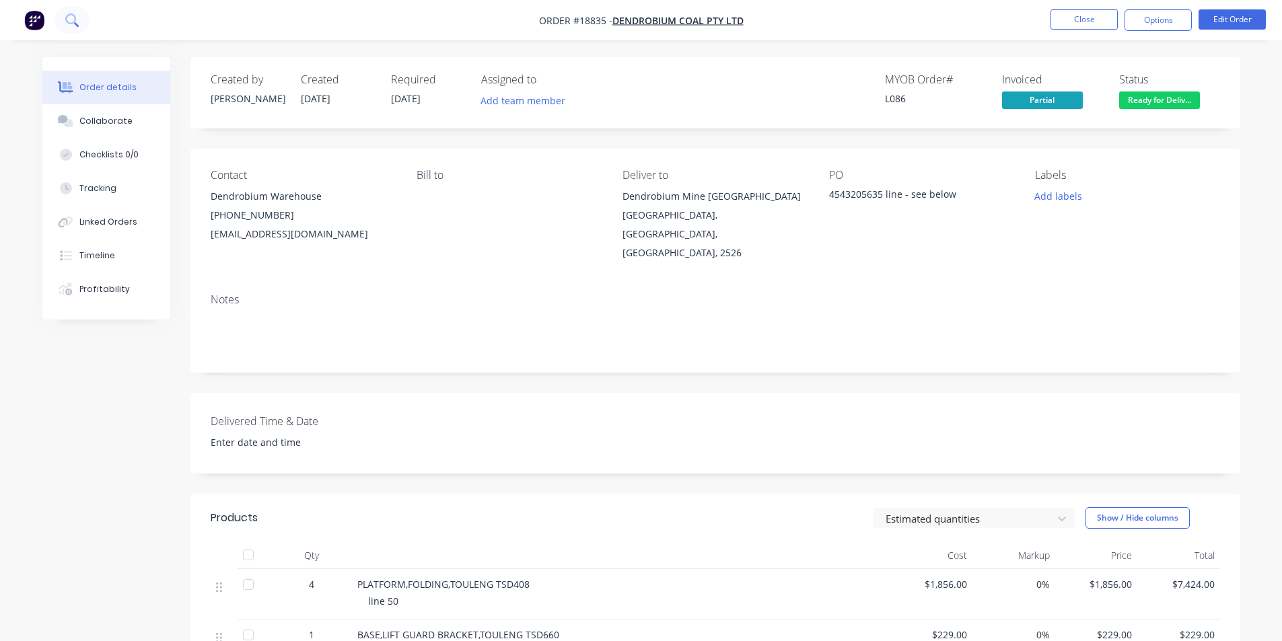
click at [71, 17] on icon at bounding box center [71, 19] width 13 height 13
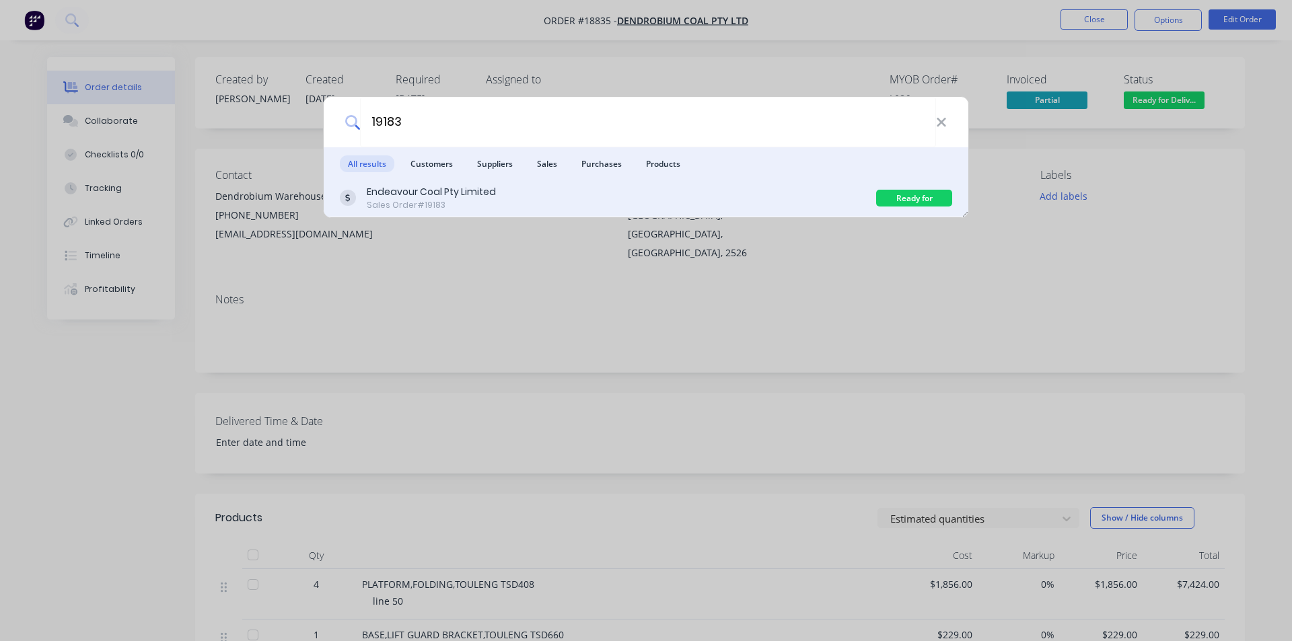
type input "19183"
click at [470, 200] on div "Sales Order #19183" at bounding box center [431, 205] width 129 height 12
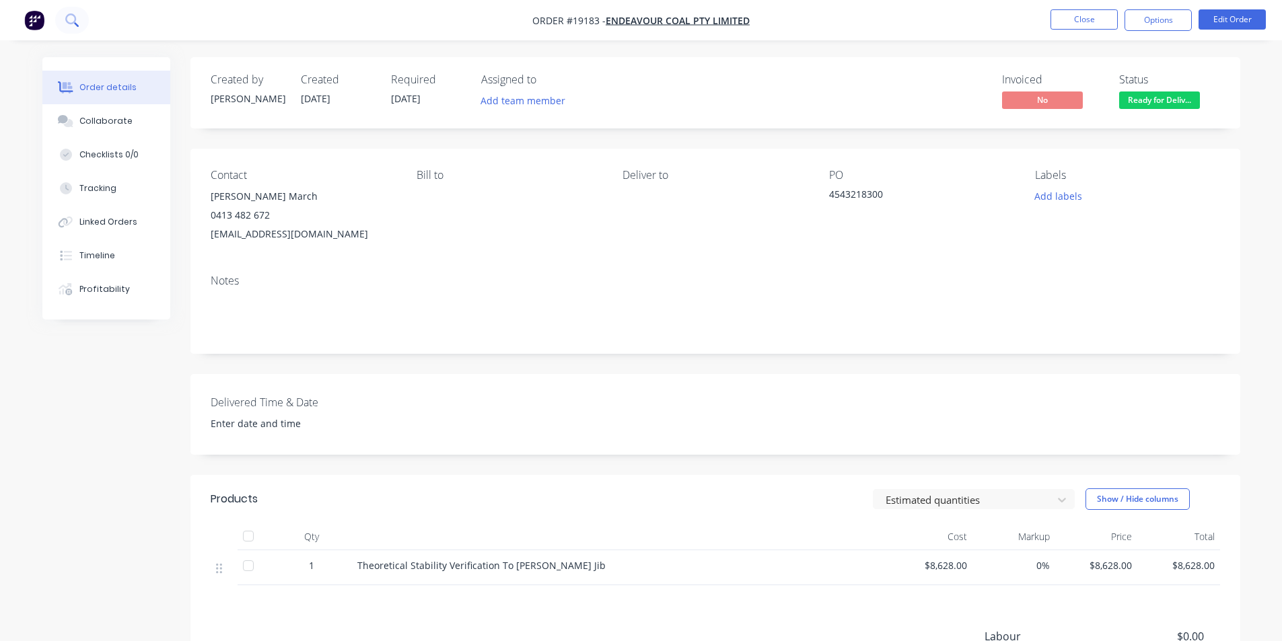
click at [67, 13] on icon at bounding box center [71, 19] width 13 height 13
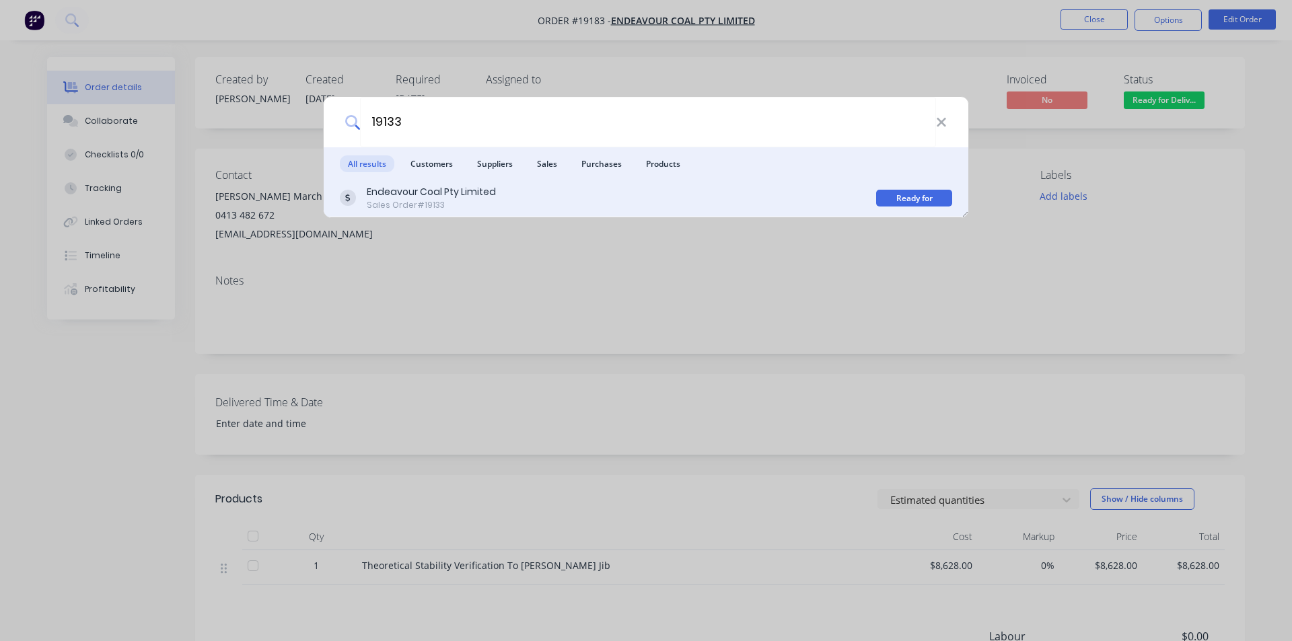
type input "19133"
click at [504, 201] on div "Endeavour Coal Pty Limited Sales Order #19133" at bounding box center [608, 198] width 536 height 26
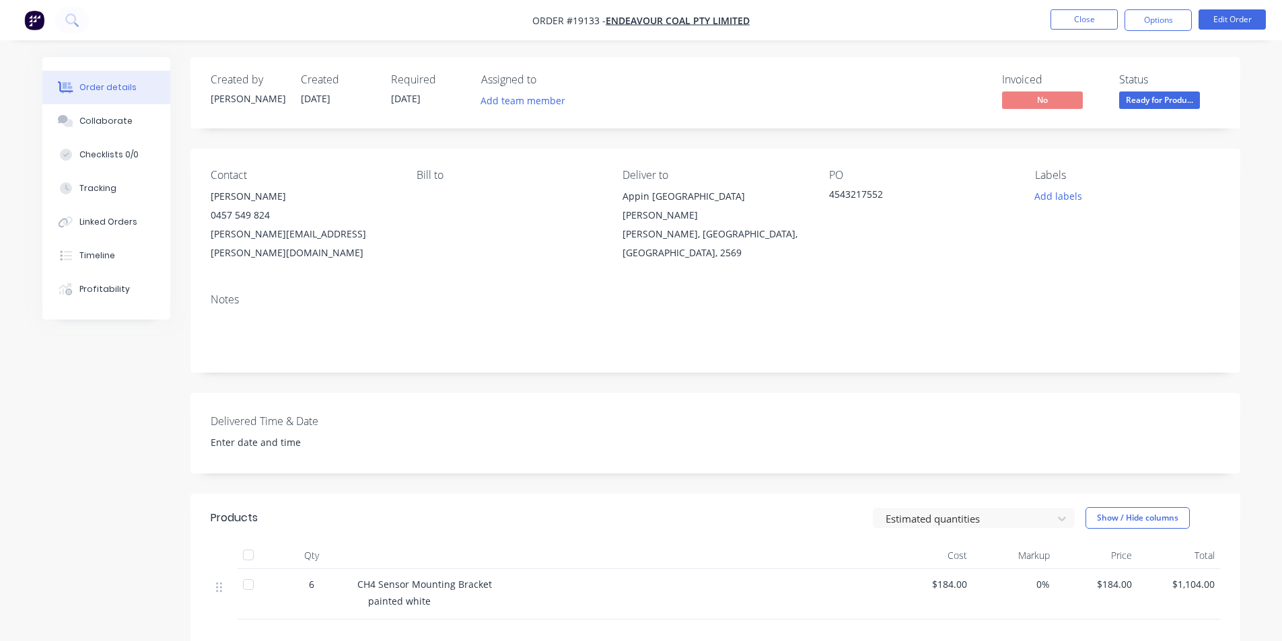
click at [1169, 100] on span "Ready for Produ..." at bounding box center [1159, 99] width 81 height 17
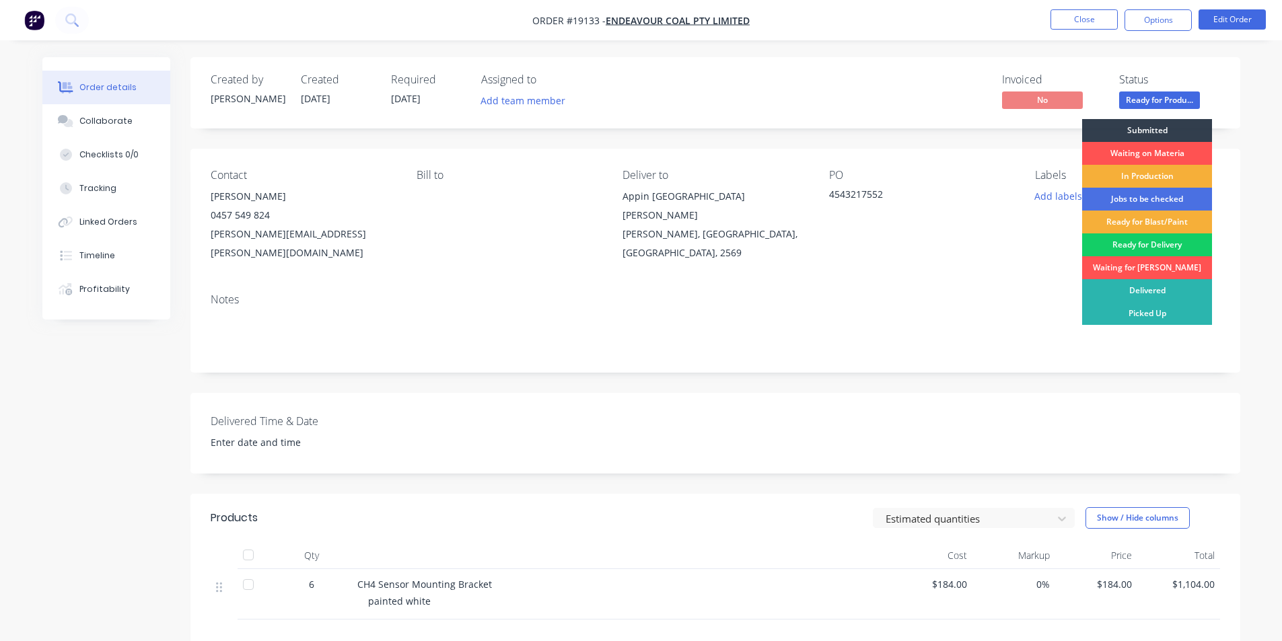
click at [1158, 246] on div "Ready for Delivery" at bounding box center [1147, 244] width 130 height 23
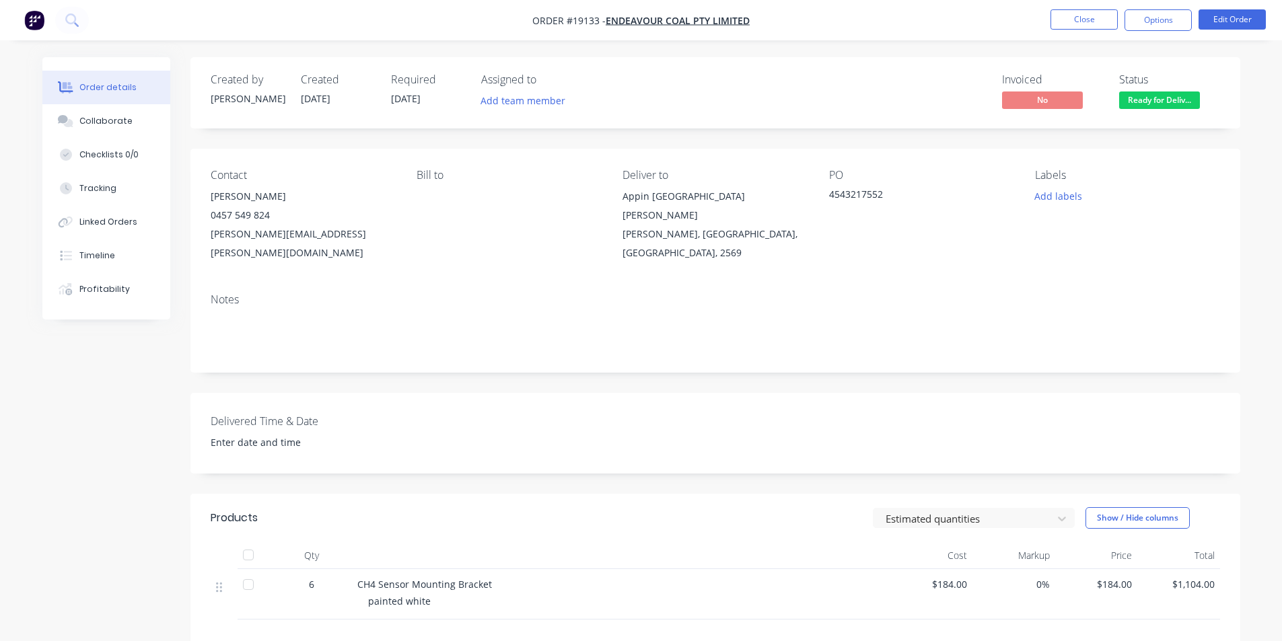
click at [34, 20] on img "button" at bounding box center [34, 20] width 20 height 20
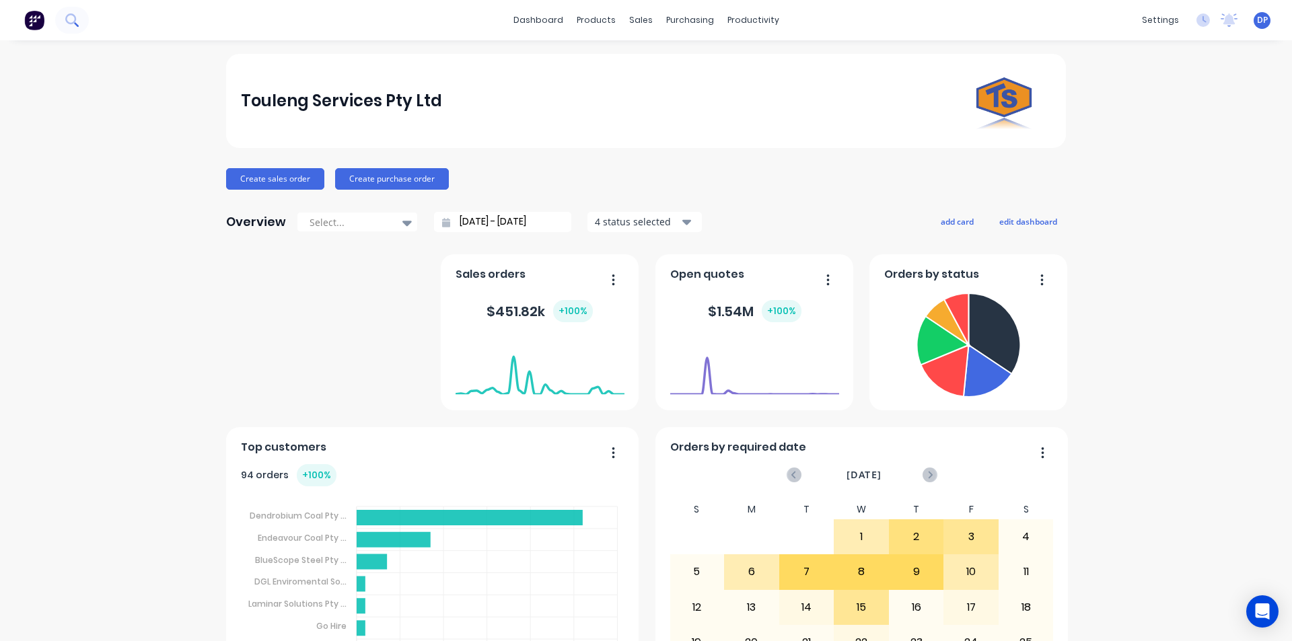
click at [82, 18] on button at bounding box center [72, 20] width 34 height 27
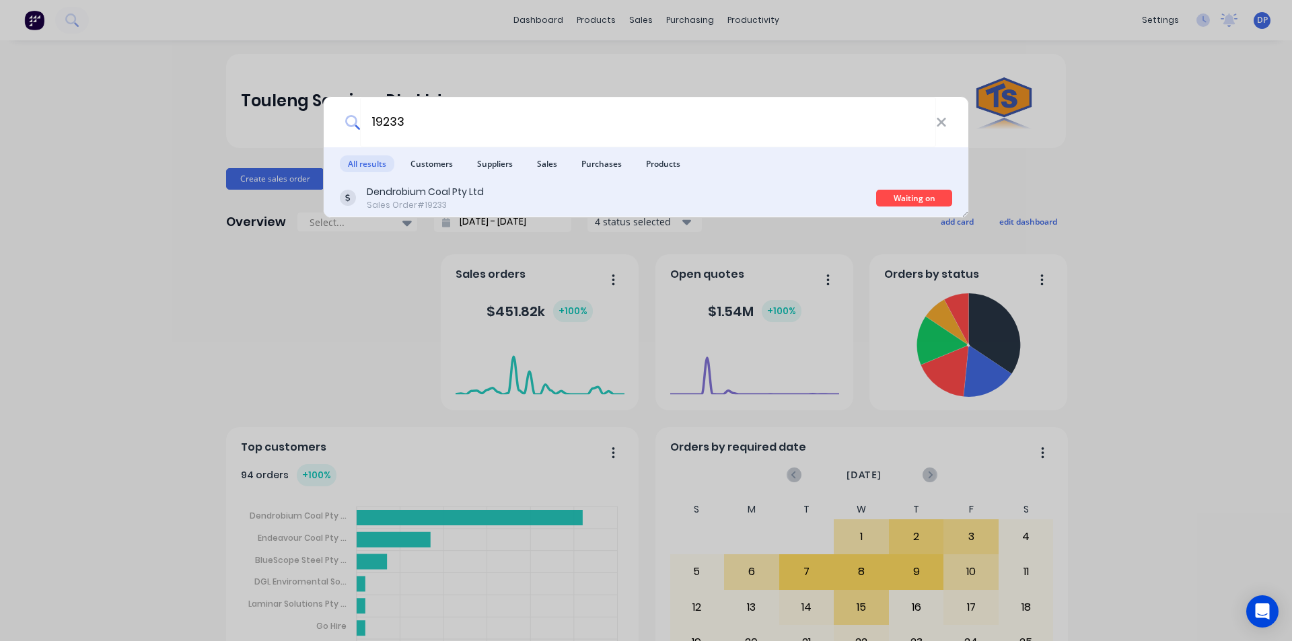
type input "19233"
click at [465, 200] on div "Sales Order #19233" at bounding box center [425, 205] width 117 height 12
